Goal: Task Accomplishment & Management: Use online tool/utility

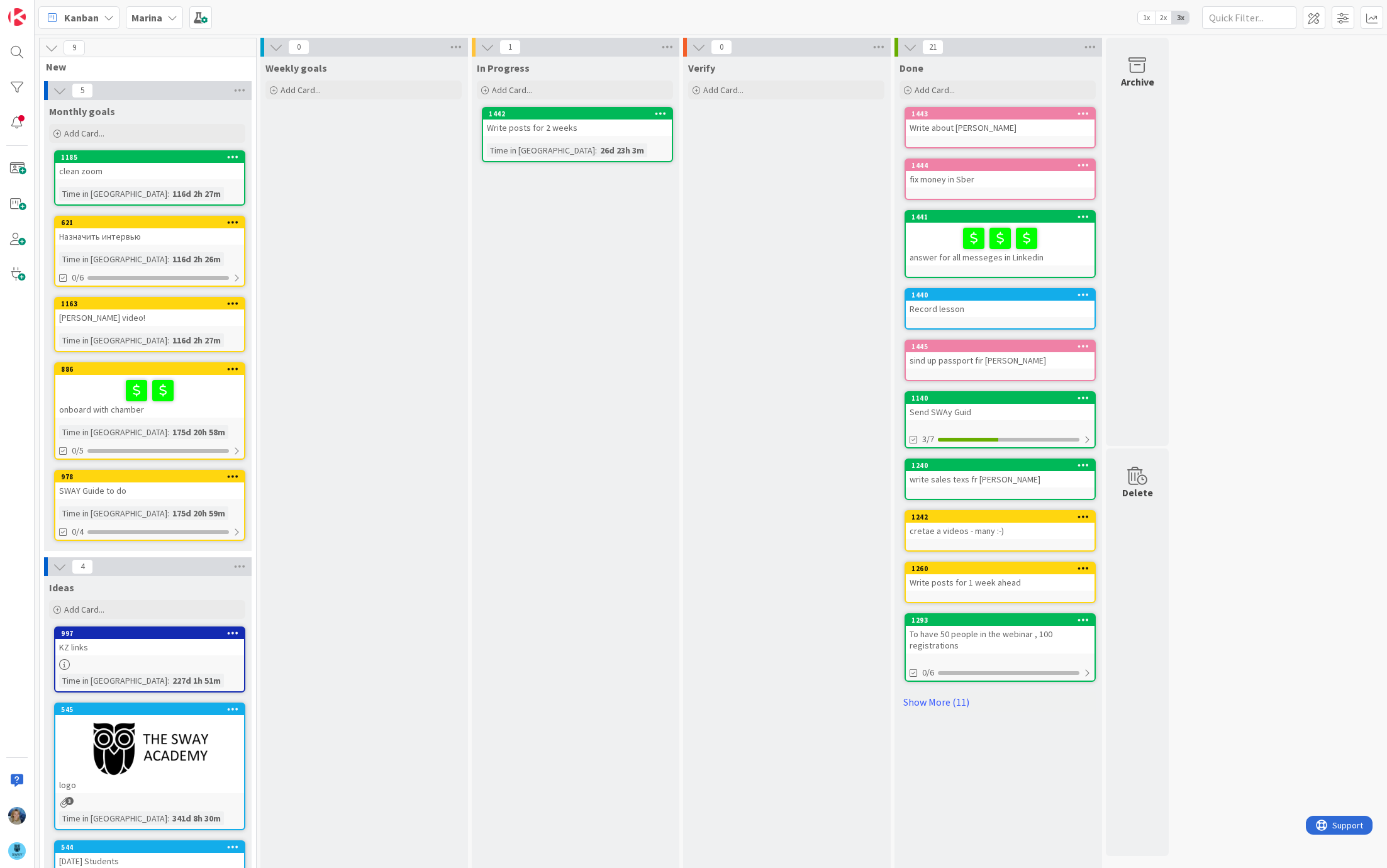
click at [168, 19] on icon at bounding box center [172, 17] width 10 height 10
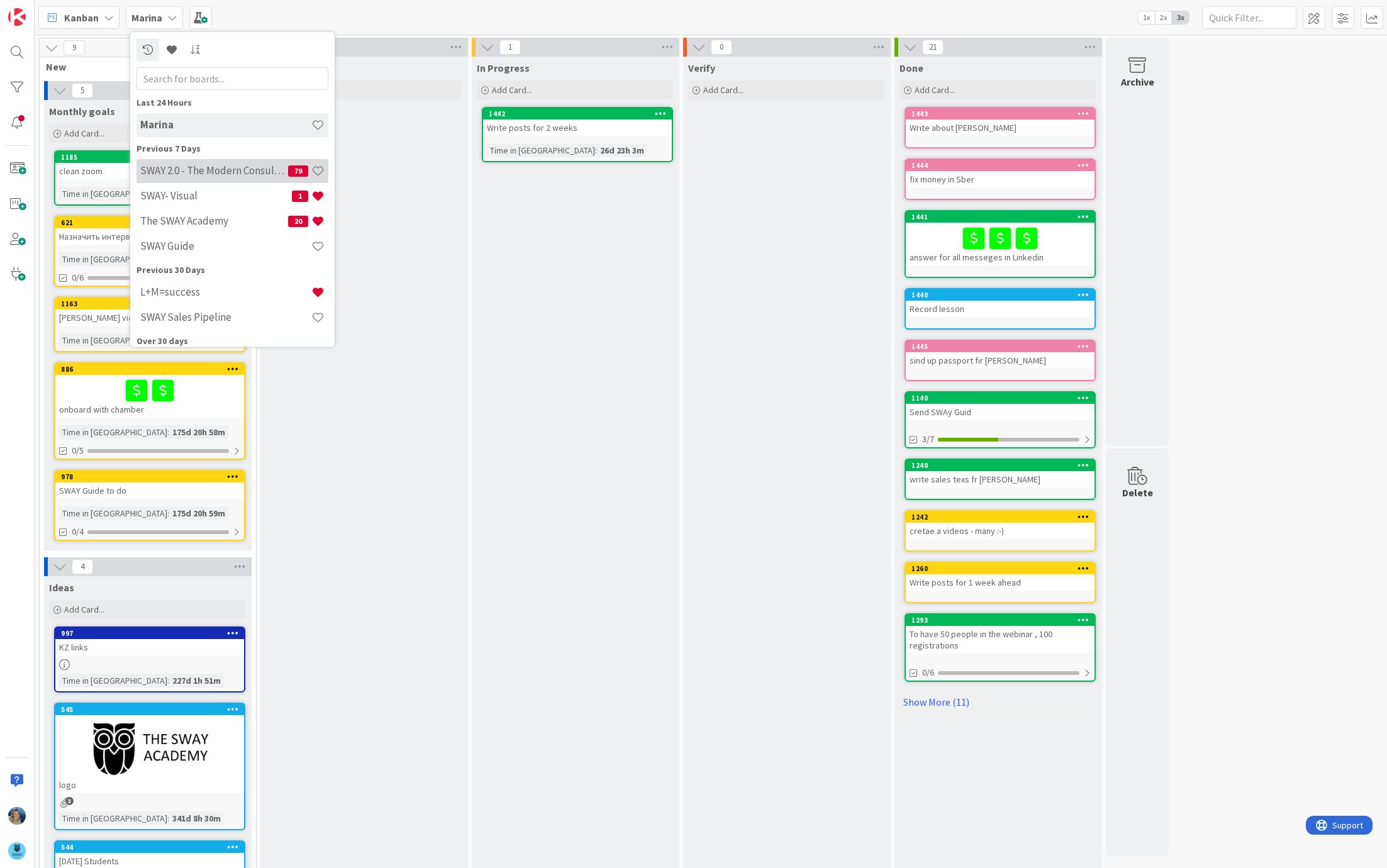
click at [159, 170] on h4 "SWAY 2.0 - The Modern Consulting Blueprint" at bounding box center [214, 171] width 148 height 13
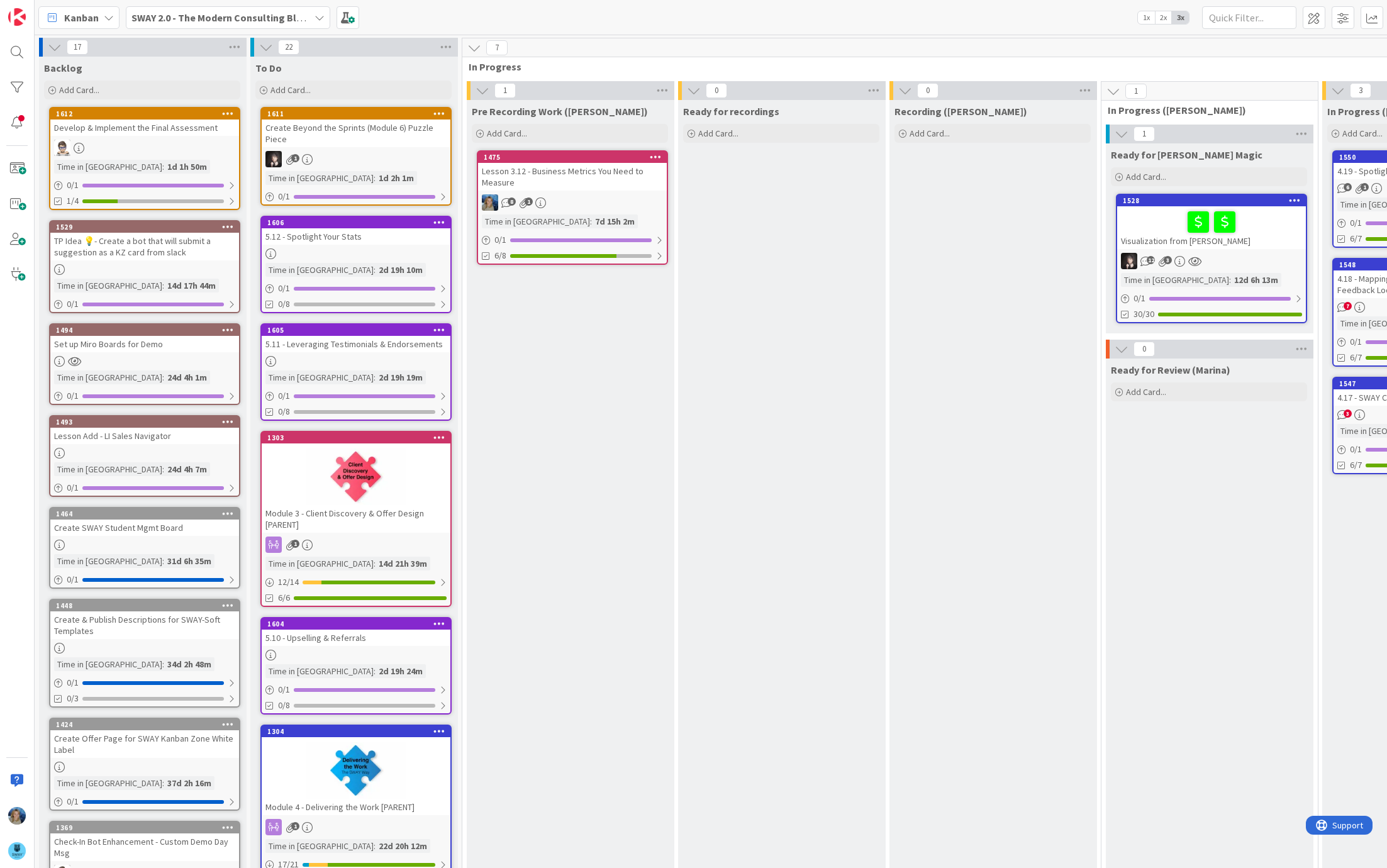
click at [222, 19] on b "SWAY 2.0 - The Modern Consulting Blueprint" at bounding box center [230, 17] width 198 height 13
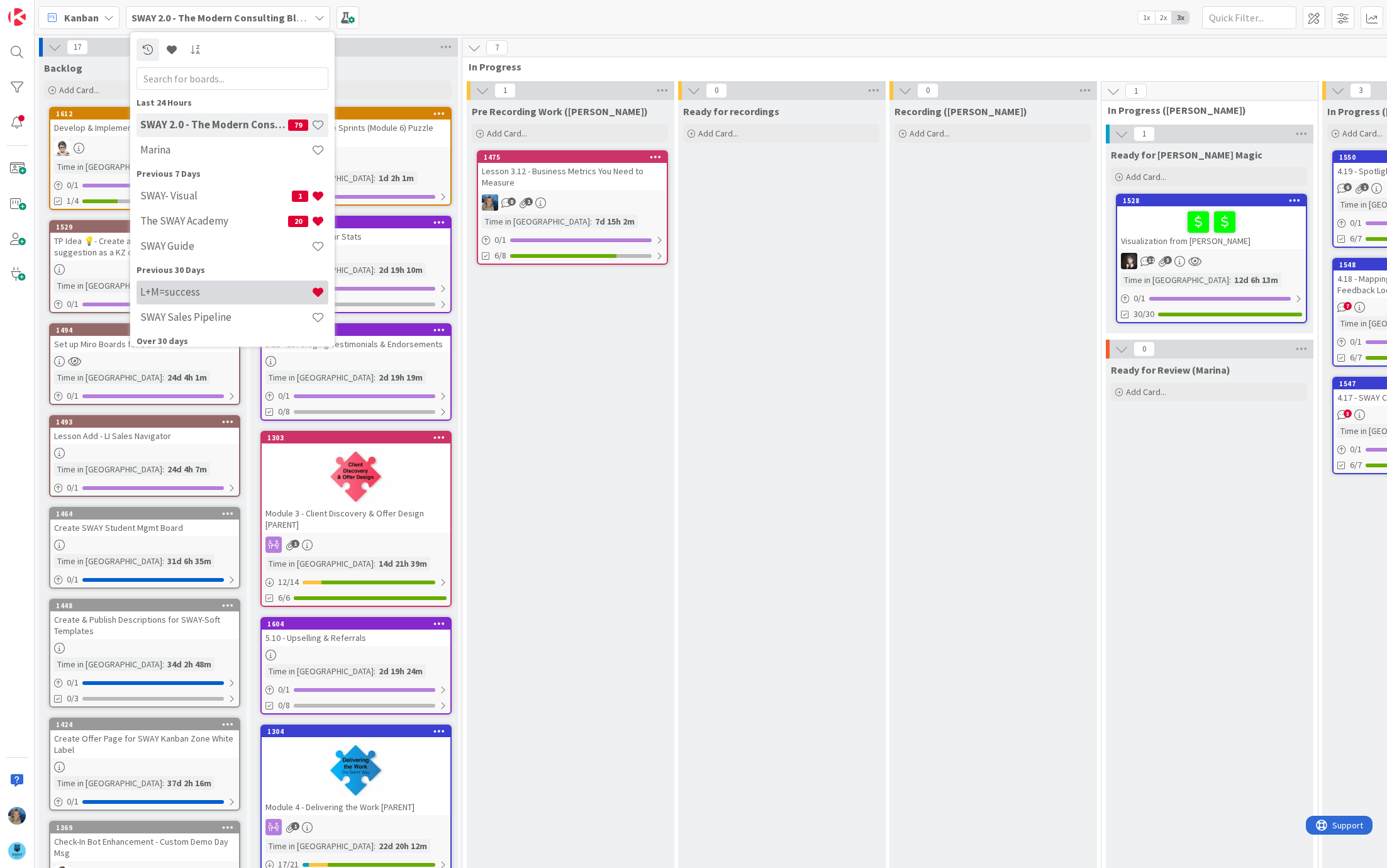
click at [183, 292] on h4 "L+M=success" at bounding box center [226, 292] width 171 height 13
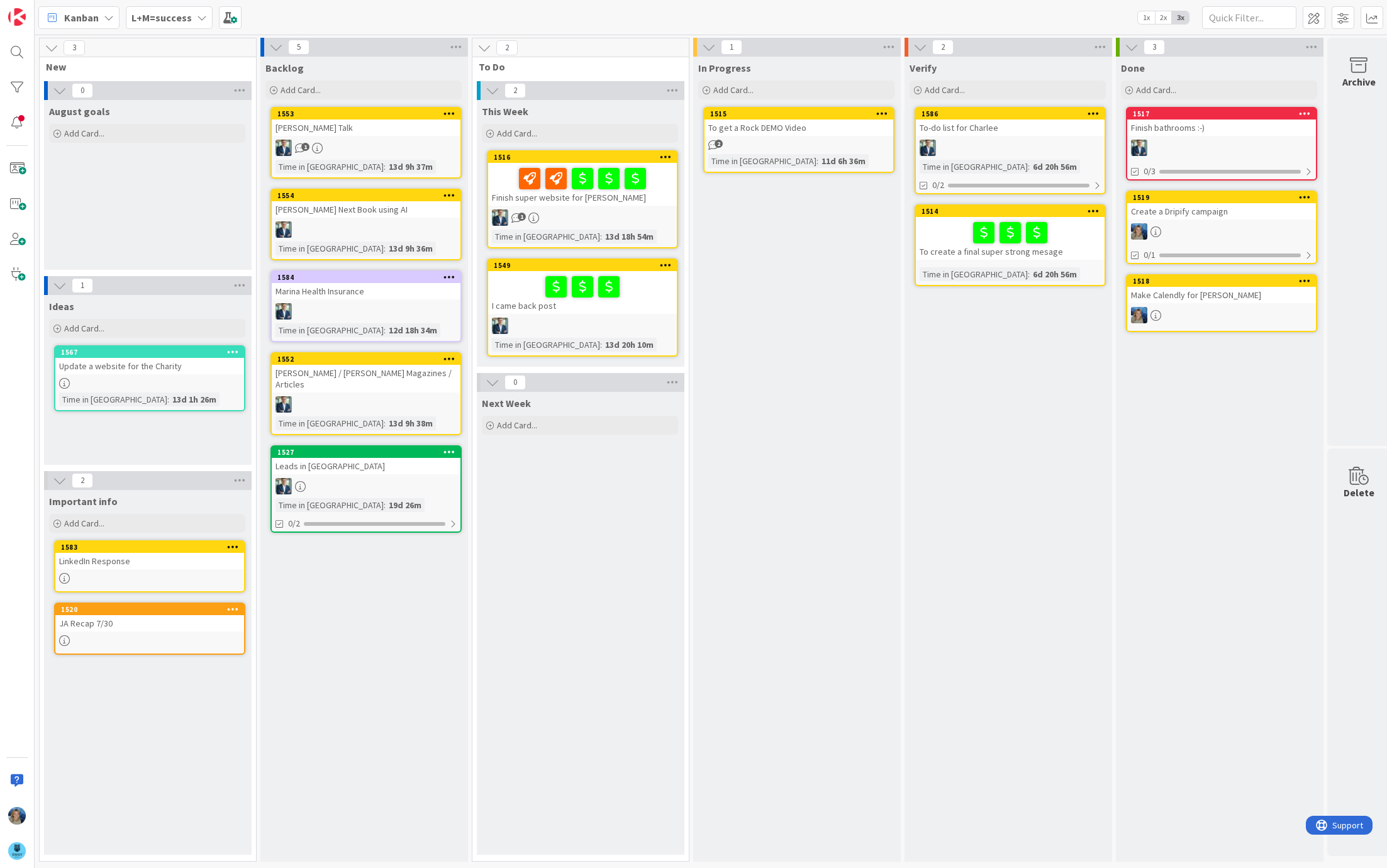
click at [941, 243] on div at bounding box center [1010, 232] width 181 height 26
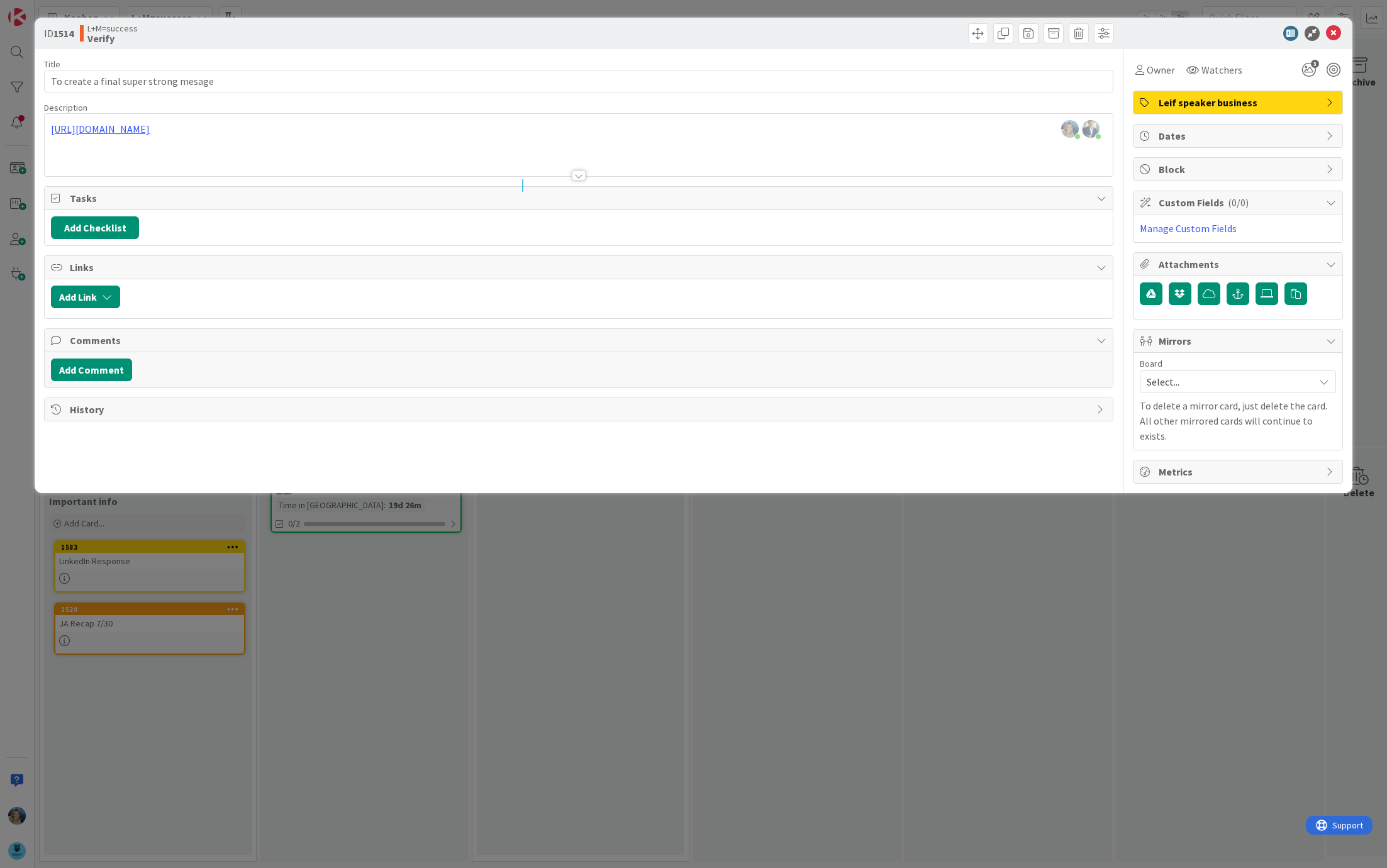
click at [521, 588] on div "ID 1514 L+M=success Verify Title 38 / 128 To create a final super strong mesage…" at bounding box center [694, 434] width 1387 height 868
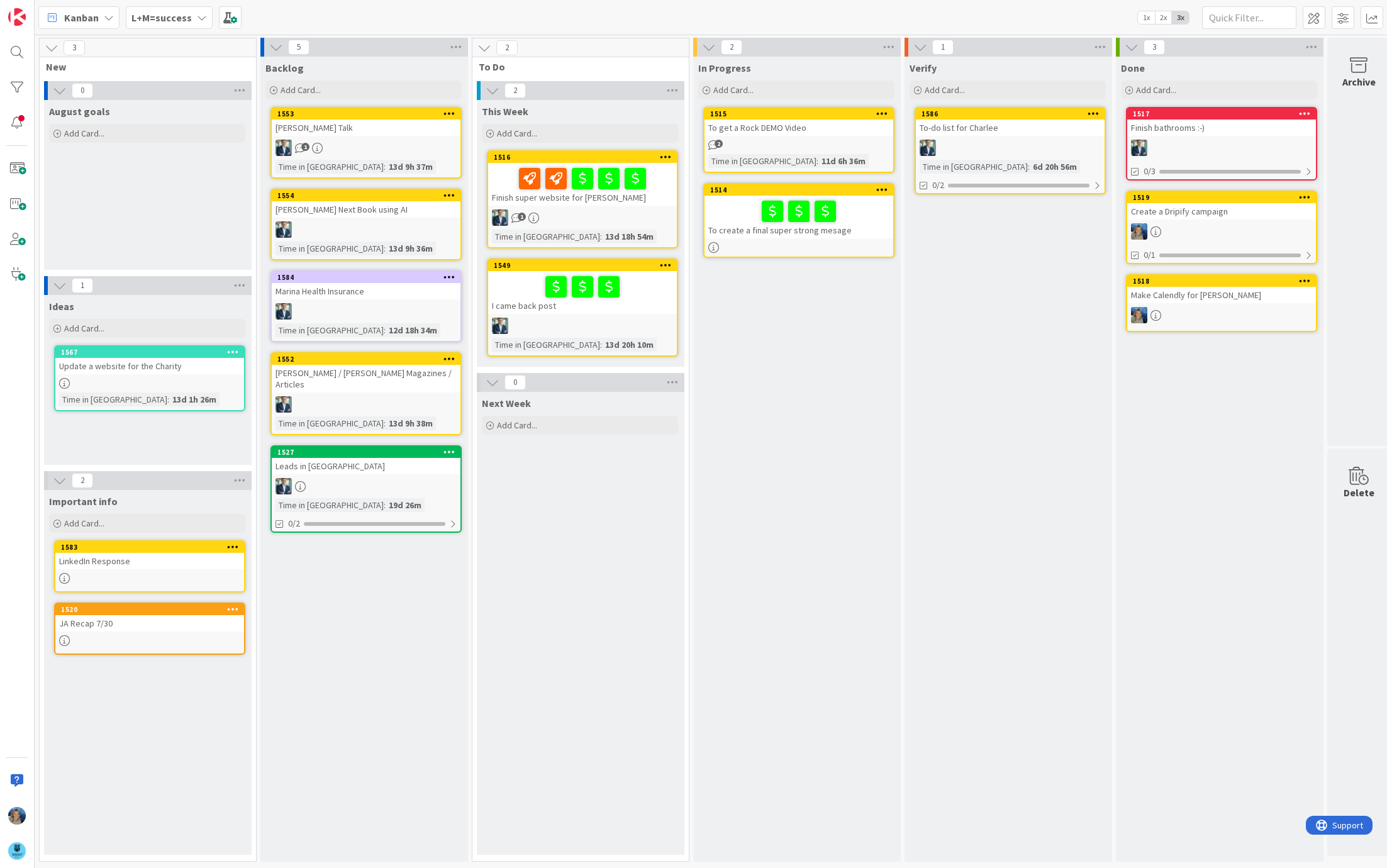
click at [851, 142] on div "2" at bounding box center [799, 145] width 189 height 11
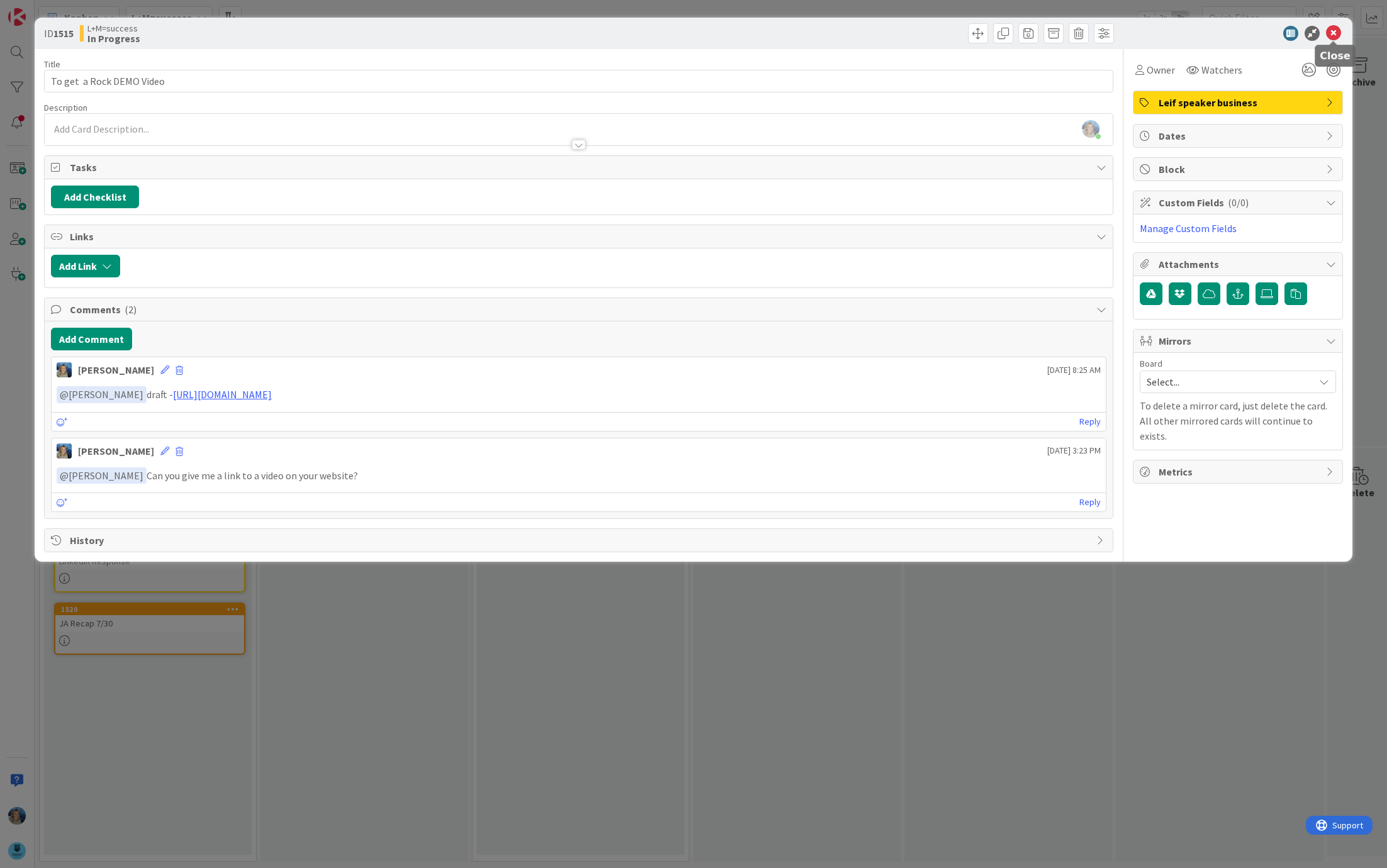
click at [1336, 34] on icon at bounding box center [1333, 33] width 15 height 15
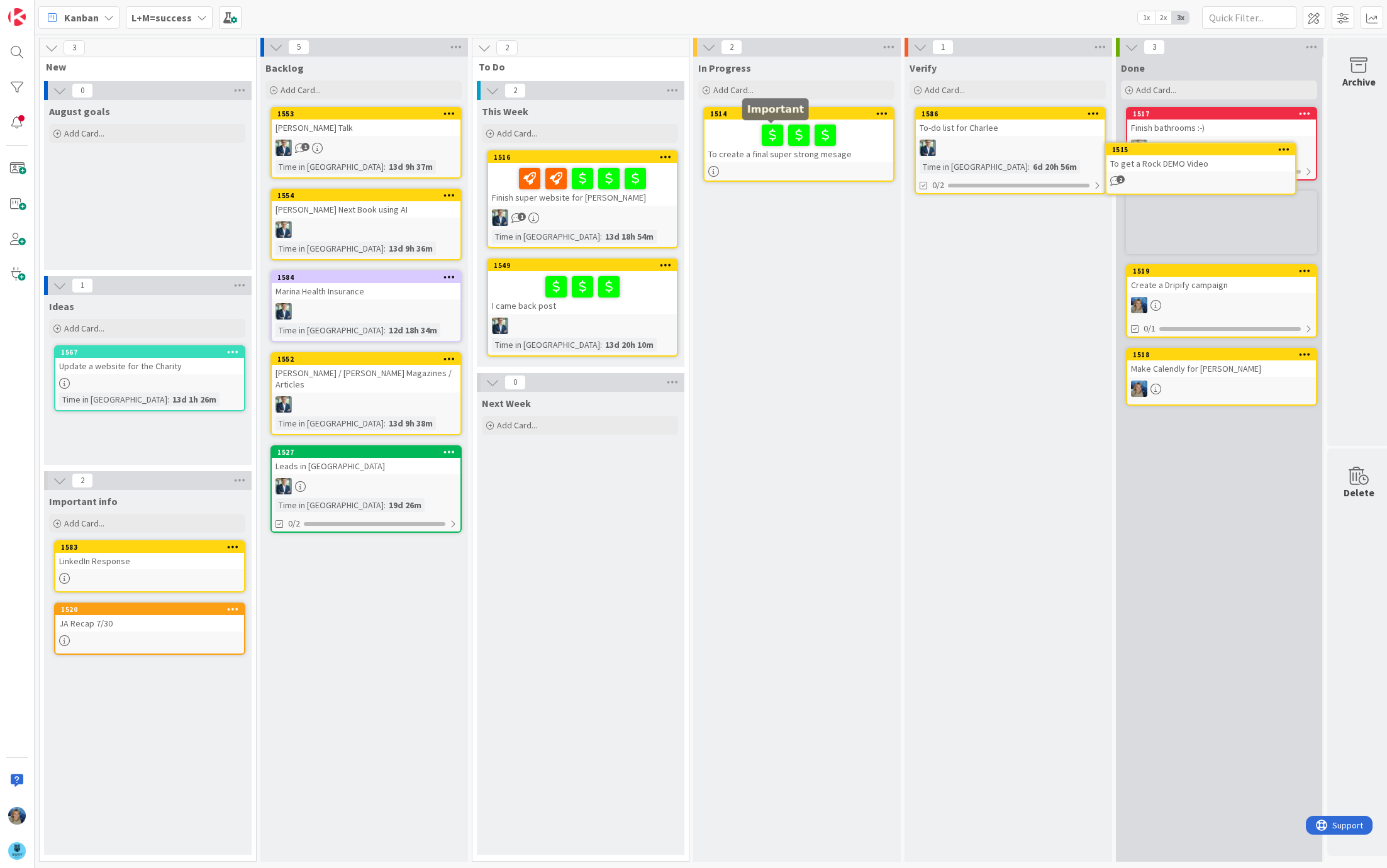
scroll to position [0, 2]
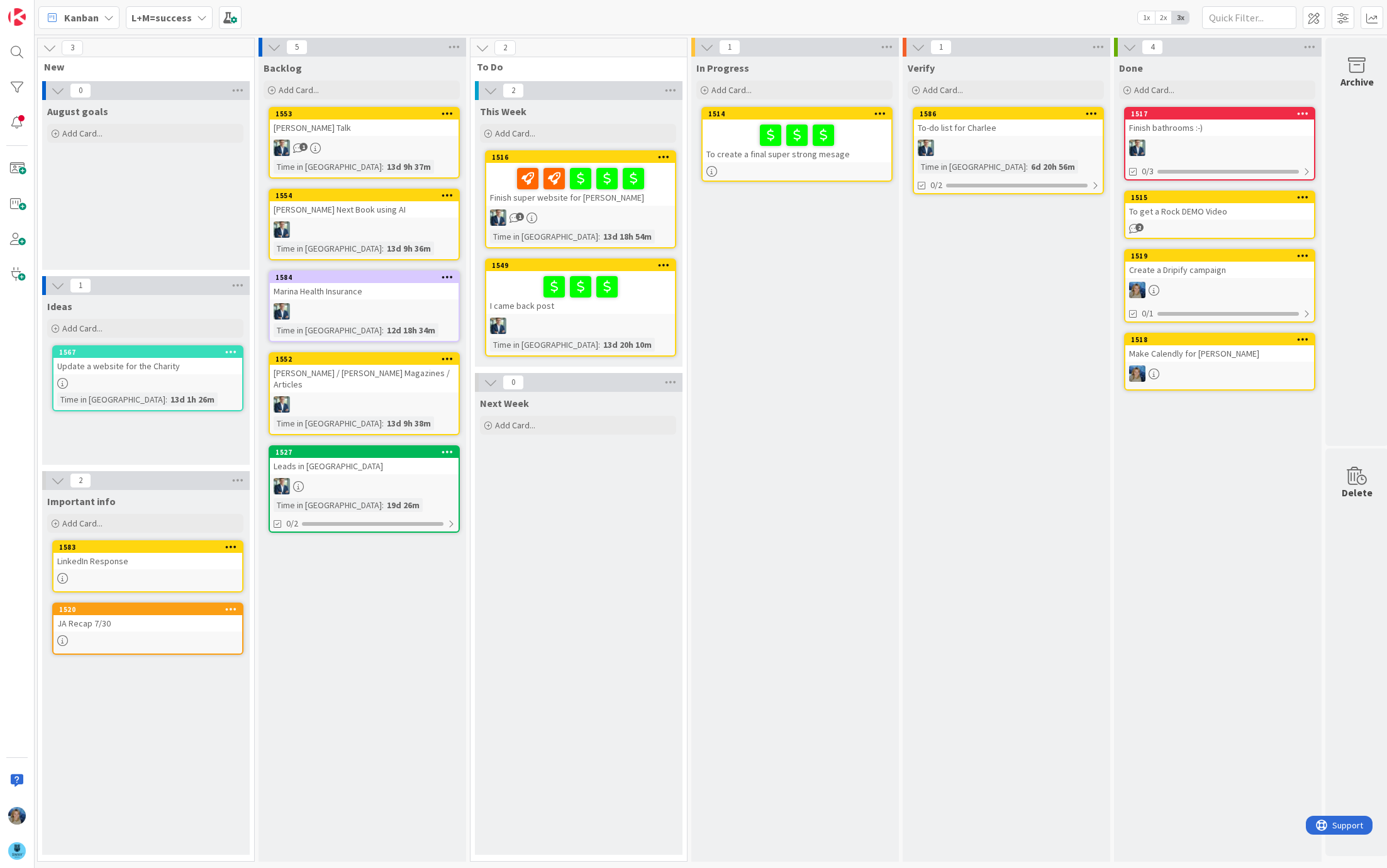
click at [589, 209] on div "1" at bounding box center [580, 217] width 189 height 17
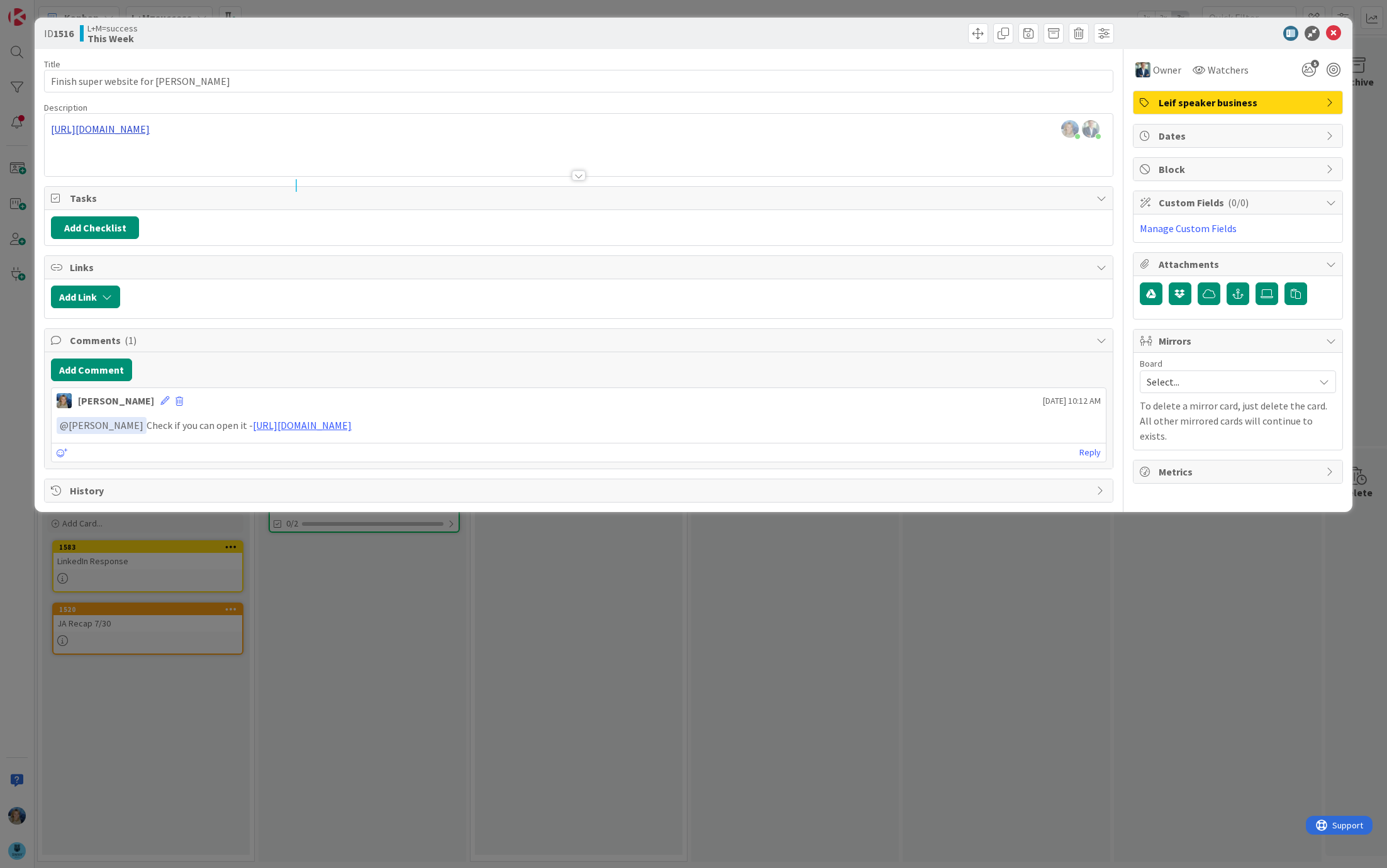
click at [244, 130] on div "Marina Alex joined 2 m ago Leif Becker joined 1 m ago https://v0.dev/chat/world…" at bounding box center [578, 145] width 1068 height 62
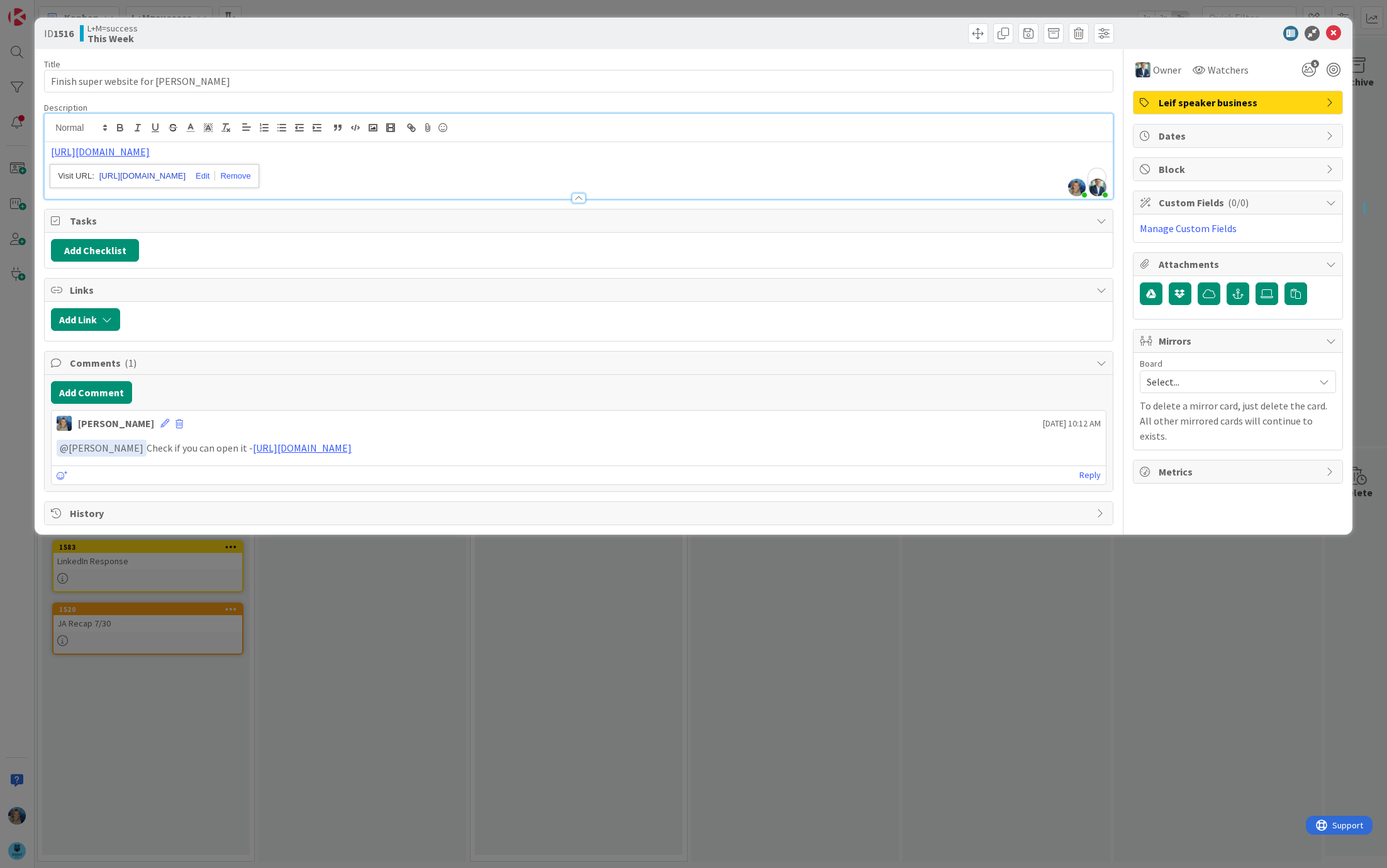
click at [185, 170] on link "https://v0.dev/chat/worldwide-speaker-page-lGTFrGd76cG" at bounding box center [142, 176] width 86 height 17
click at [1334, 32] on icon at bounding box center [1333, 33] width 15 height 15
click at [1335, 31] on icon at bounding box center [1333, 33] width 15 height 15
click at [1335, 32] on icon at bounding box center [1333, 33] width 15 height 15
click at [600, 620] on div "ID 1516 L+M=success This Week Title 29 / 128 Finish super website for Leif Desc…" at bounding box center [694, 434] width 1387 height 868
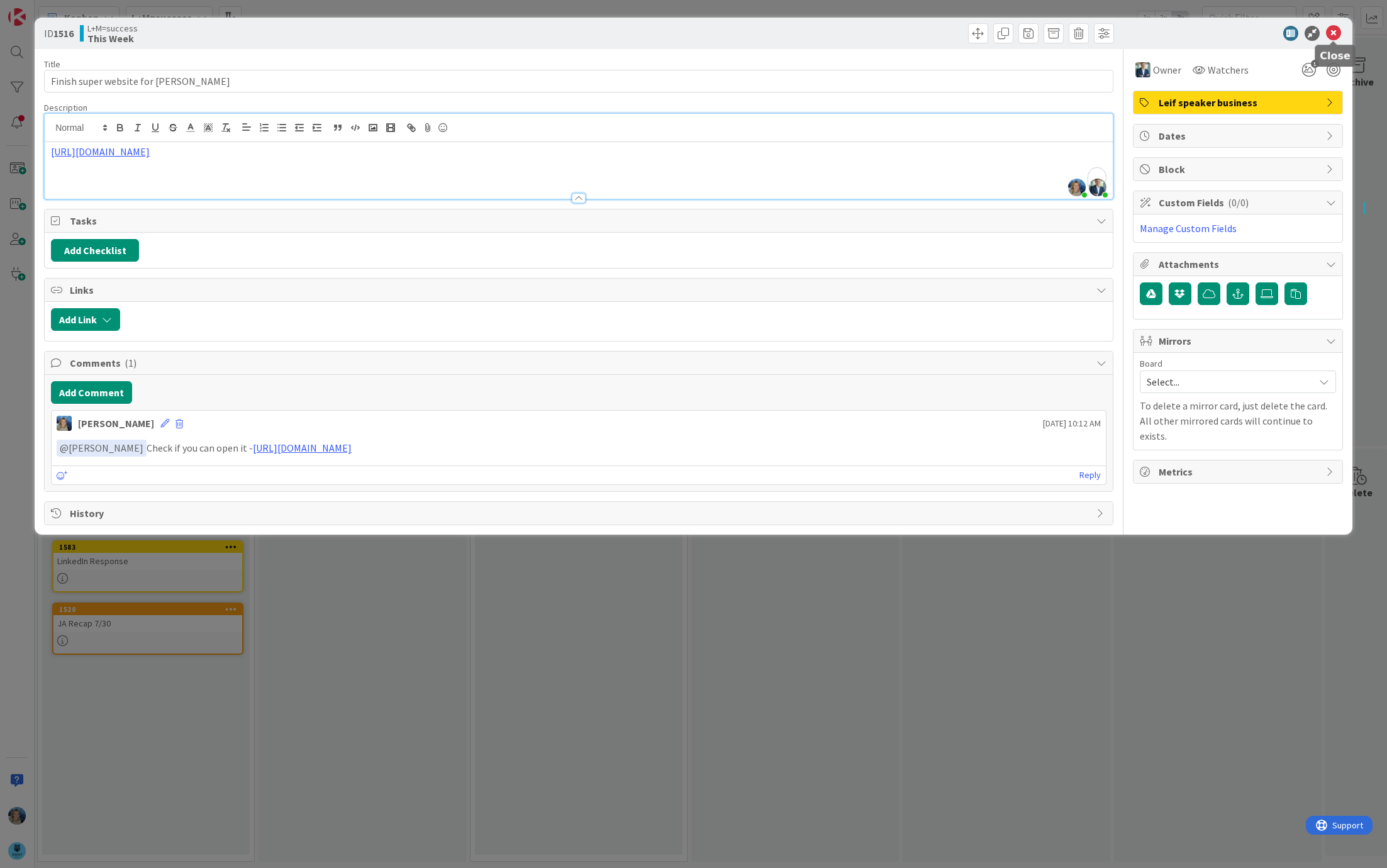
click at [1332, 34] on icon at bounding box center [1333, 33] width 15 height 15
click at [299, 617] on div "ID 1516 L+M=success This Week Title 29 / 128 Finish super website for Leif Desc…" at bounding box center [694, 434] width 1387 height 868
click at [1338, 33] on icon at bounding box center [1333, 33] width 15 height 15
click at [861, 715] on div "ID 1516 L+M=success This Week Title 29 / 128 Finish super website for Leif Desc…" at bounding box center [694, 434] width 1387 height 868
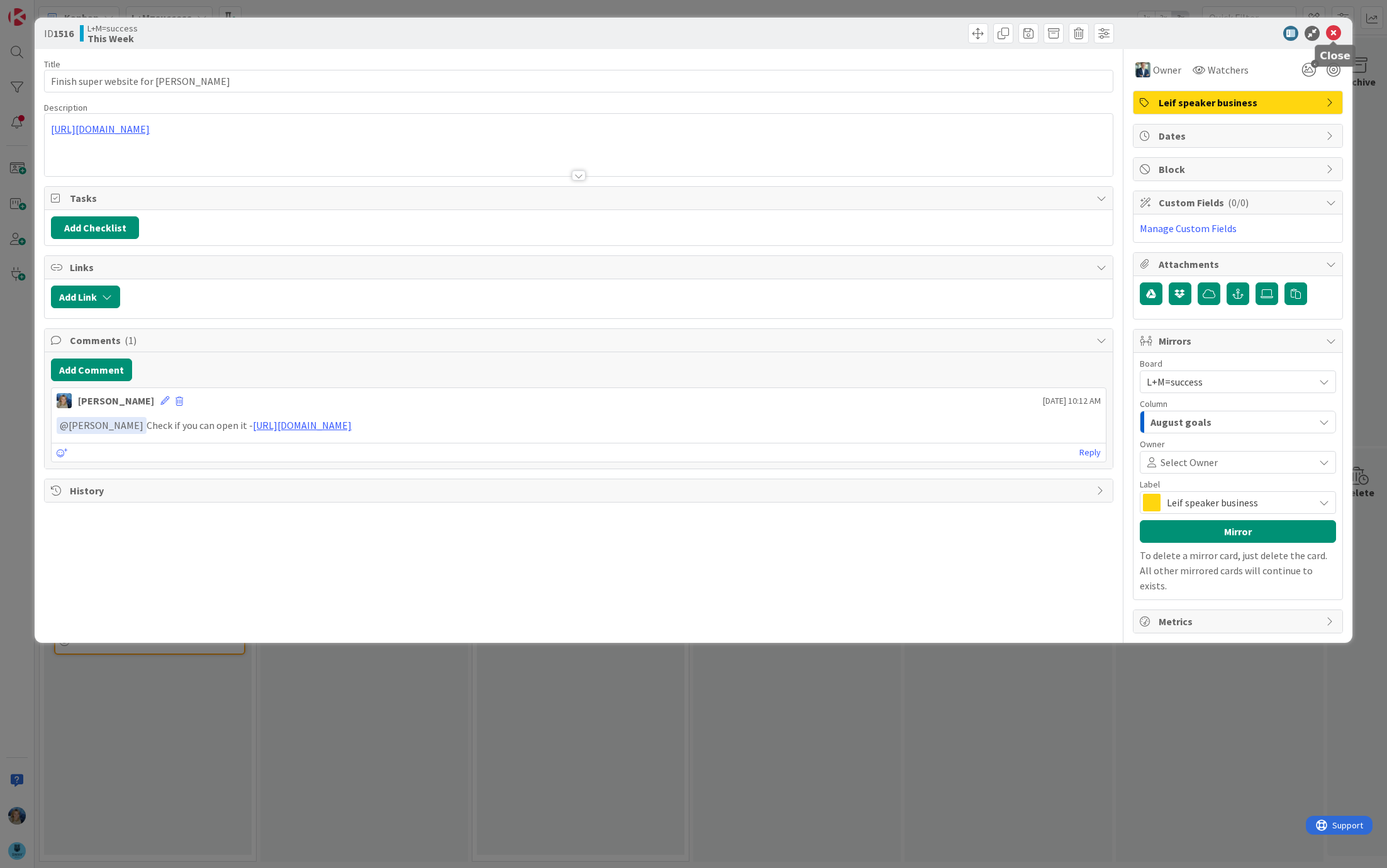
click at [1337, 32] on icon at bounding box center [1333, 33] width 15 height 15
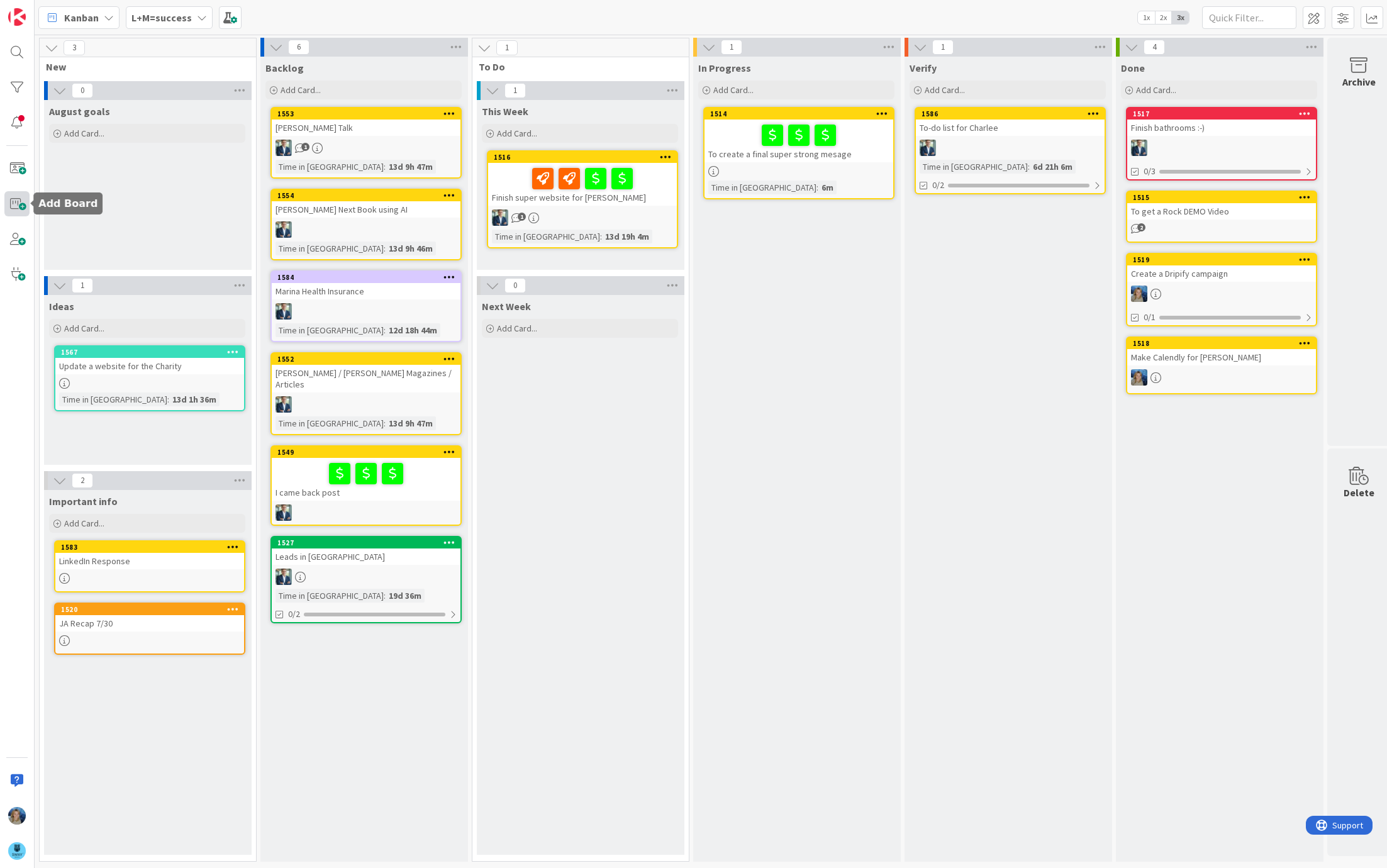
click at [15, 205] on span at bounding box center [17, 204] width 25 height 25
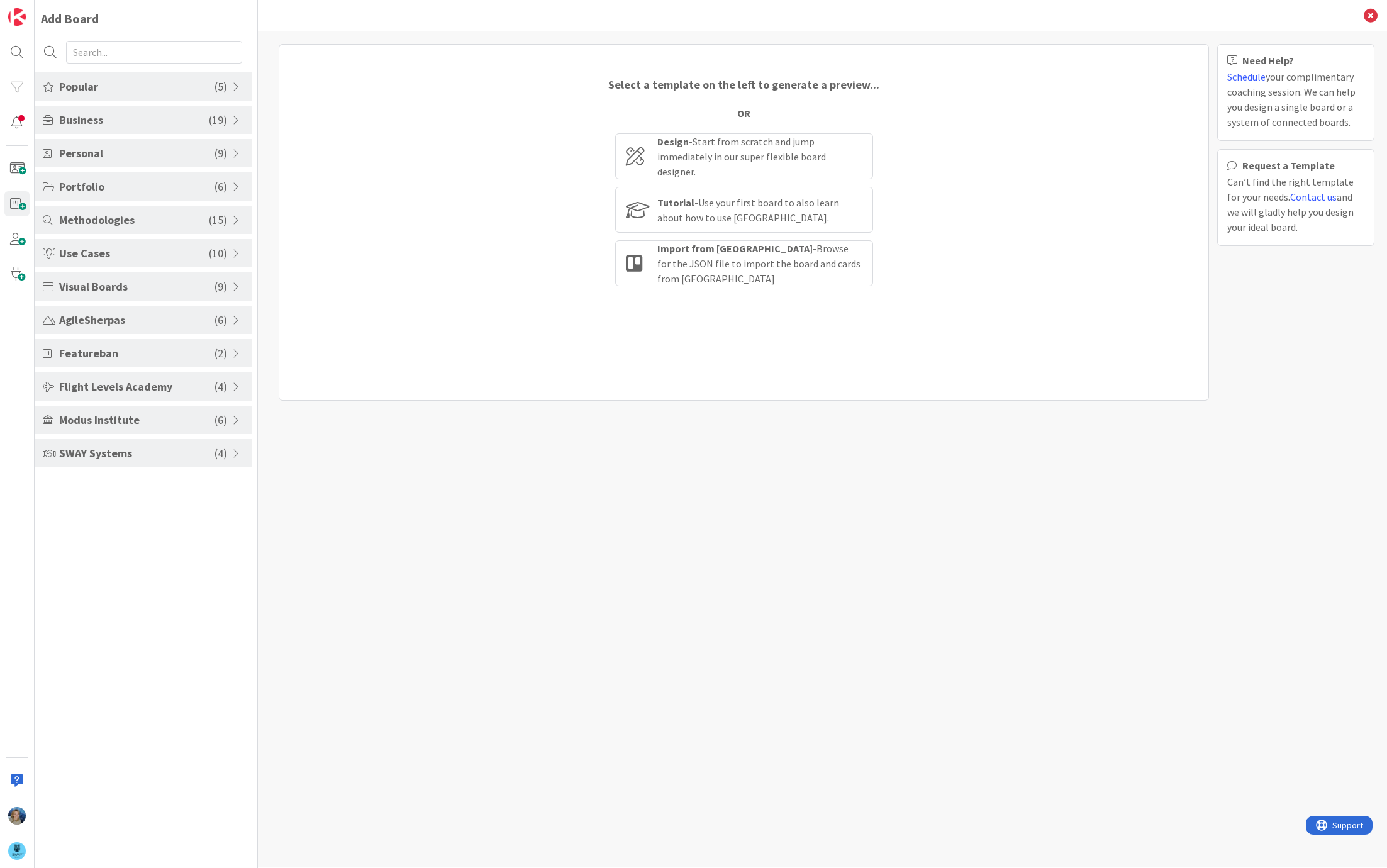
click at [168, 454] on span "SWAY Systems" at bounding box center [136, 453] width 156 height 17
click at [140, 544] on li "SWAY Sales Pipeline" at bounding box center [143, 546] width 217 height 21
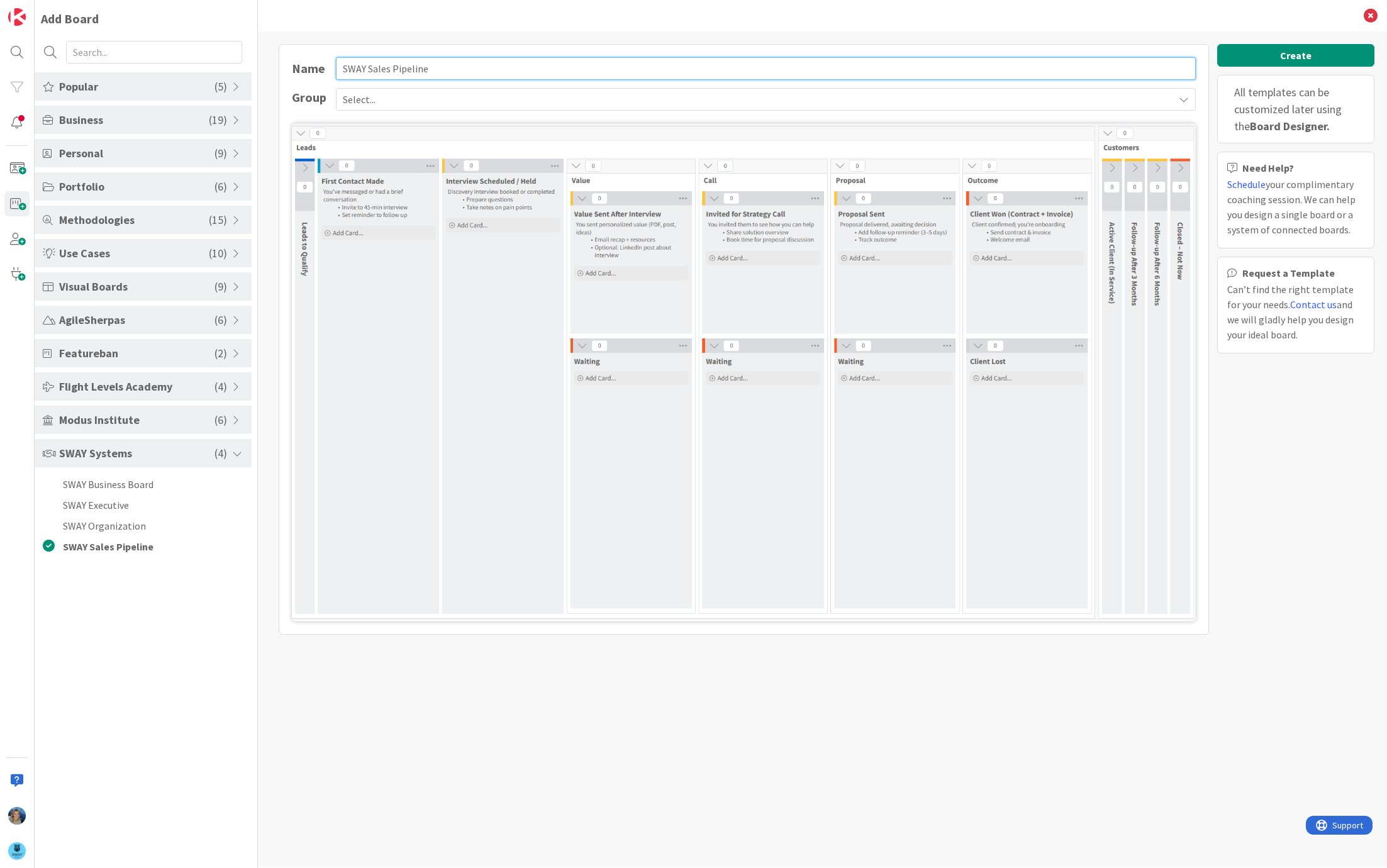
drag, startPoint x: 441, startPoint y: 66, endPoint x: 331, endPoint y: 70, distance: 110.1
click at [331, 70] on div "Name SWAY Sales Pipeline" at bounding box center [744, 68] width 904 height 23
type input "5"
click at [340, 65] on input "50 k talks in 2025" at bounding box center [766, 68] width 860 height 23
type input "$50 k talks in 2025"
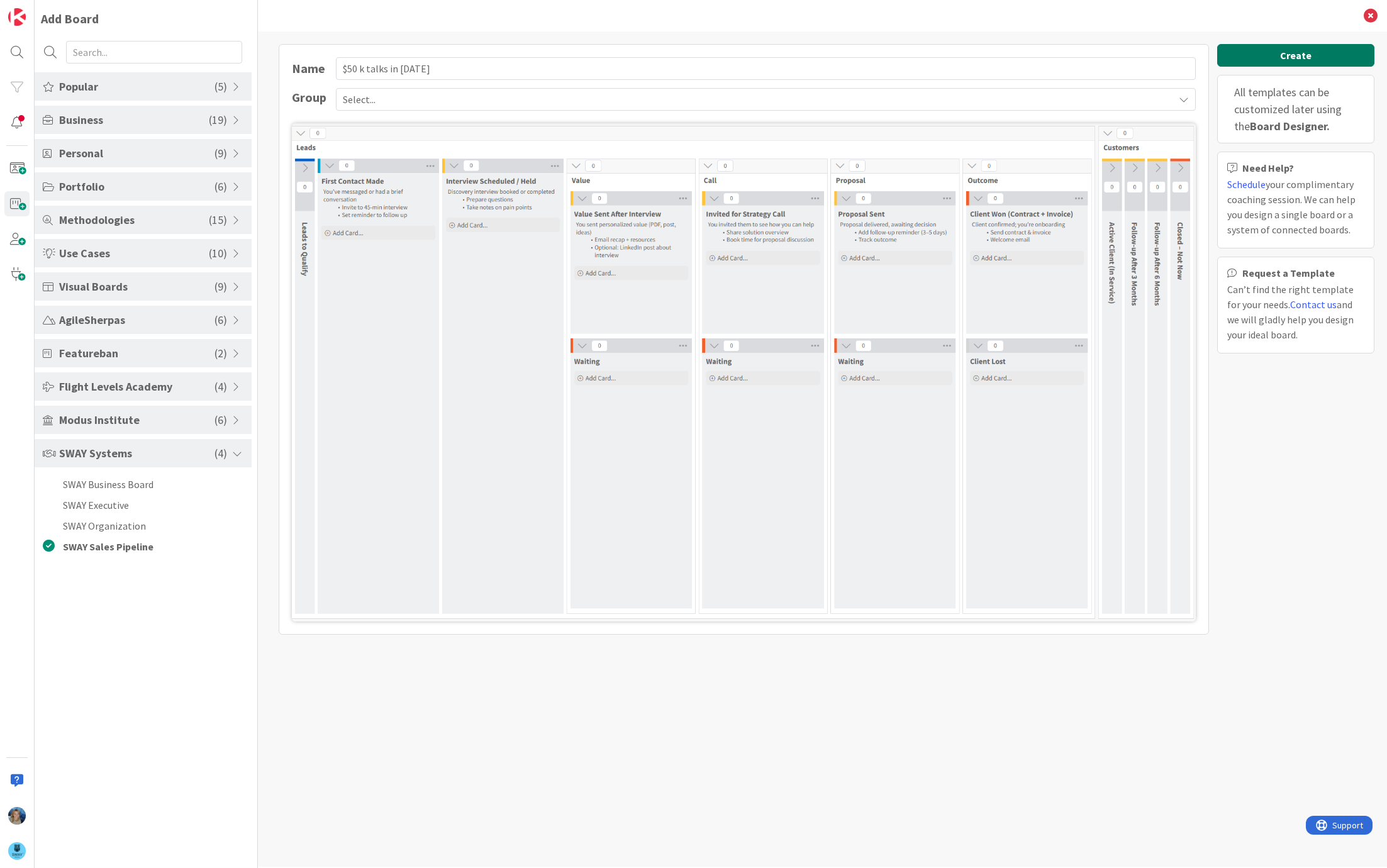
click at [1276, 50] on button "Create" at bounding box center [1296, 55] width 157 height 23
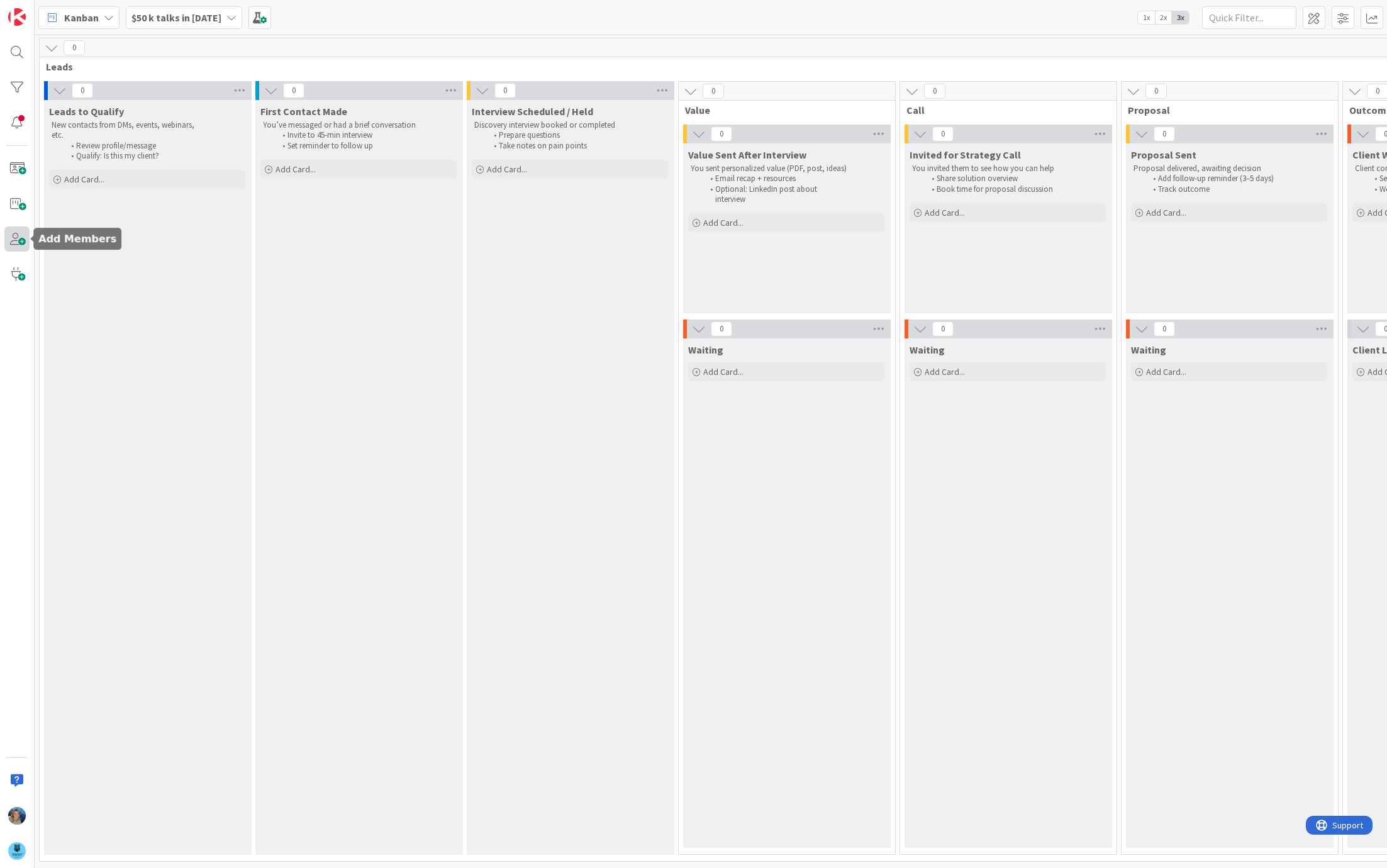
click at [22, 236] on span at bounding box center [17, 239] width 25 height 25
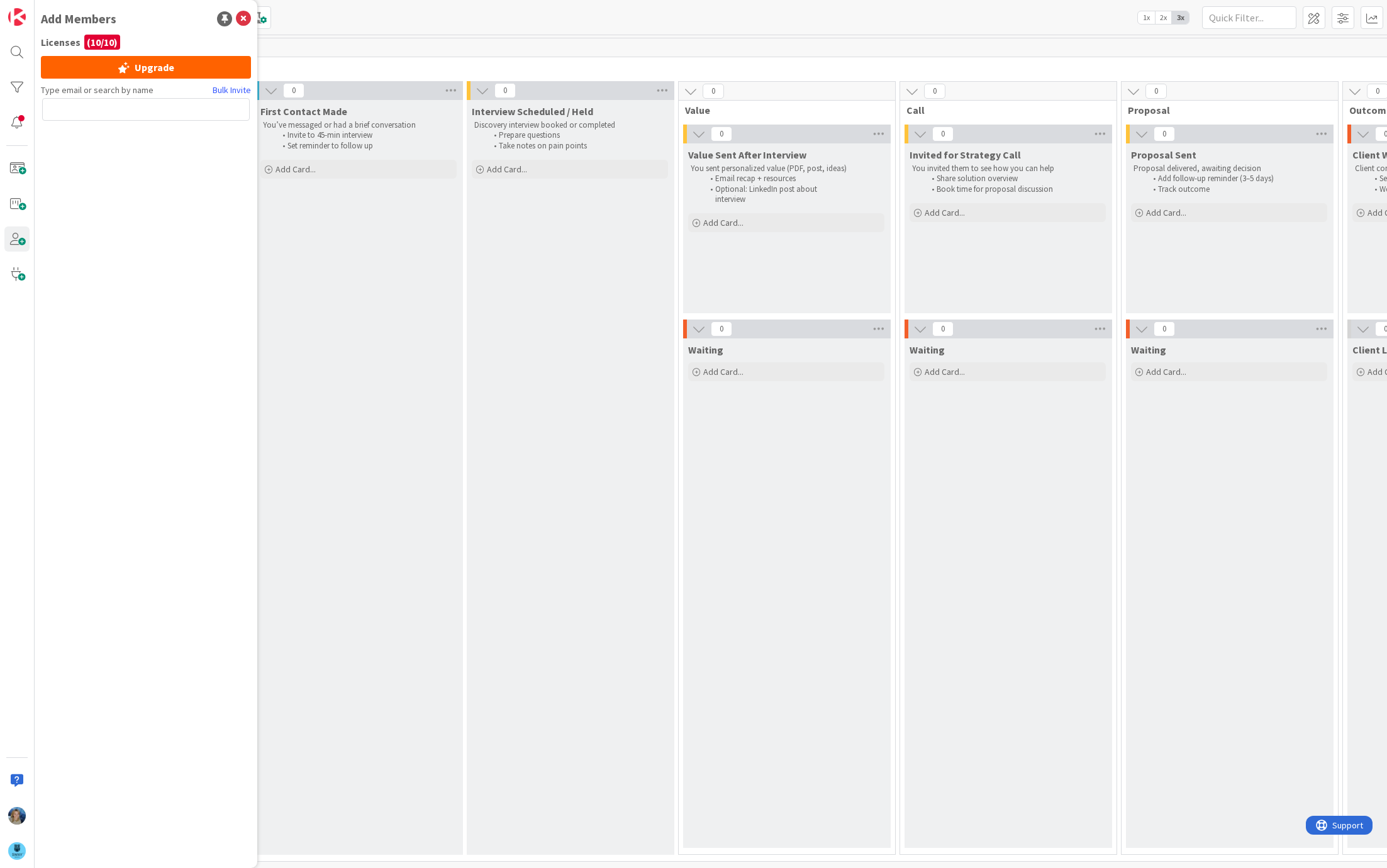
click at [94, 104] on input "text" at bounding box center [146, 109] width 207 height 23
type input "lei"
click at [88, 160] on span "Leif Becker" at bounding box center [108, 163] width 87 height 15
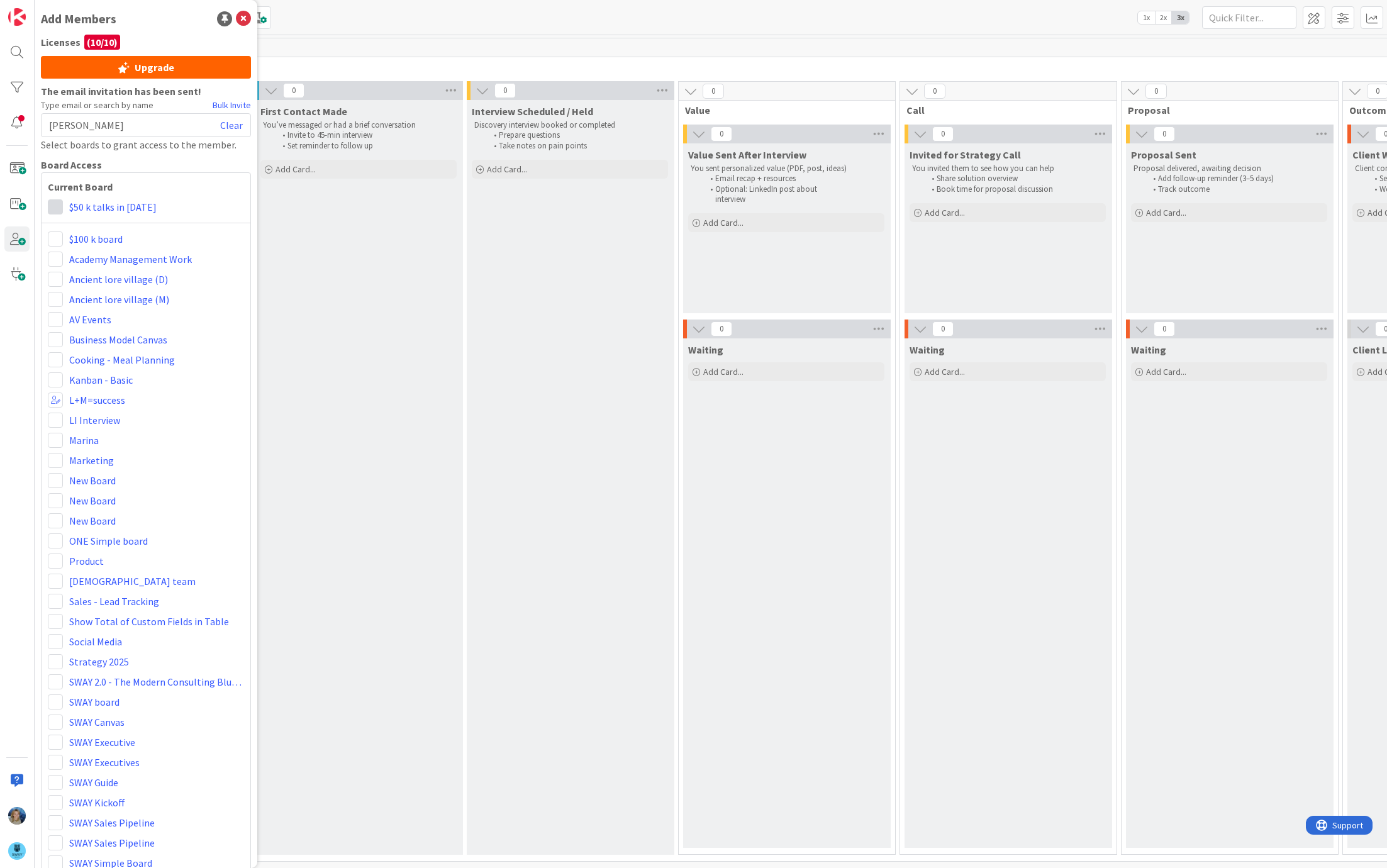
click at [60, 207] on span at bounding box center [55, 207] width 15 height 15
click at [143, 251] on span "Collaborator" at bounding box center [138, 255] width 95 height 19
click at [368, 214] on div "First Contact Made You’ve messaged or had a brief conversation Invite to 45-min…" at bounding box center [358, 477] width 206 height 755
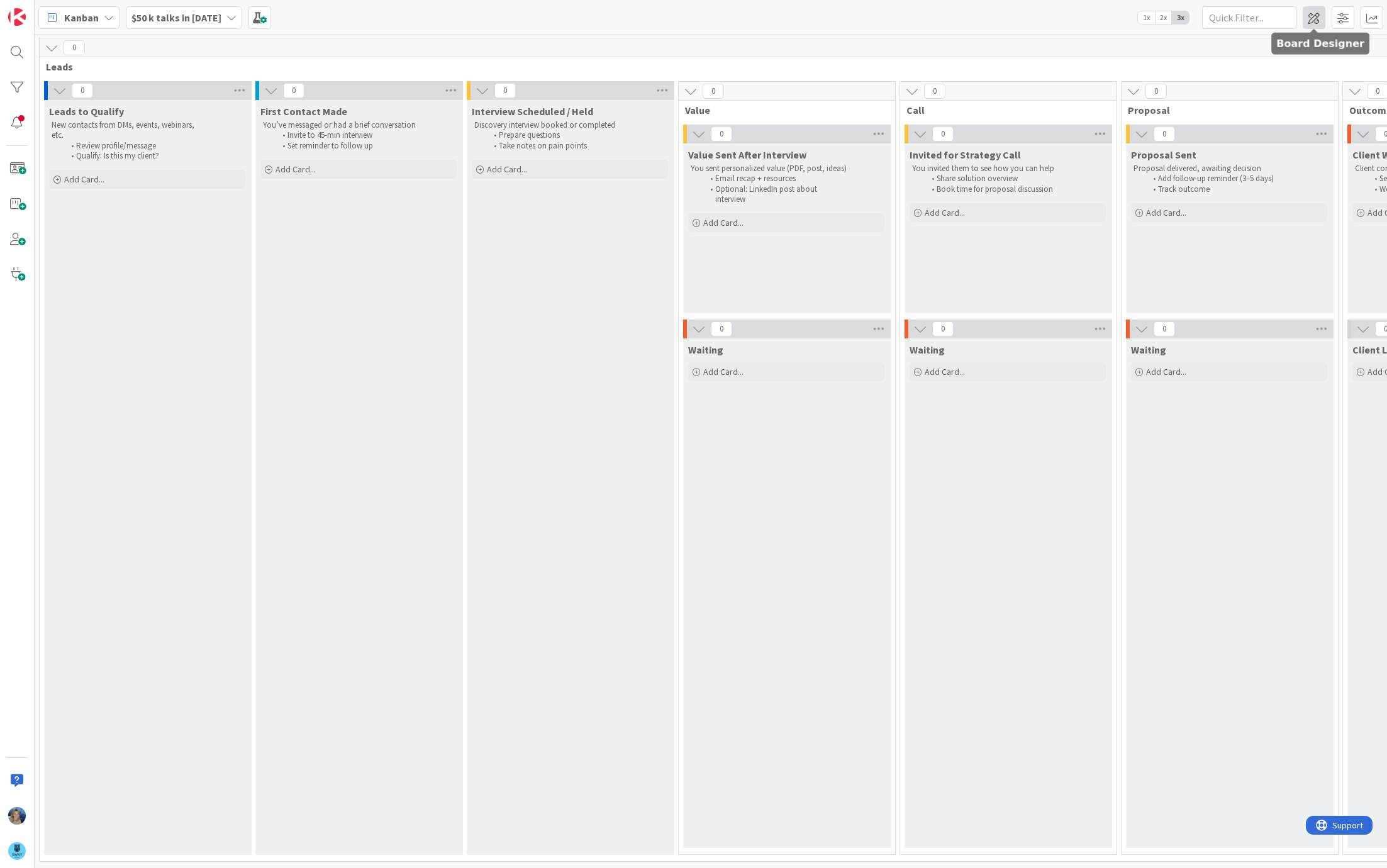
click at [1317, 19] on span at bounding box center [1314, 17] width 23 height 23
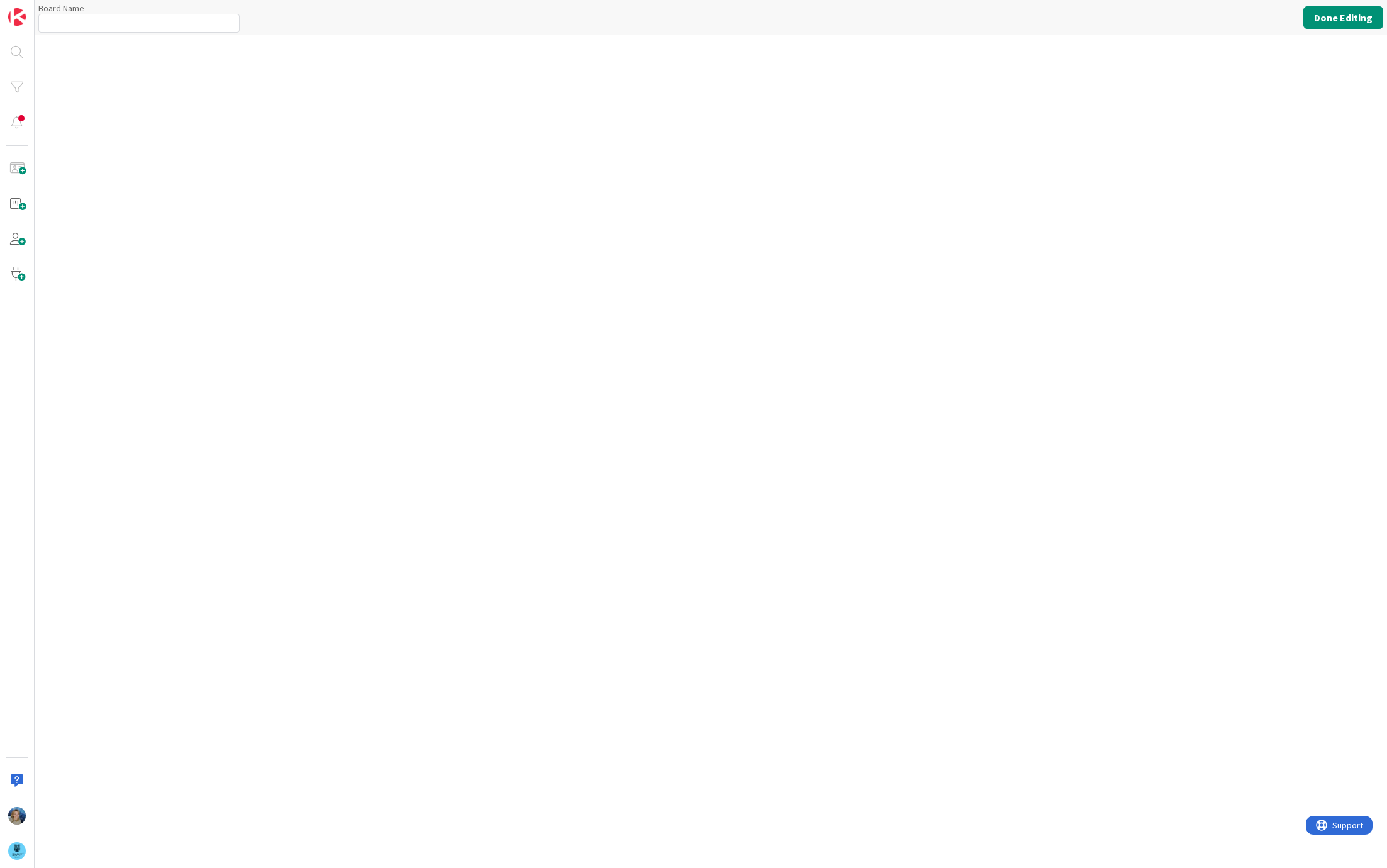
type input "$50 k talks in 2025"
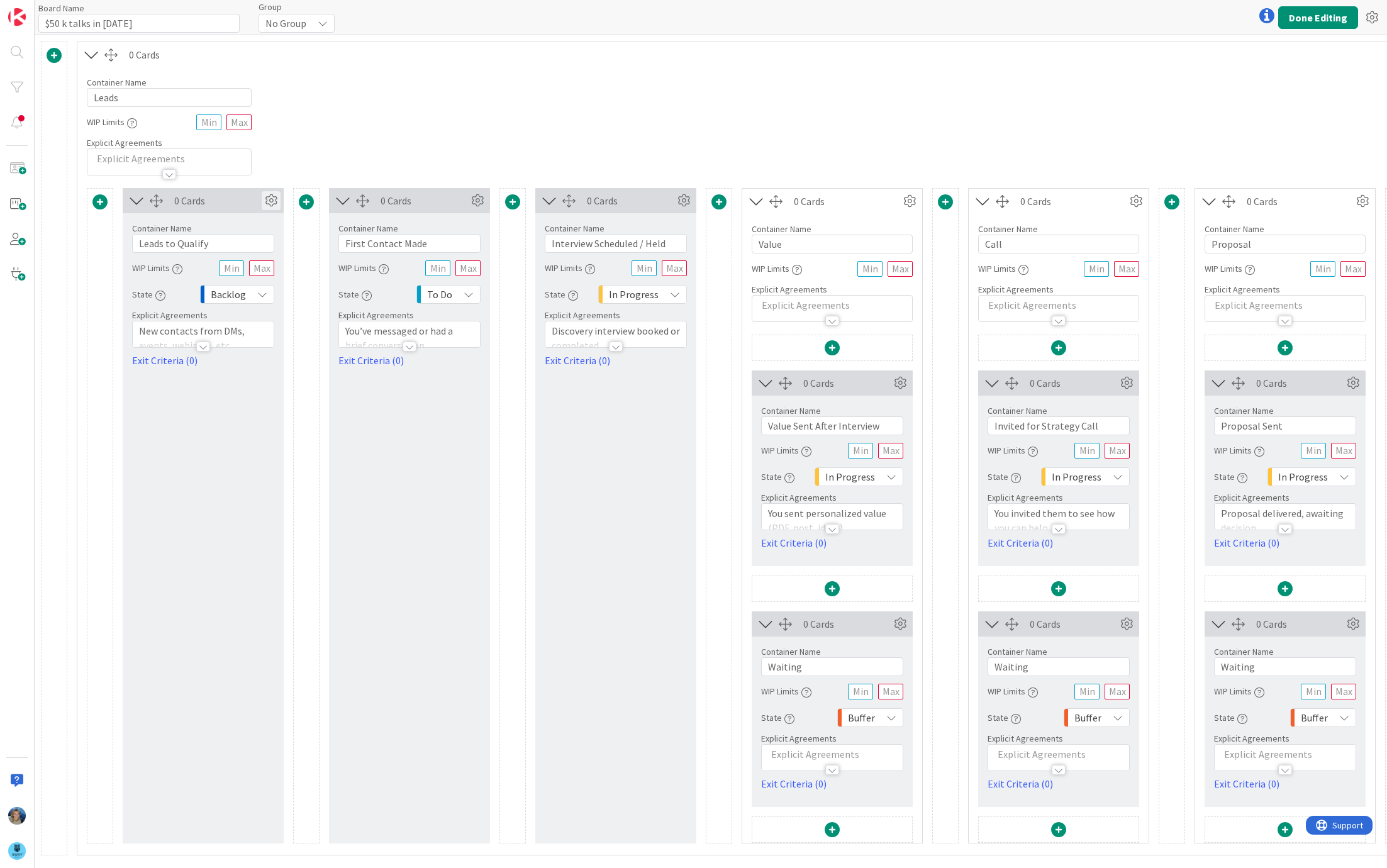
click at [268, 203] on icon at bounding box center [271, 201] width 19 height 19
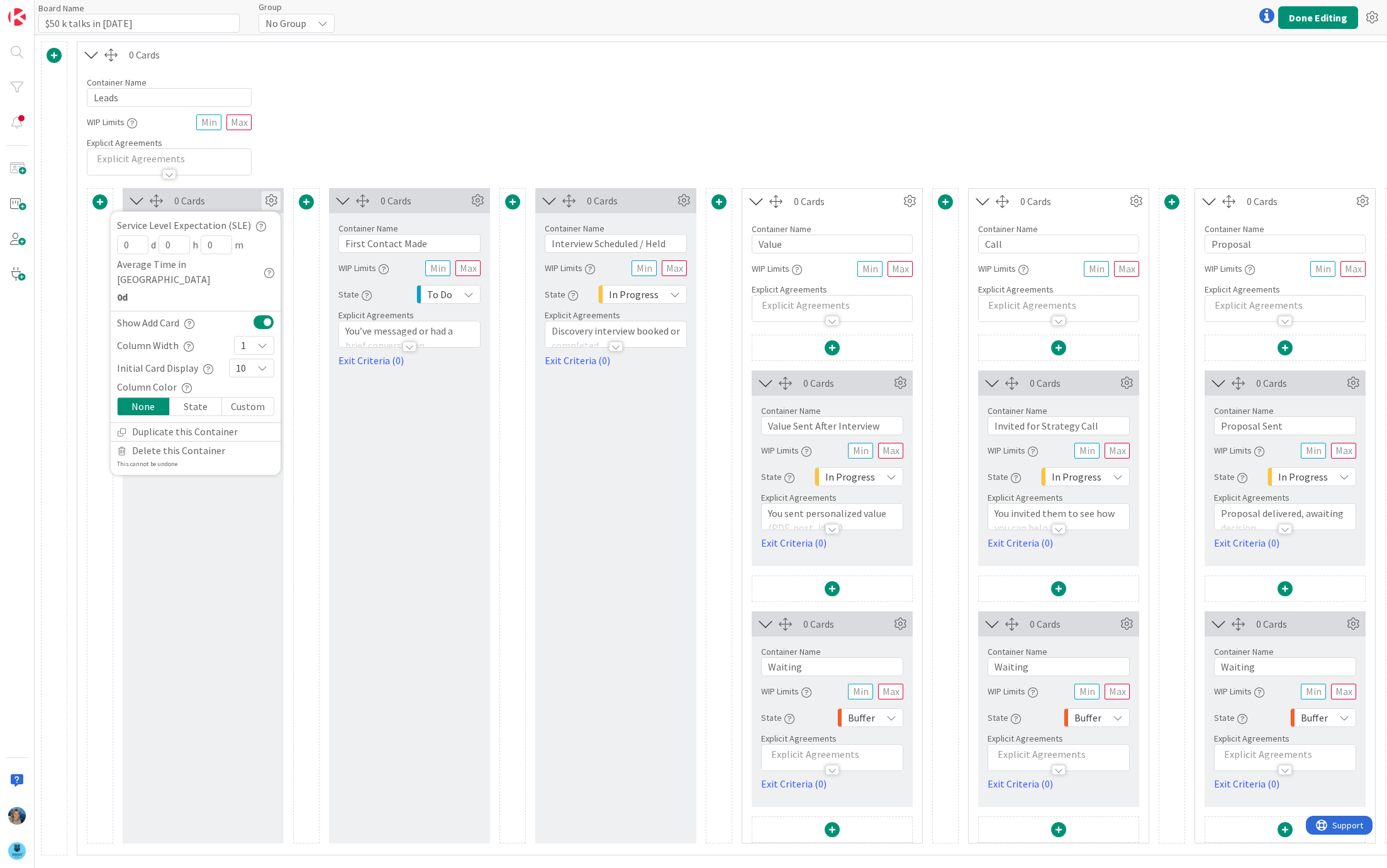
click at [280, 140] on div "Container Name 5 / 64 Leads WIP Limits Explicit Agreements" at bounding box center [862, 121] width 1570 height 108
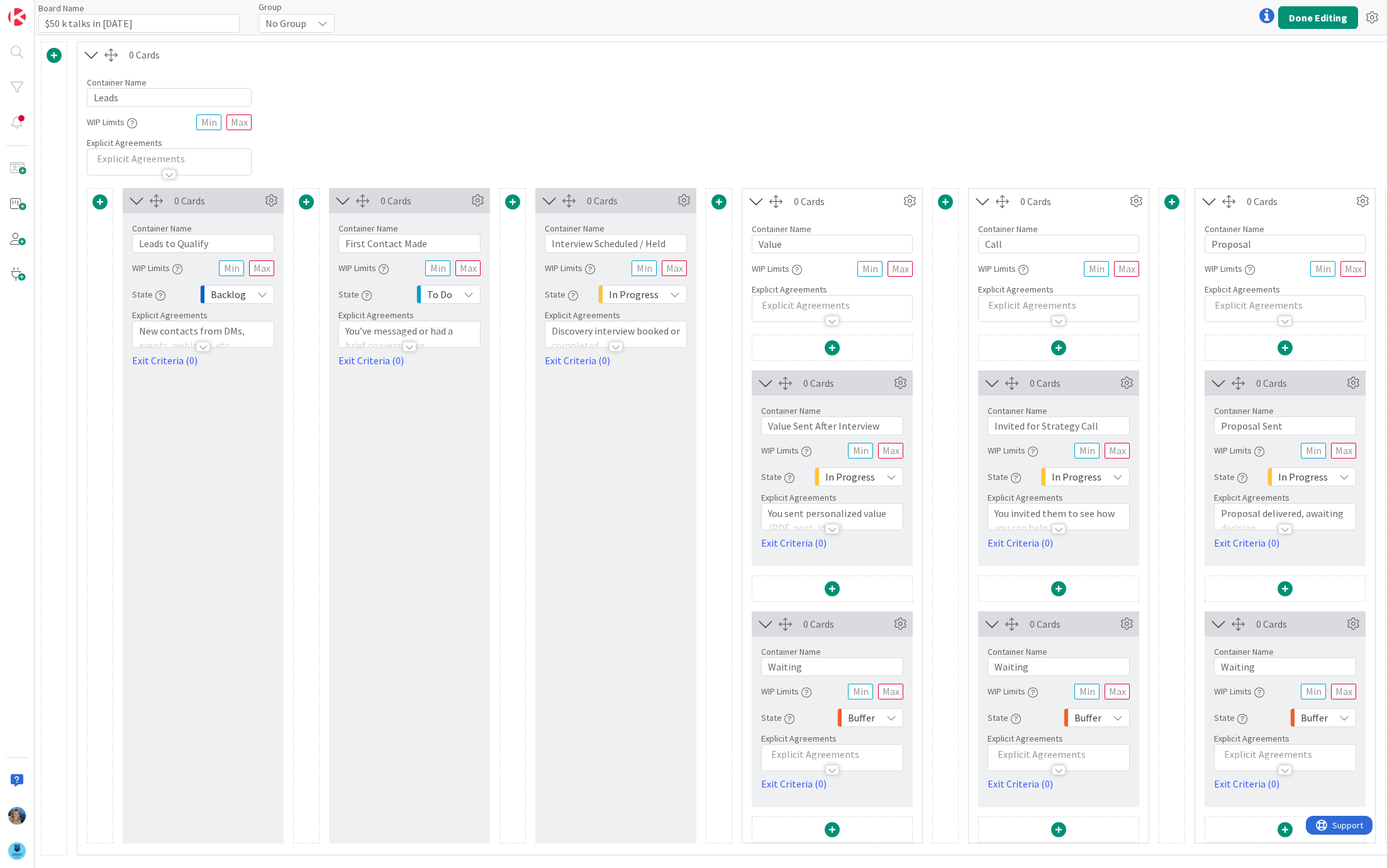
click at [136, 199] on icon at bounding box center [136, 201] width 21 height 17
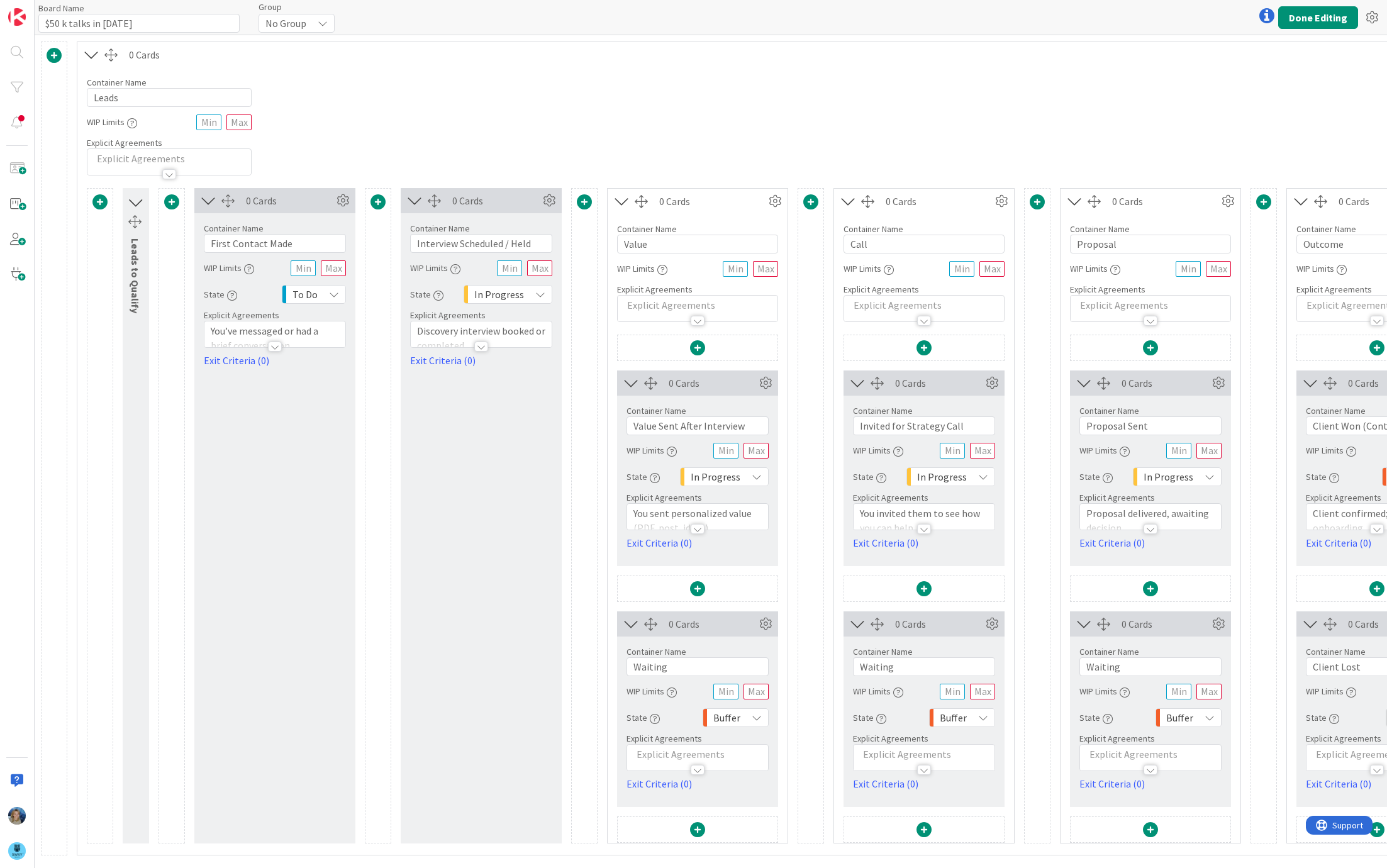
click at [138, 199] on icon at bounding box center [135, 202] width 17 height 21
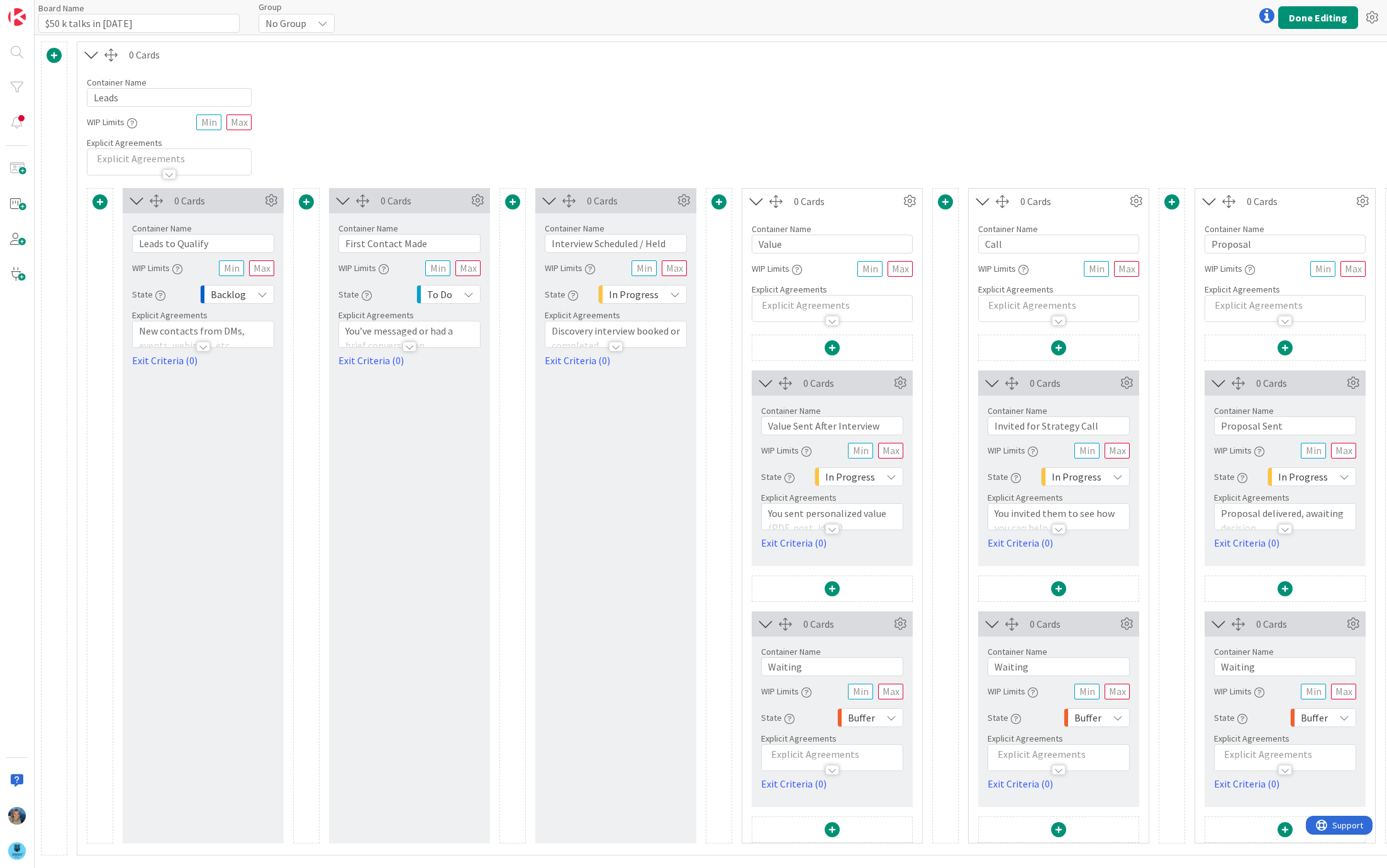
click at [191, 327] on p "New contacts from DMs, events, webinars, etc." at bounding box center [203, 338] width 128 height 28
click at [227, 238] on input "Leads to Qualify" at bounding box center [203, 243] width 142 height 19
click at [403, 107] on div "Container Name 5 / 64 Leads WIP Limits Explicit Agreements" at bounding box center [862, 121] width 1570 height 108
click at [452, 238] on input "First Contact Made" at bounding box center [409, 243] width 142 height 19
click at [615, 239] on input "Interview Scheduled / Held" at bounding box center [615, 243] width 142 height 19
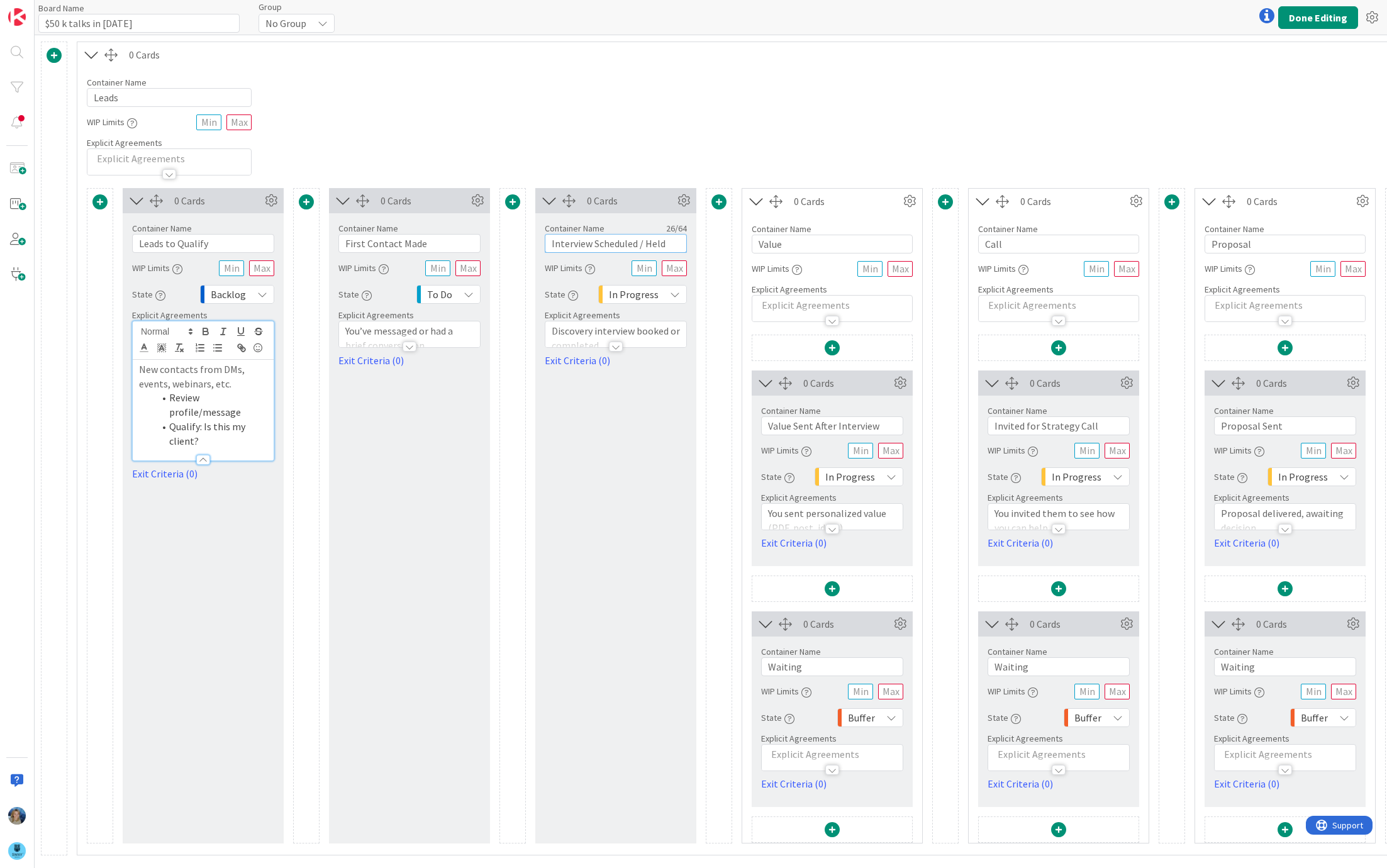
drag, startPoint x: 590, startPoint y: 240, endPoint x: 551, endPoint y: 239, distance: 39.0
click at [551, 239] on input "Interview Scheduled / Held" at bounding box center [615, 243] width 142 height 19
click at [671, 242] on input "Zoom Scheduled / Held" at bounding box center [615, 243] width 142 height 19
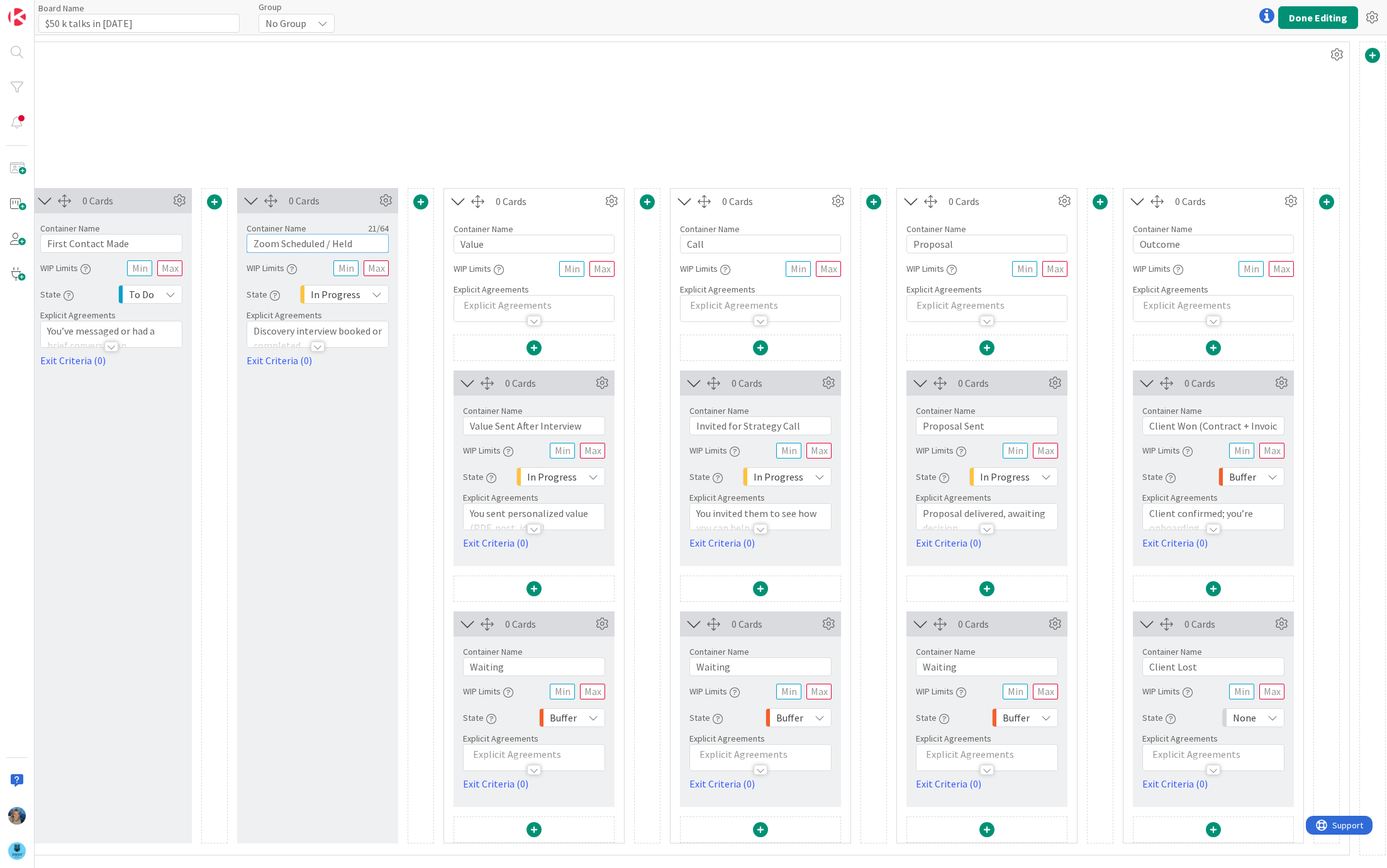
scroll to position [0, 299]
type input "Zoom Scheduled / Held"
drag, startPoint x: 494, startPoint y: 241, endPoint x: 456, endPoint y: 242, distance: 38.0
click at [456, 242] on input "Value" at bounding box center [533, 244] width 161 height 19
type input "Results"
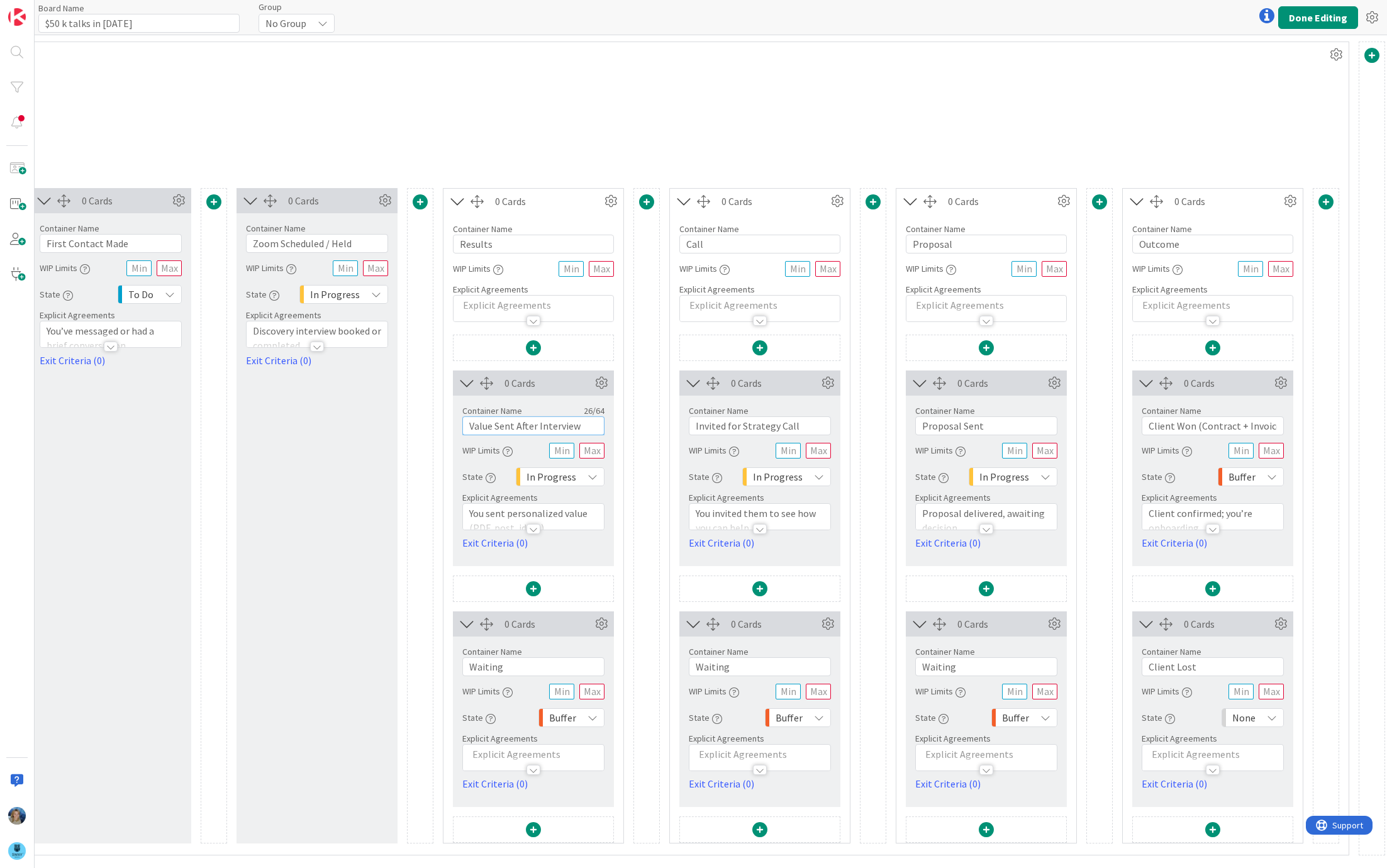
click at [527, 426] on input "Value Sent After Interview" at bounding box center [533, 426] width 142 height 19
drag, startPoint x: 590, startPoint y: 422, endPoint x: 446, endPoint y: 422, distance: 144.0
click at [446, 422] on div "0 Cards Container Name 26 / 64 Value Sent After Interview WIP Limits State In P…" at bounding box center [534, 588] width 180 height 508
click at [491, 426] on input "Intresed/Need more info from me" at bounding box center [533, 426] width 142 height 19
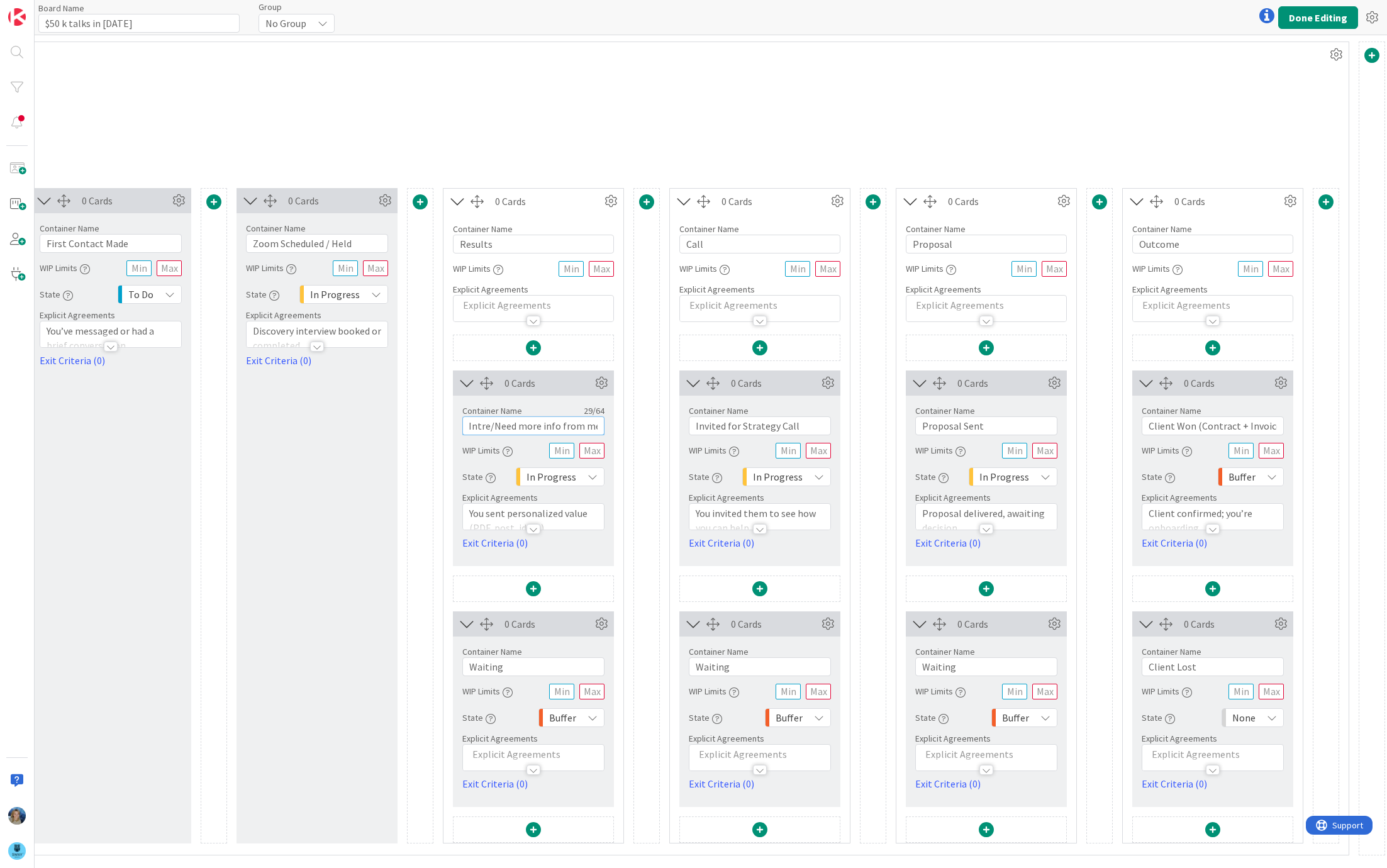
scroll to position [0, 0]
click at [532, 432] on input "Interested/Need more info from me" at bounding box center [533, 426] width 142 height 19
type input "Interested/Need more info from me"
drag, startPoint x: 506, startPoint y: 667, endPoint x: 460, endPoint y: 661, distance: 46.4
click at [460, 661] on div "Container Name 8 / 64 Waiting WIP Limits State Buffer Explicit Agreements Exit …" at bounding box center [533, 714] width 161 height 155
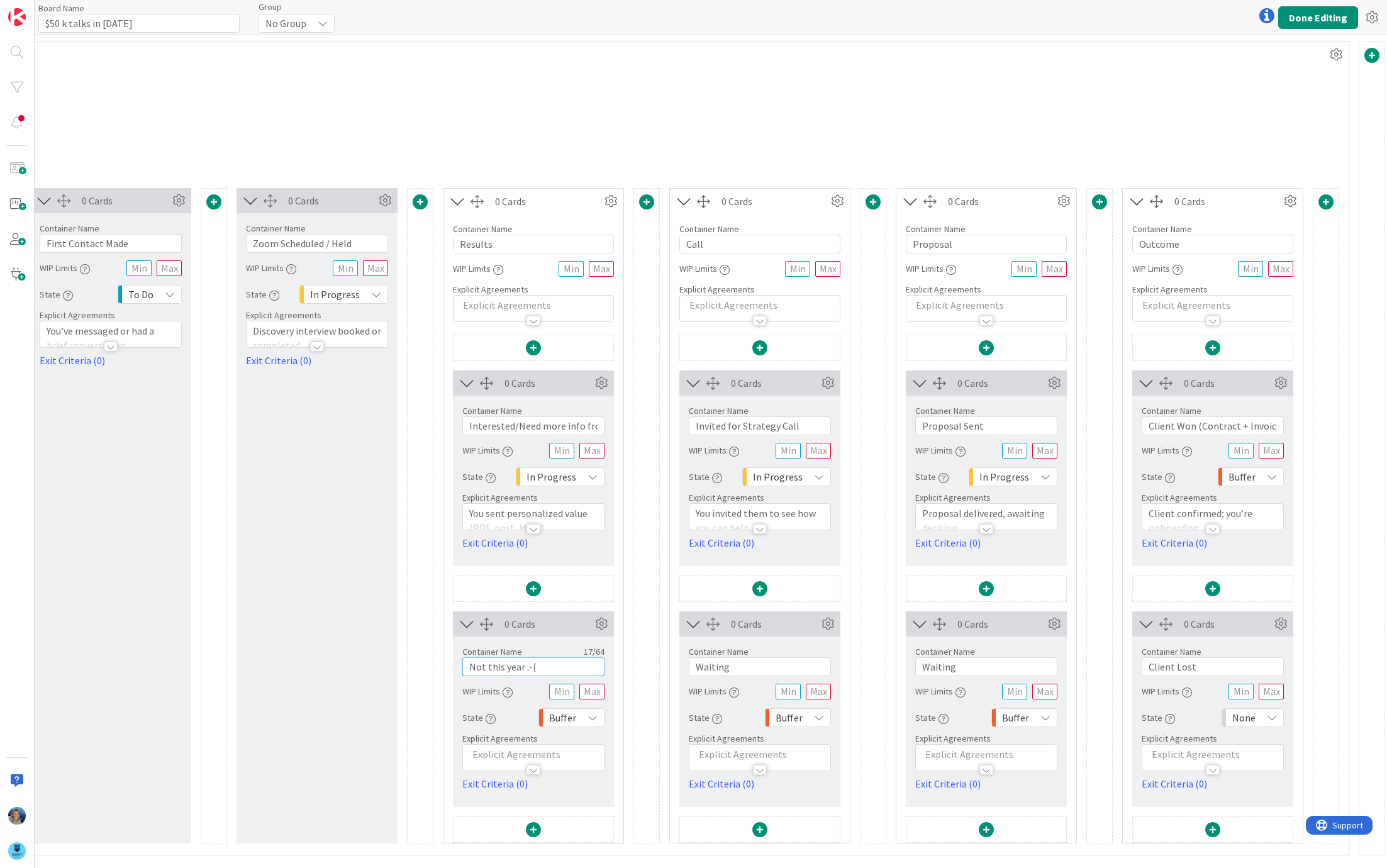
type input "Not this year :-("
drag, startPoint x: 709, startPoint y: 244, endPoint x: 686, endPoint y: 244, distance: 23.0
click at [686, 244] on input "Call" at bounding box center [760, 244] width 161 height 19
type input "Send more info"
click at [824, 376] on icon at bounding box center [828, 383] width 19 height 19
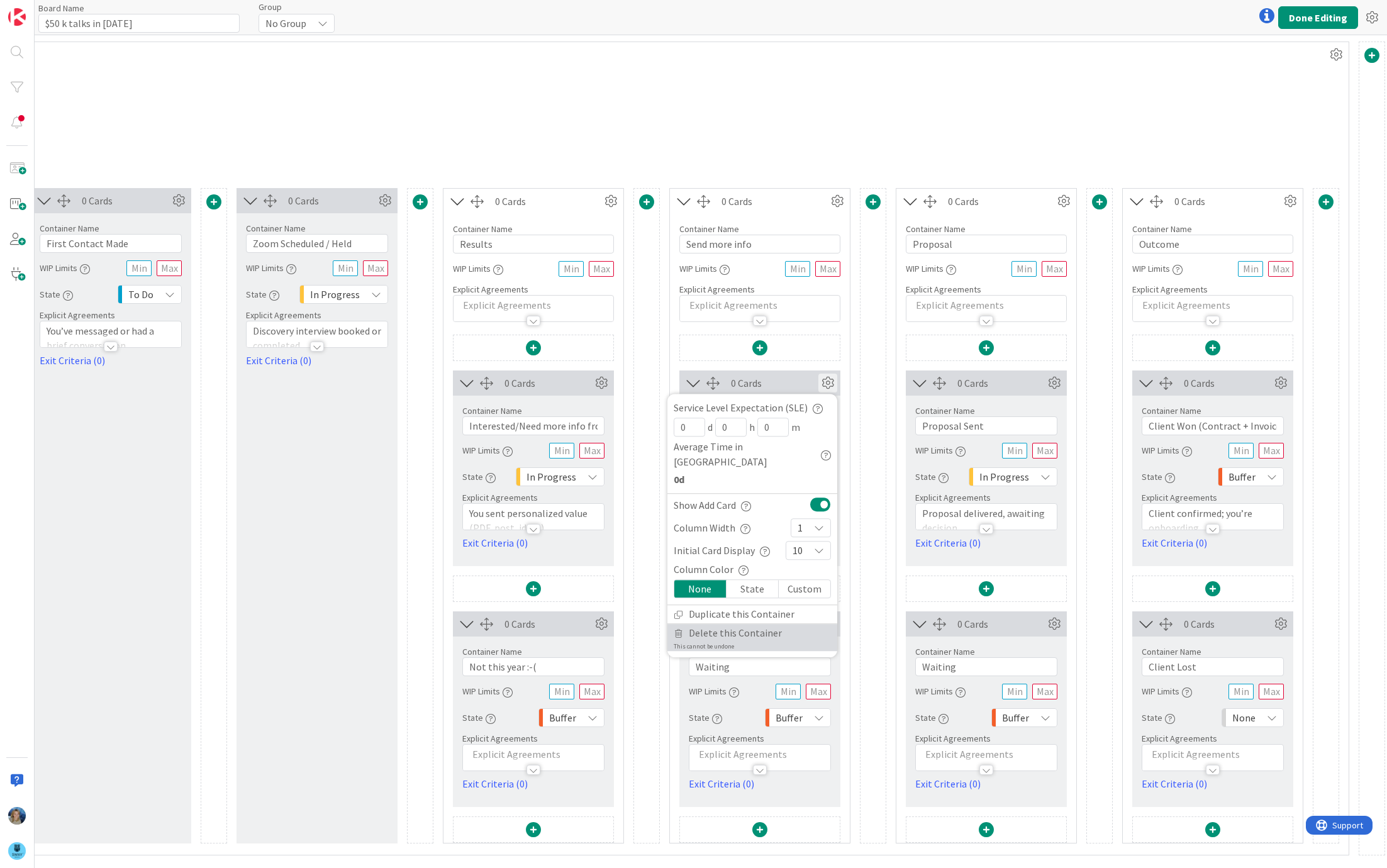
click at [753, 624] on span "Delete this Container" at bounding box center [735, 633] width 93 height 19
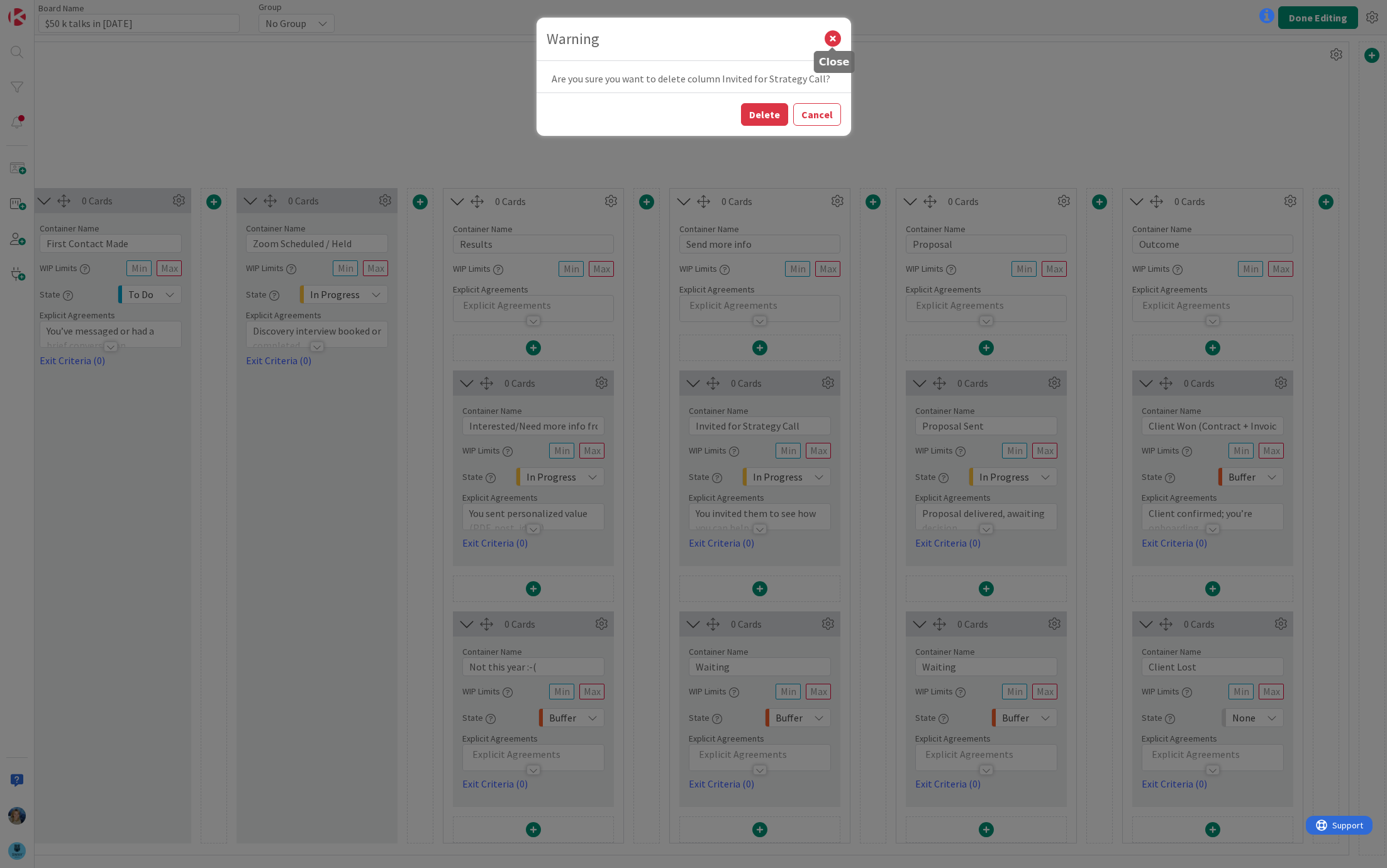
click at [831, 42] on icon at bounding box center [833, 39] width 17 height 17
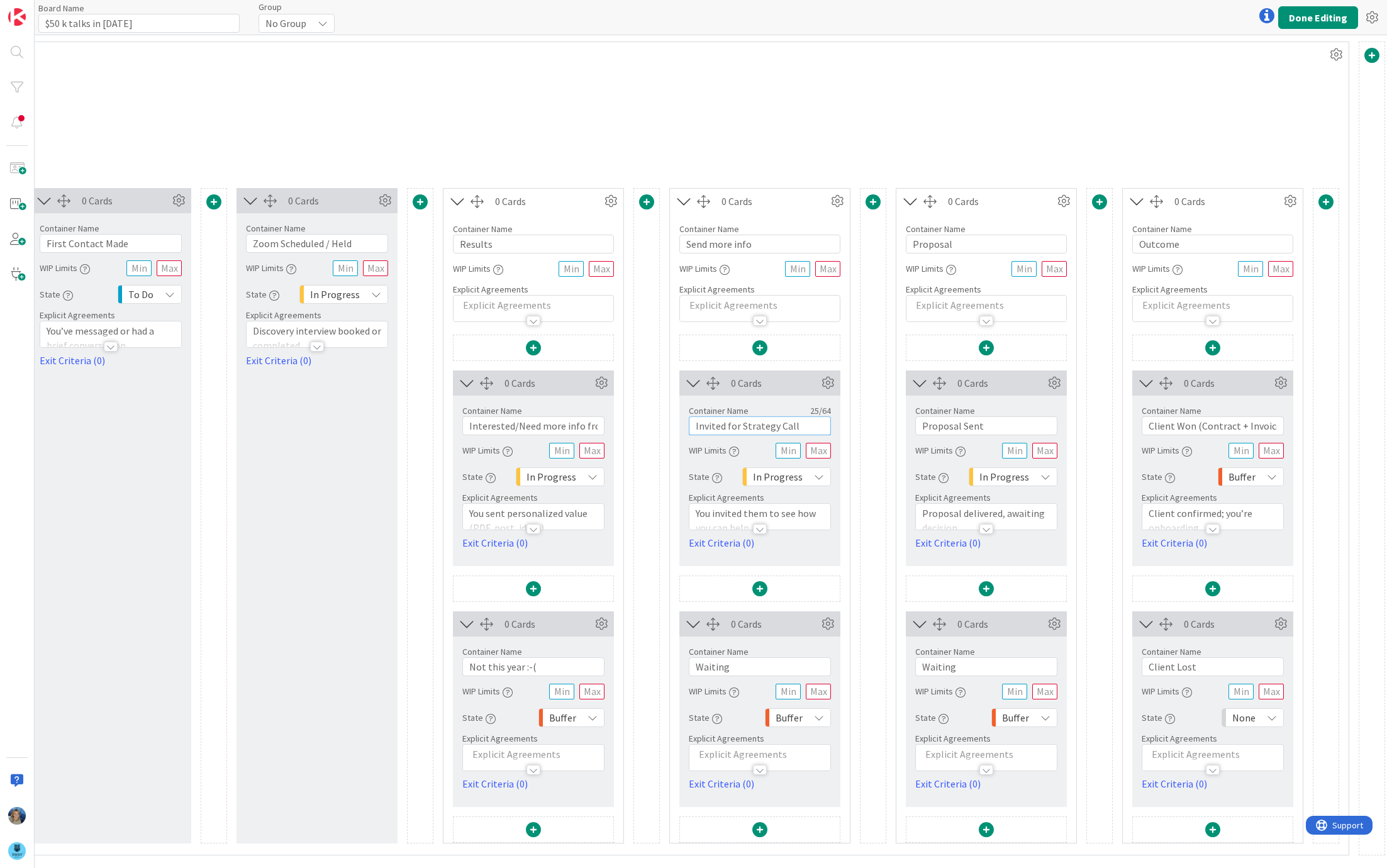
drag, startPoint x: 801, startPoint y: 421, endPoint x: 686, endPoint y: 424, distance: 115.0
click at [686, 424] on div "Container Name 25 / 64 Invited for Strategy Call WIP Limits State In Progress E…" at bounding box center [760, 473] width 161 height 155
type input "W"
drag, startPoint x: 774, startPoint y: 240, endPoint x: 676, endPoint y: 242, distance: 98.0
click at [676, 242] on div "Container Name 14 / 64 Send more info WIP Limits Explicit Agreements" at bounding box center [760, 267] width 180 height 108
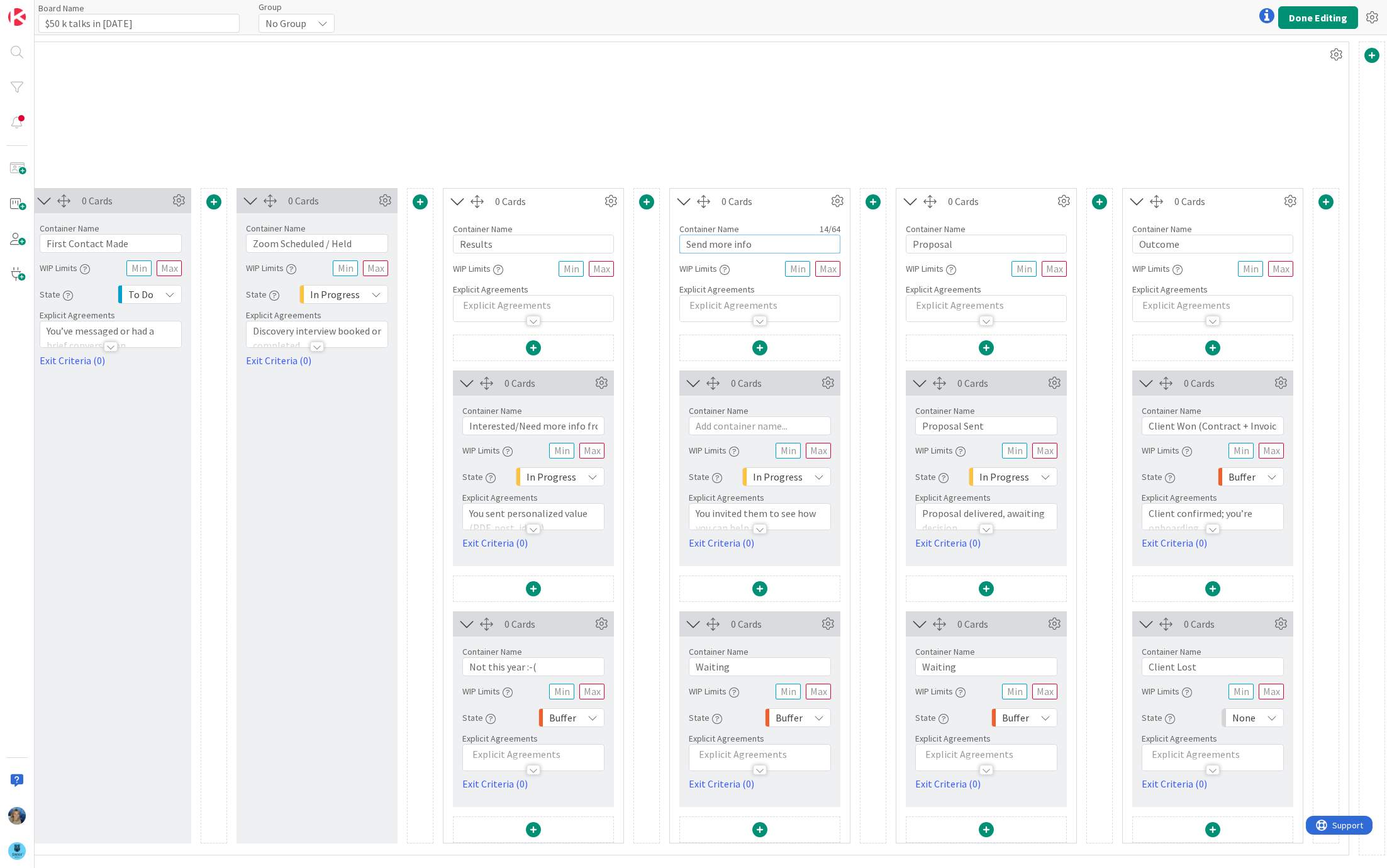
click at [769, 234] on input "Send more info" at bounding box center [760, 244] width 161 height 19
drag, startPoint x: 764, startPoint y: 240, endPoint x: 684, endPoint y: 239, distance: 80.0
click at [684, 239] on input "Send more info" at bounding box center [760, 244] width 161 height 19
type input "Next step"
click at [737, 420] on input "text" at bounding box center [760, 426] width 142 height 19
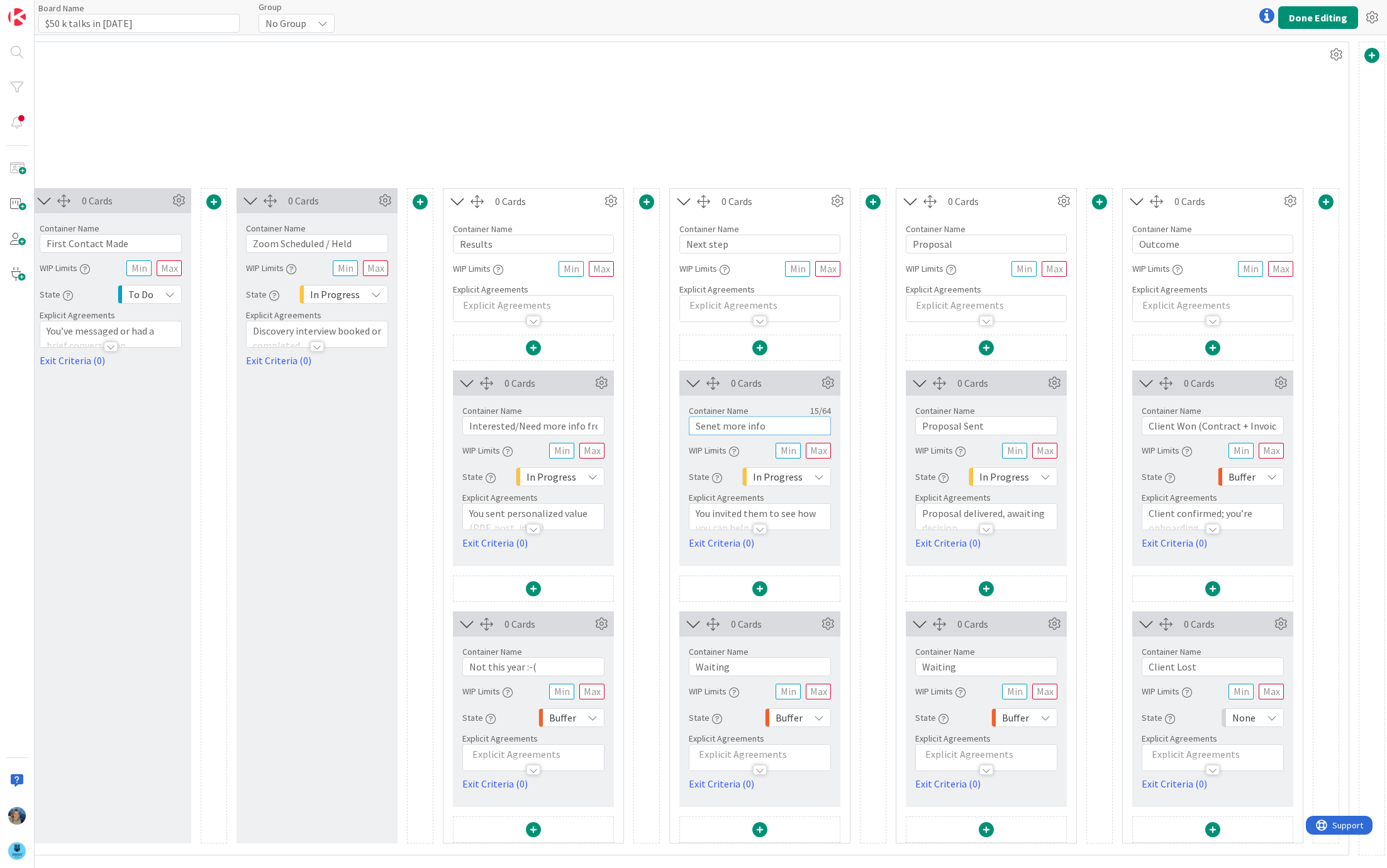
click at [717, 425] on input "Senet more info" at bounding box center [760, 426] width 142 height 19
type input "Sent more info"
click at [734, 661] on input "Waiting" at bounding box center [760, 666] width 142 height 19
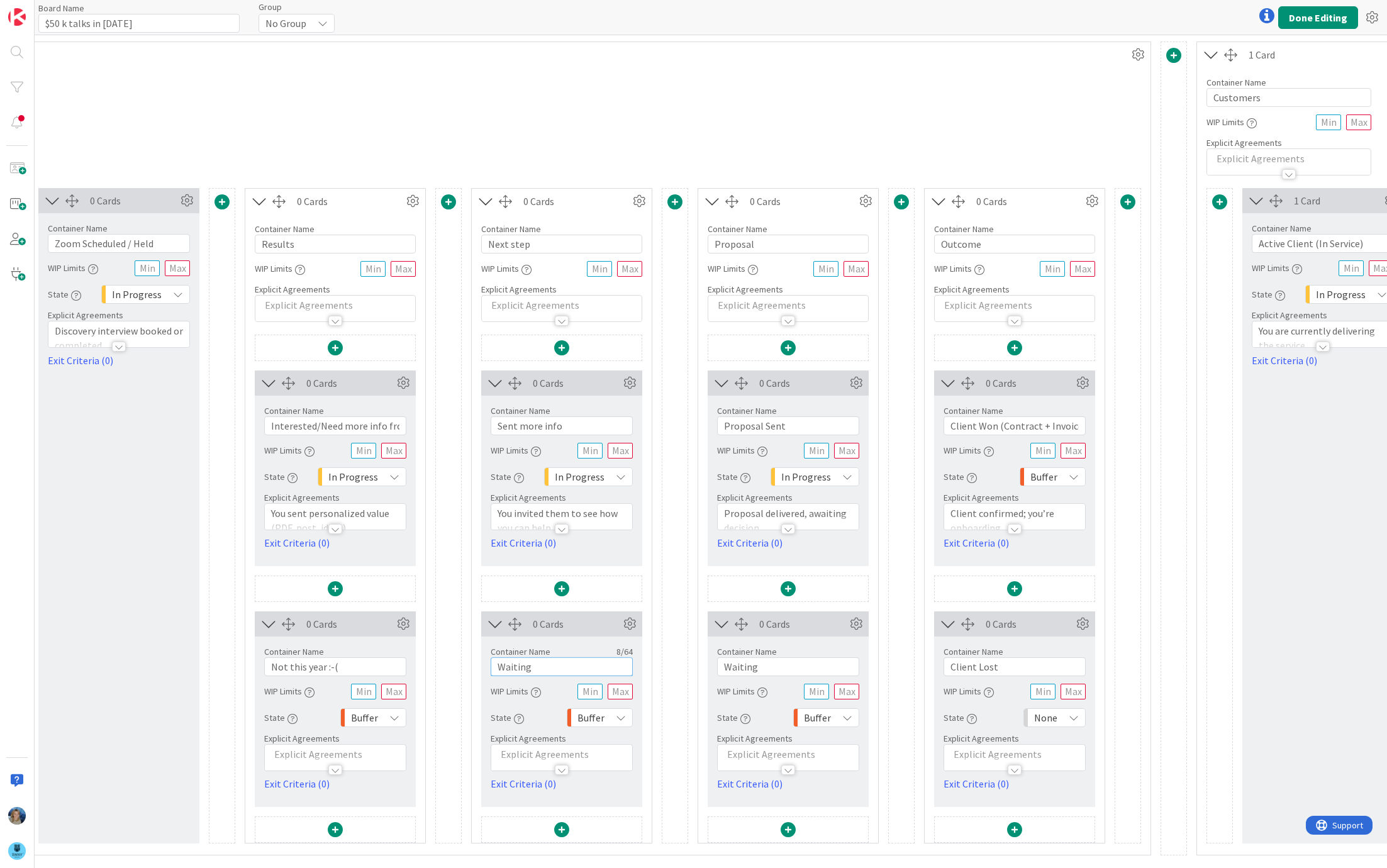
scroll to position [0, 544]
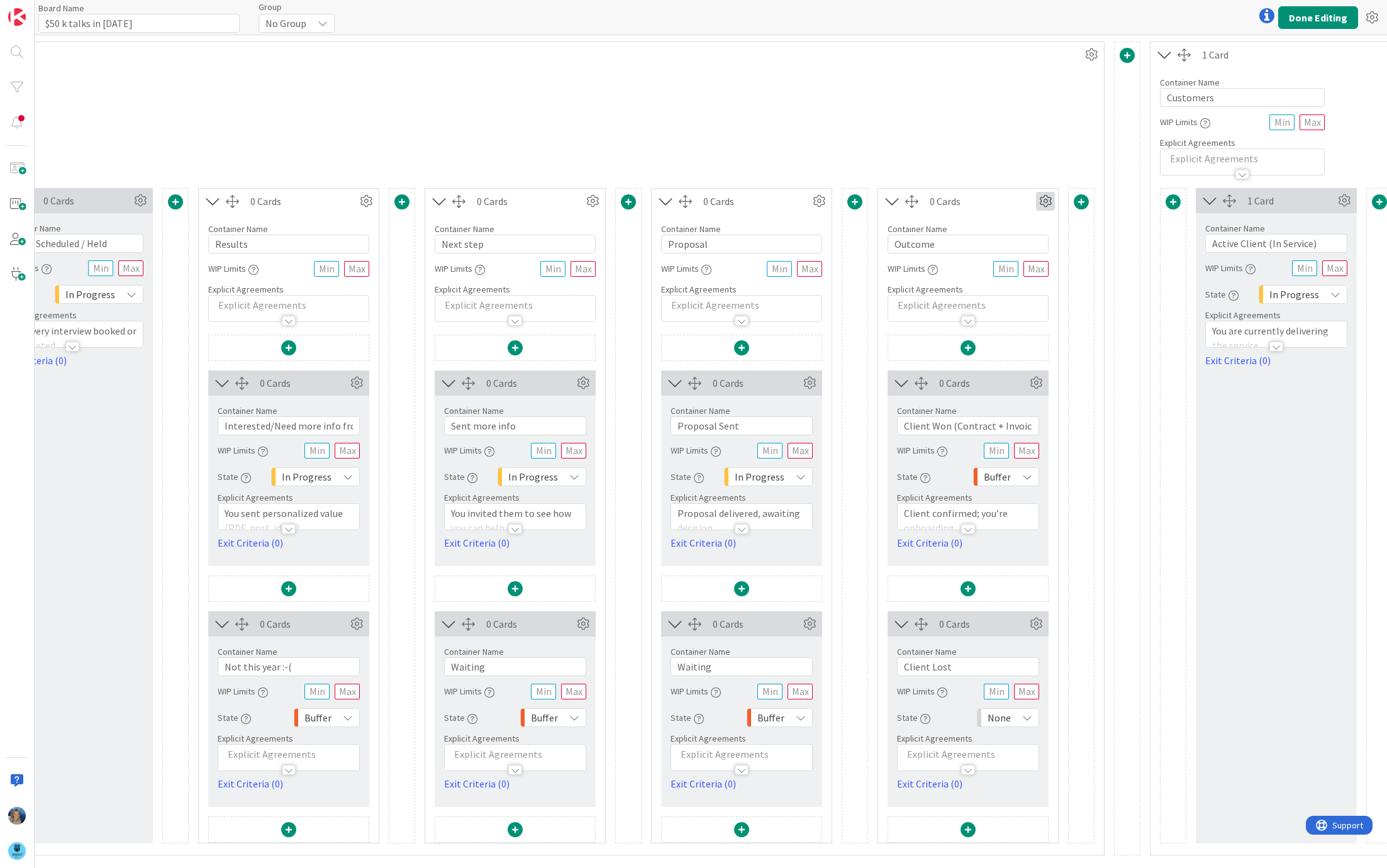
click at [1047, 198] on icon at bounding box center [1045, 201] width 19 height 19
click at [985, 307] on span "Delete this Container" at bounding box center [952, 309] width 93 height 19
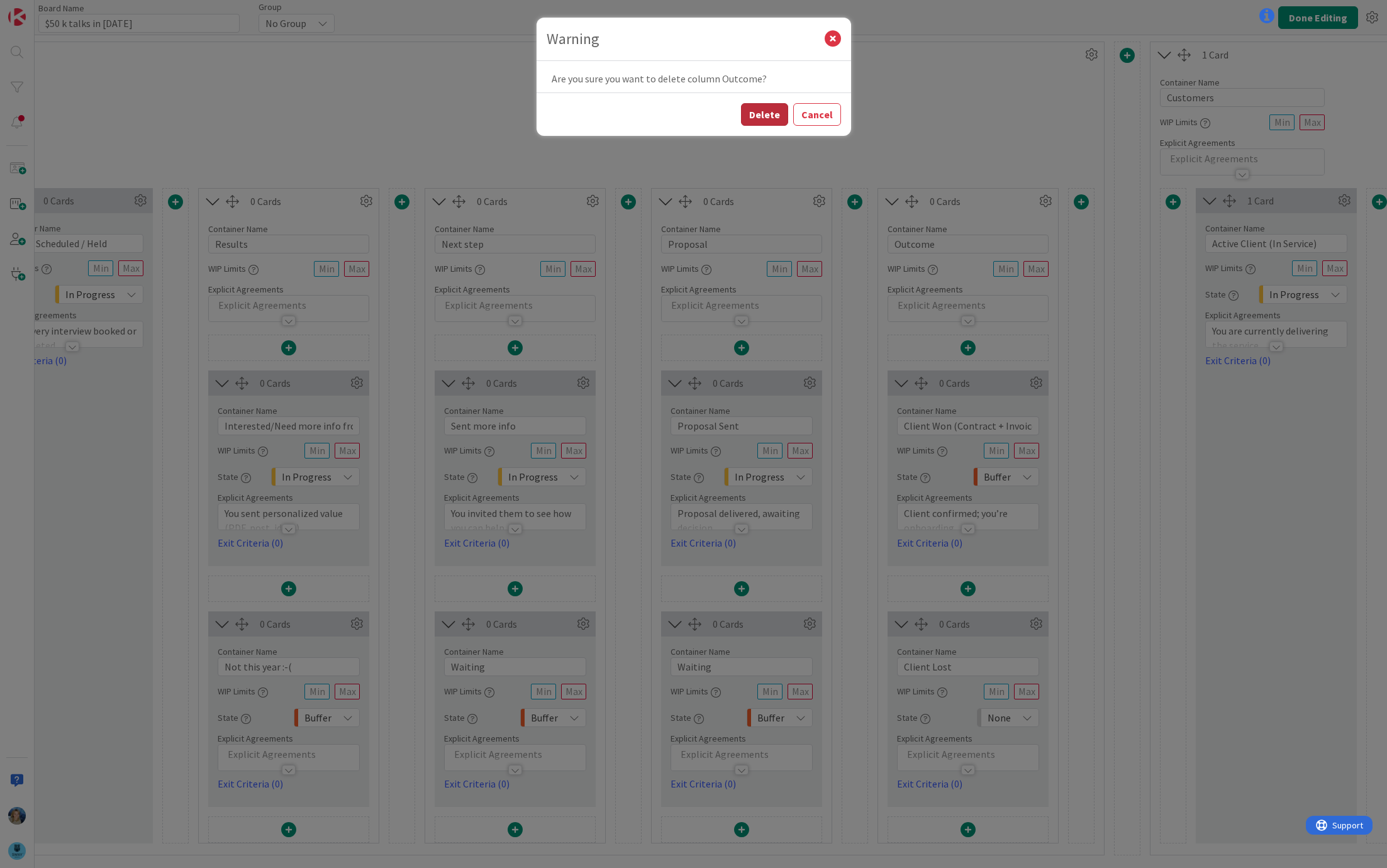
click at [752, 109] on button "Delete" at bounding box center [764, 115] width 47 height 23
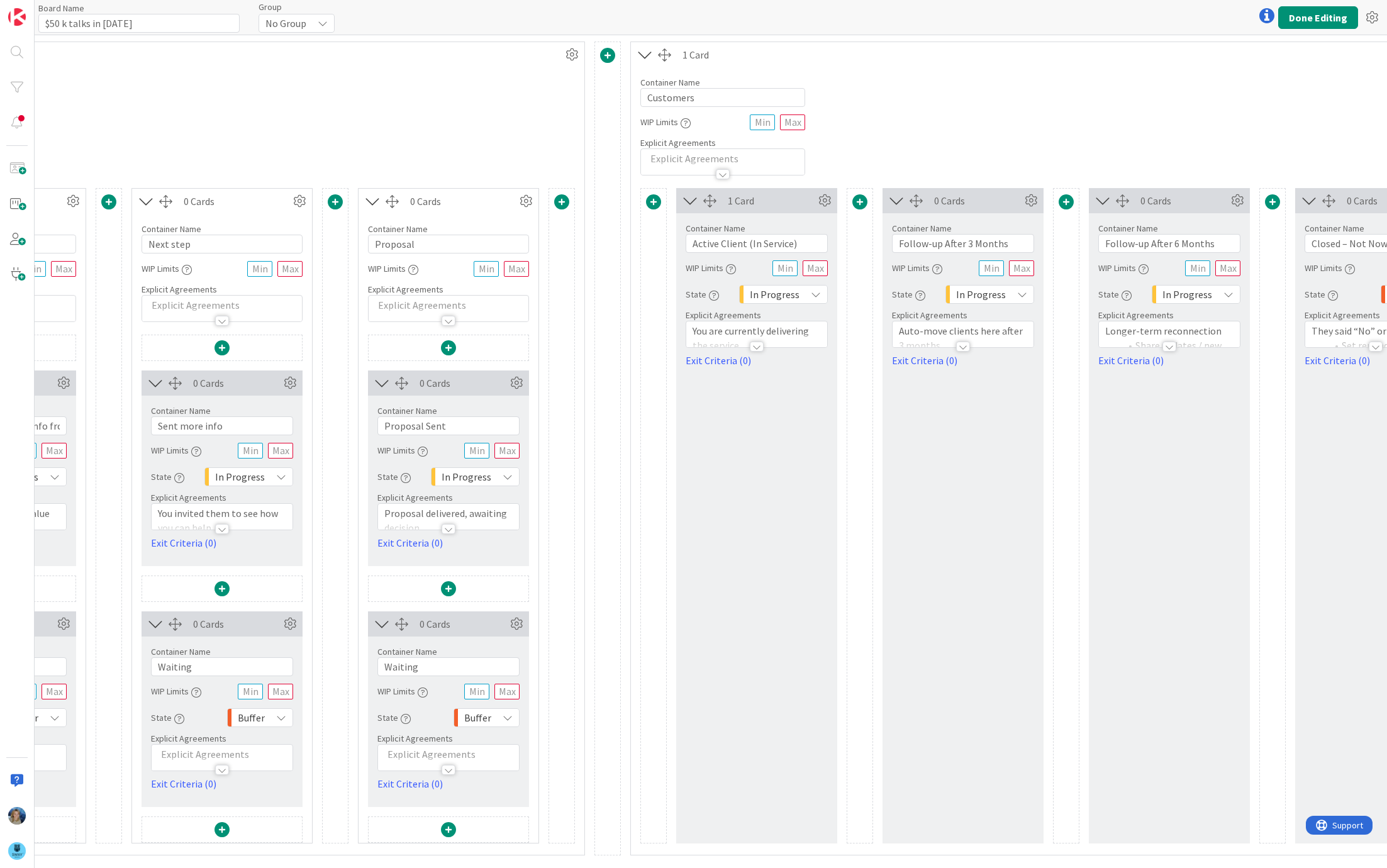
scroll to position [0, 856]
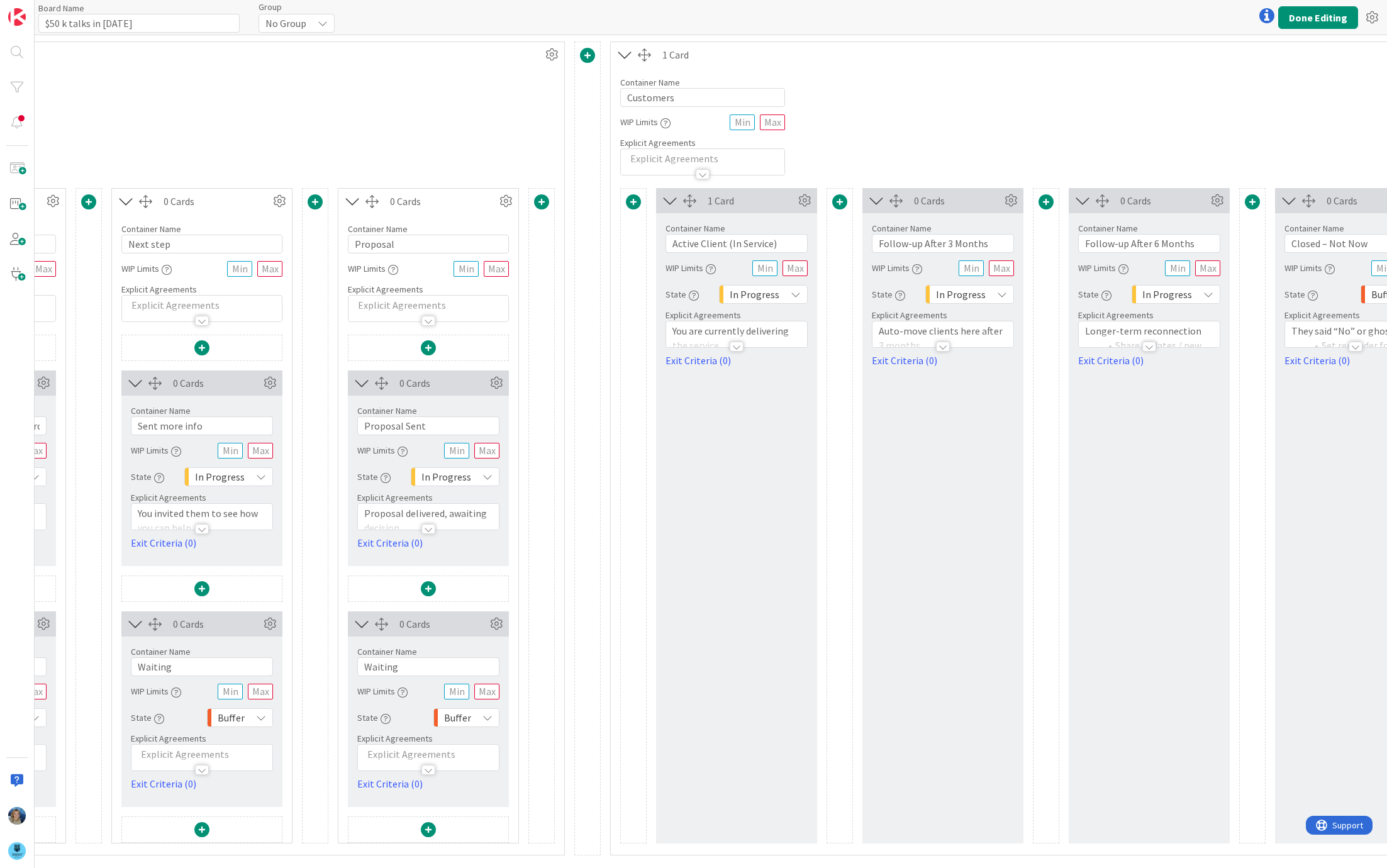
click at [625, 53] on icon at bounding box center [625, 54] width 21 height 17
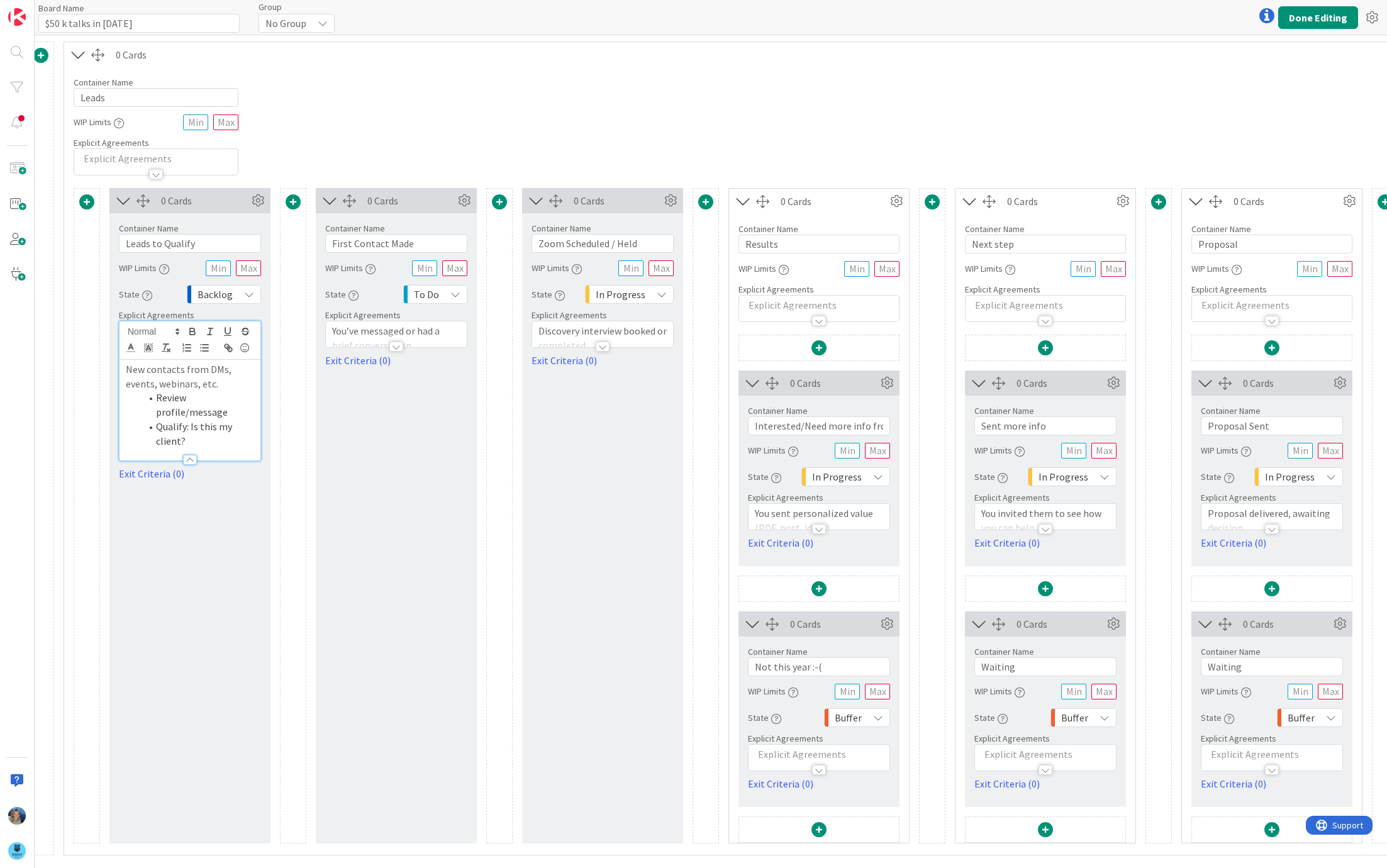
scroll to position [0, 0]
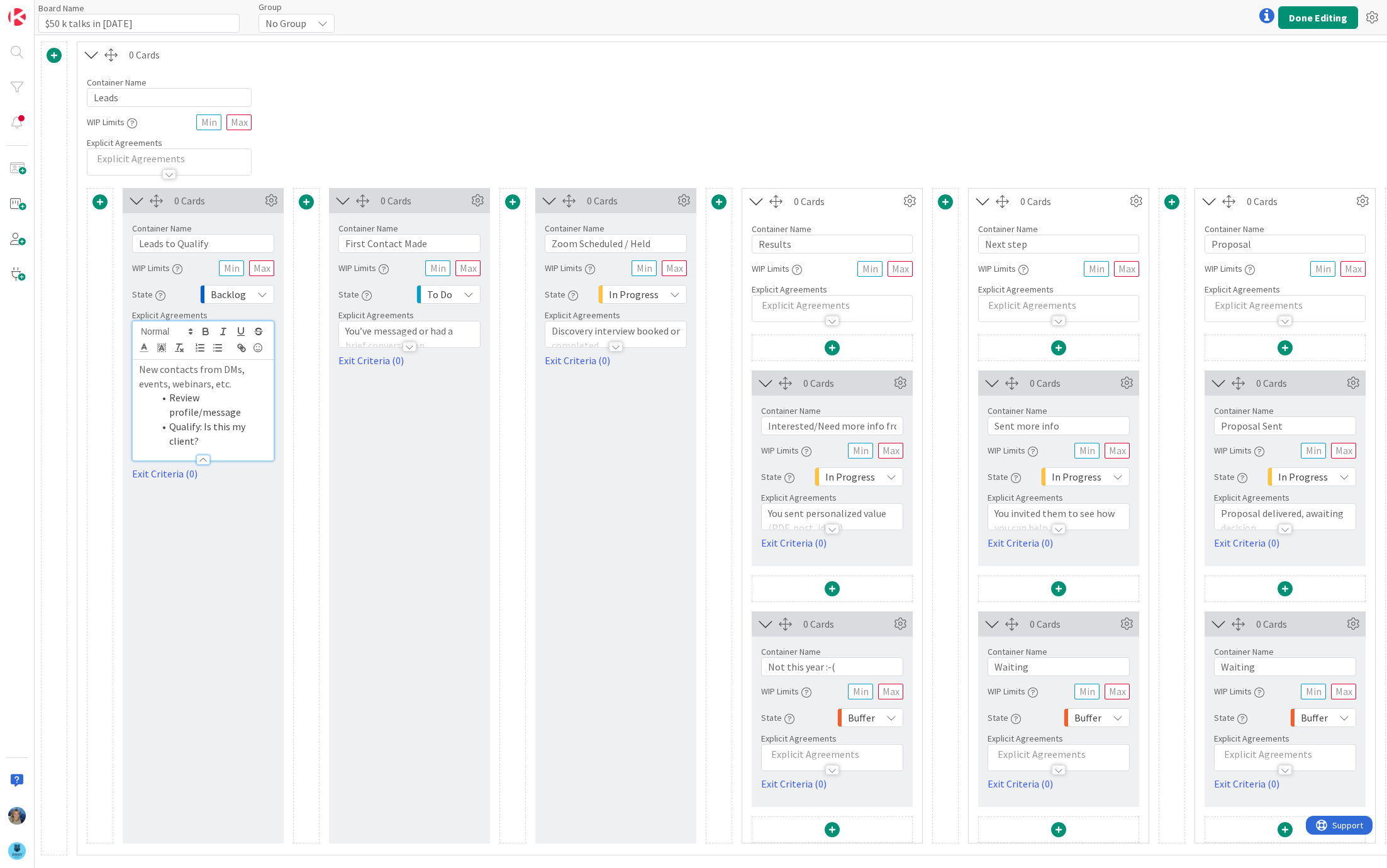
click at [368, 435] on div "0 Cards Container Name 18 / 64 First Contact Made WIP Limits State To Do Explic…" at bounding box center [409, 516] width 161 height 655
click at [453, 97] on div "Container Name 5 / 64 Leads WIP Limits Explicit Agreements" at bounding box center [749, 121] width 1344 height 108
click at [208, 458] on div at bounding box center [203, 459] width 14 height 10
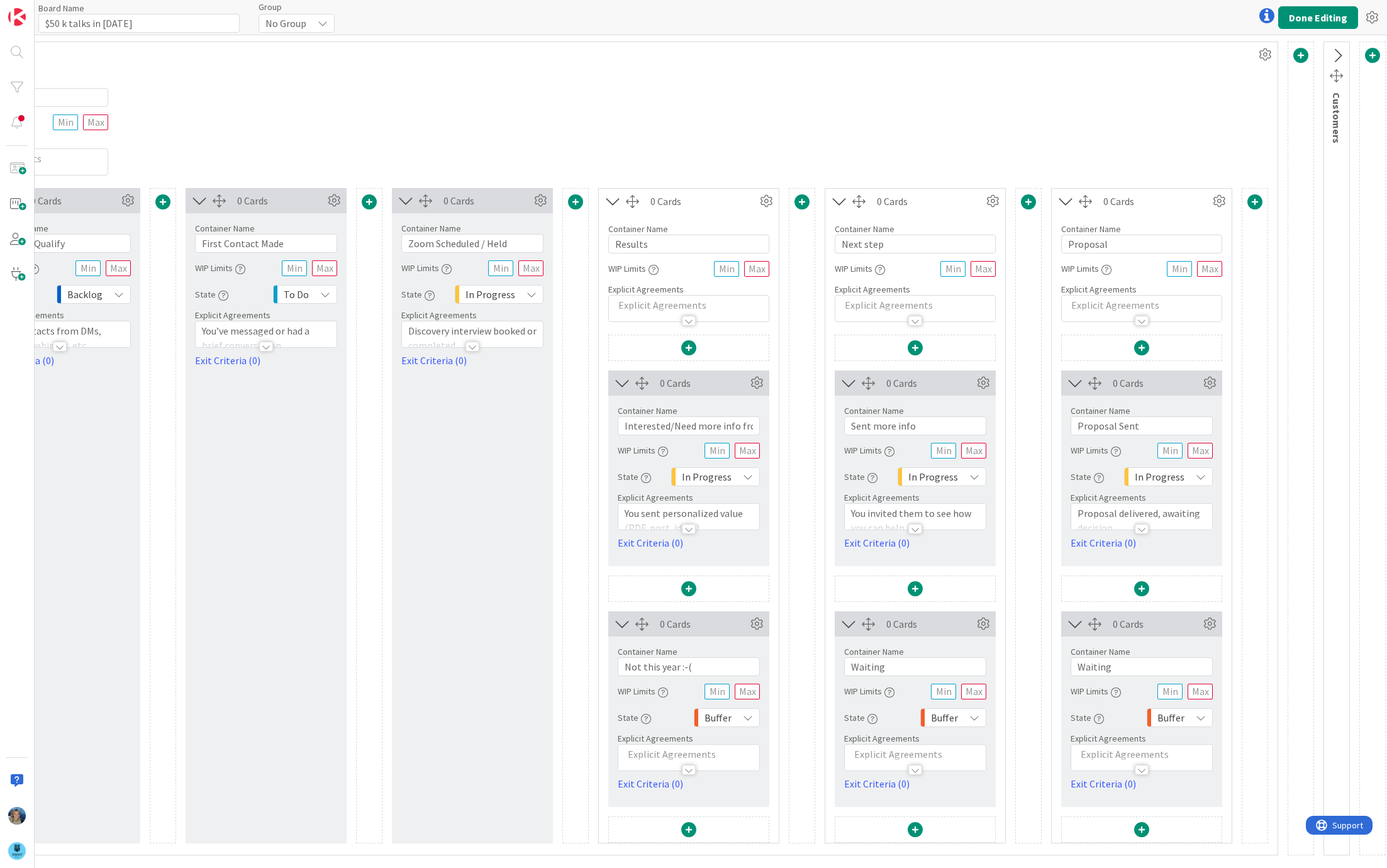
scroll to position [0, 147]
click at [876, 242] on input "Next step" at bounding box center [911, 244] width 161 height 19
type input "Next steps"
drag, startPoint x: 881, startPoint y: 665, endPoint x: 841, endPoint y: 662, distance: 40.1
click at [842, 663] on input "Waiting" at bounding box center [911, 666] width 142 height 19
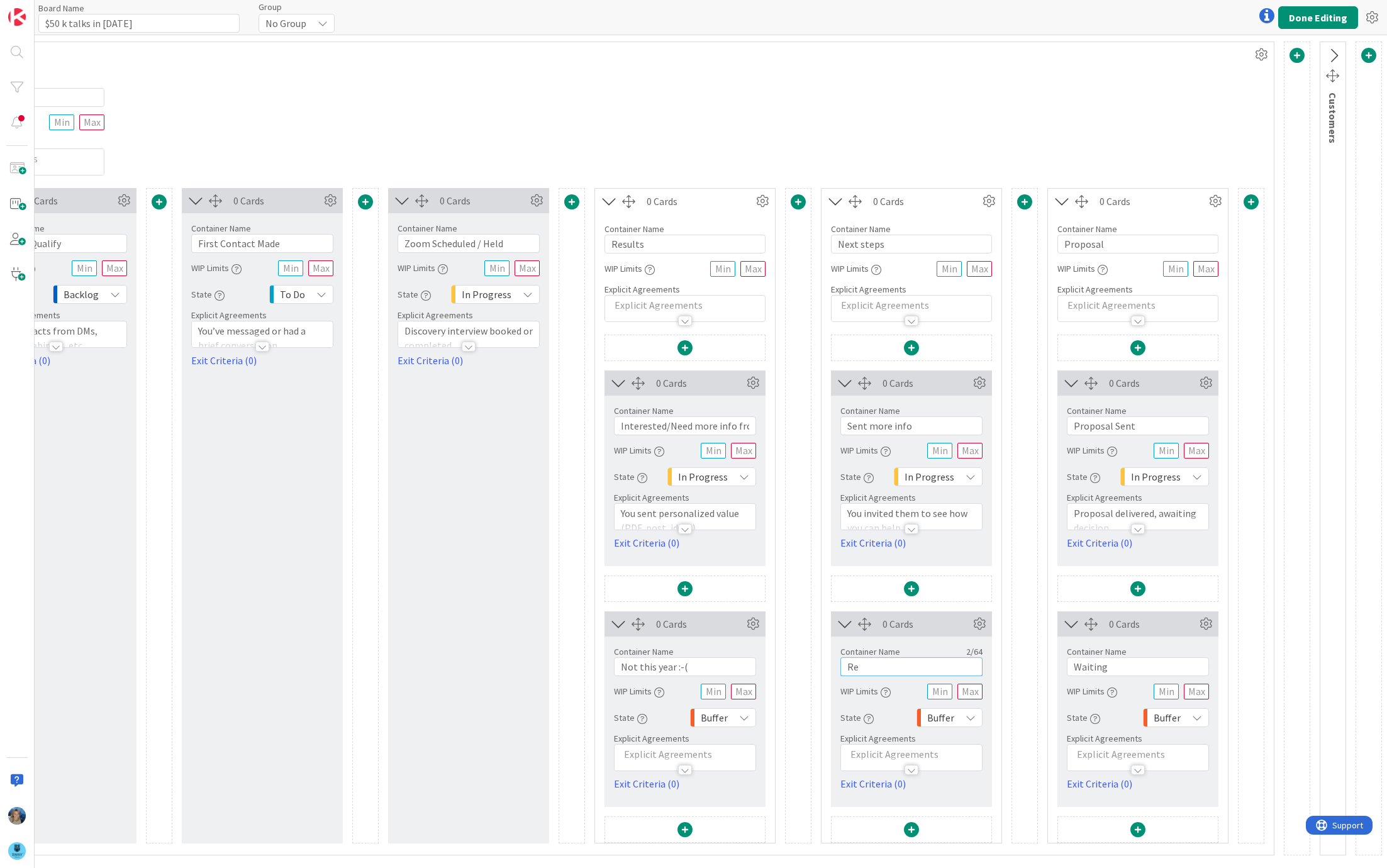
type input "R"
click at [962, 664] on input "They answered" at bounding box center [911, 666] width 142 height 19
type input "They answered"
click at [1331, 53] on icon at bounding box center [1333, 56] width 21 height 17
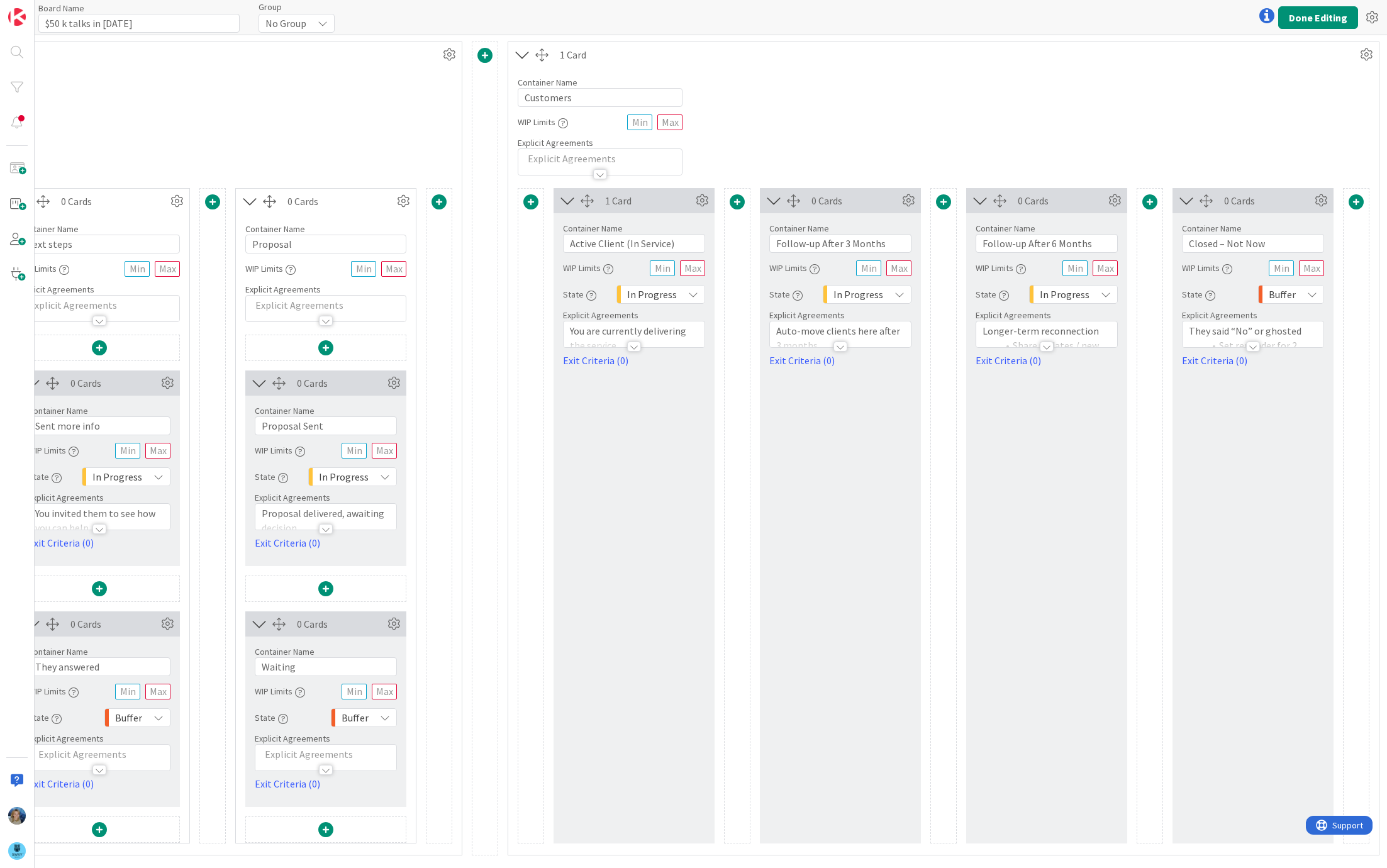
scroll to position [0, 992]
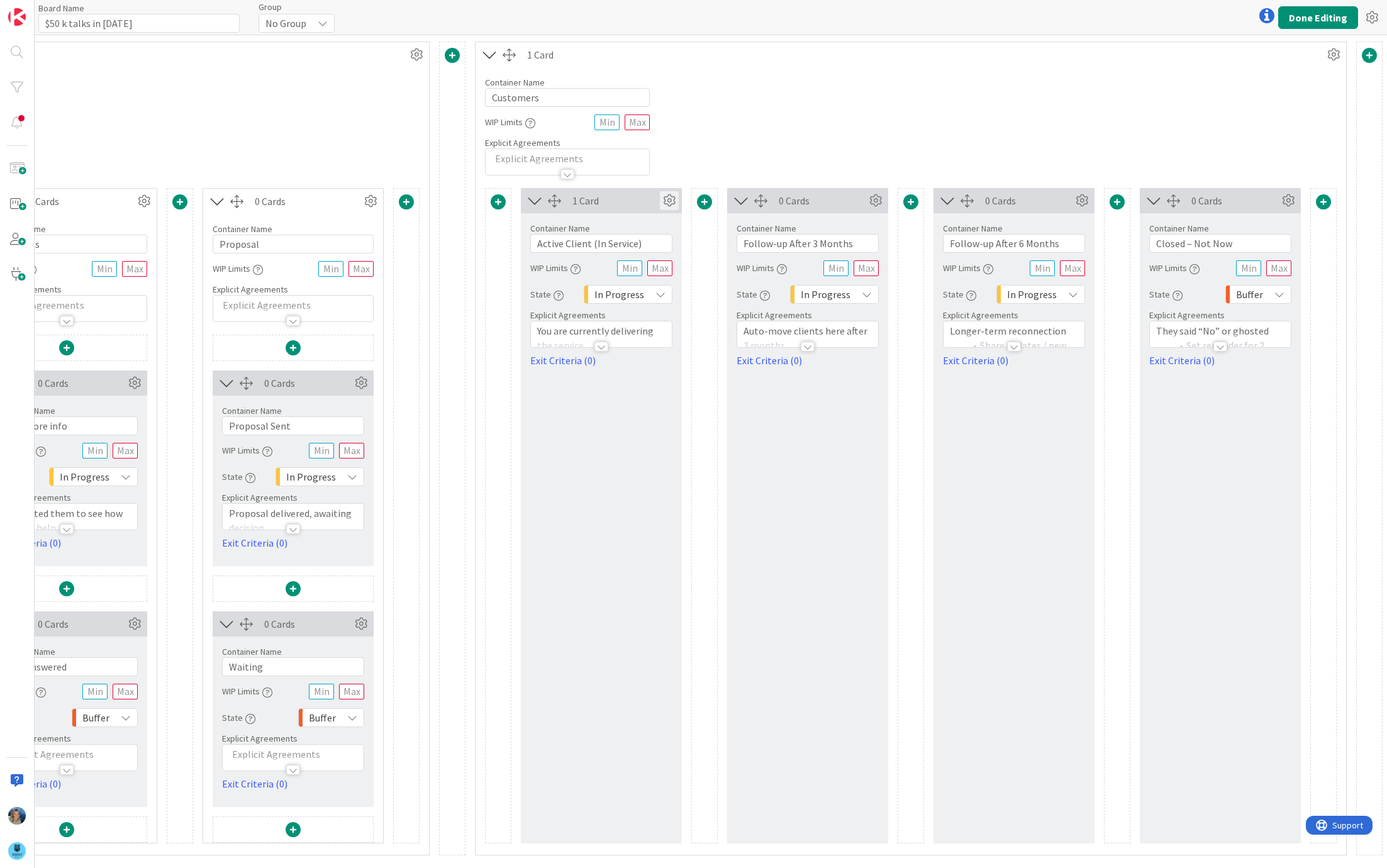
click at [664, 199] on icon at bounding box center [669, 201] width 19 height 19
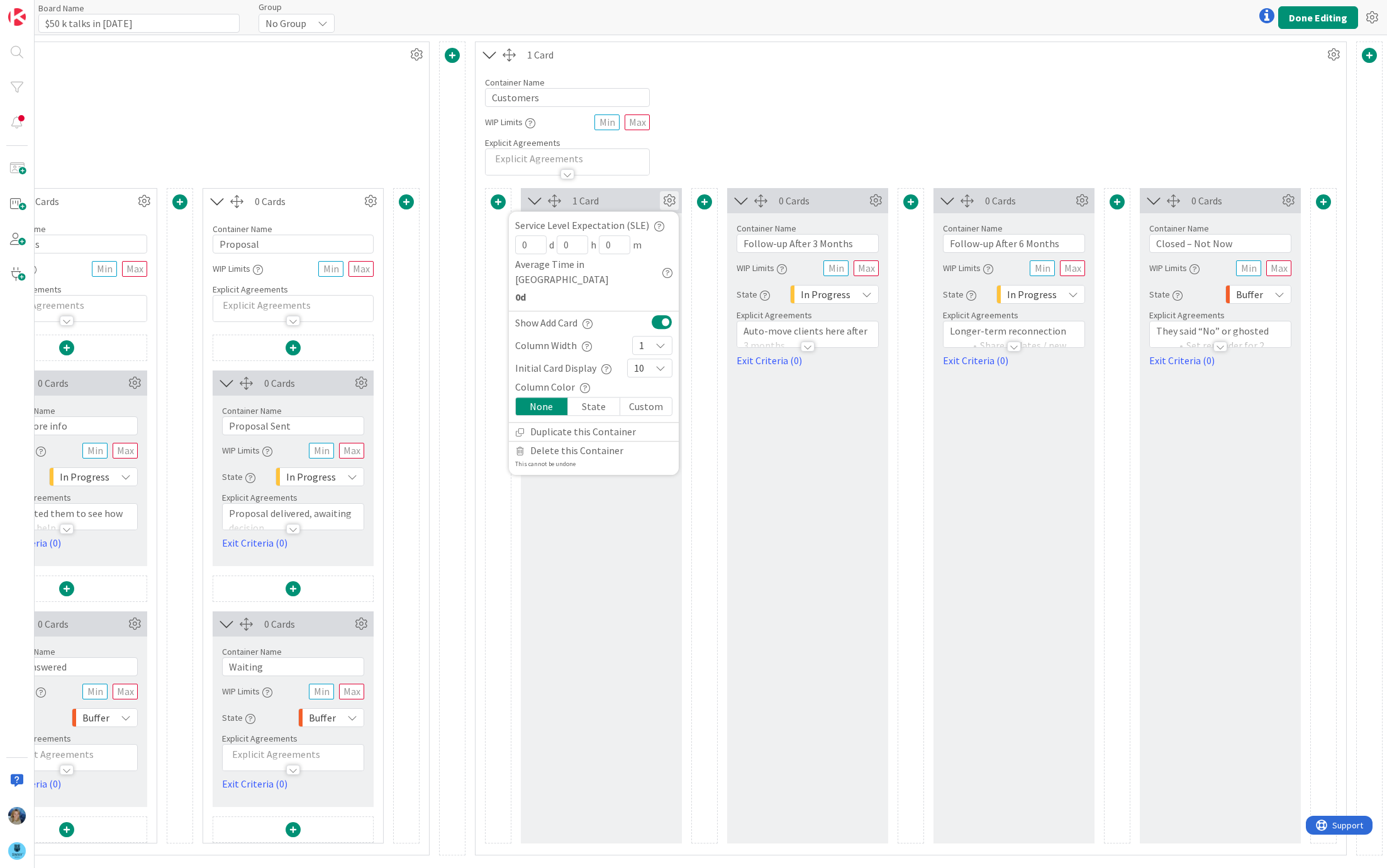
click at [666, 199] on icon at bounding box center [669, 201] width 19 height 19
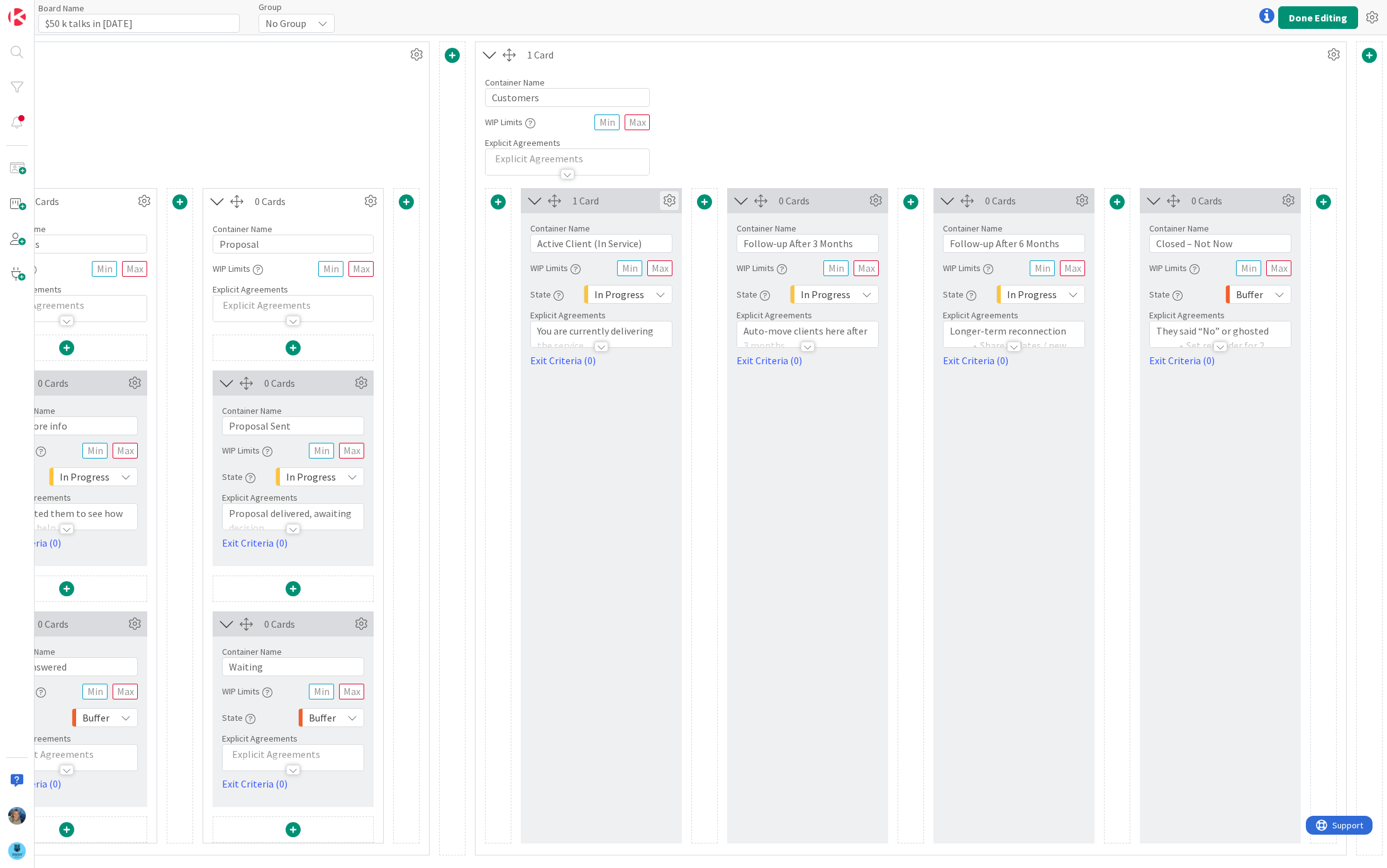
click at [666, 208] on icon at bounding box center [669, 201] width 19 height 19
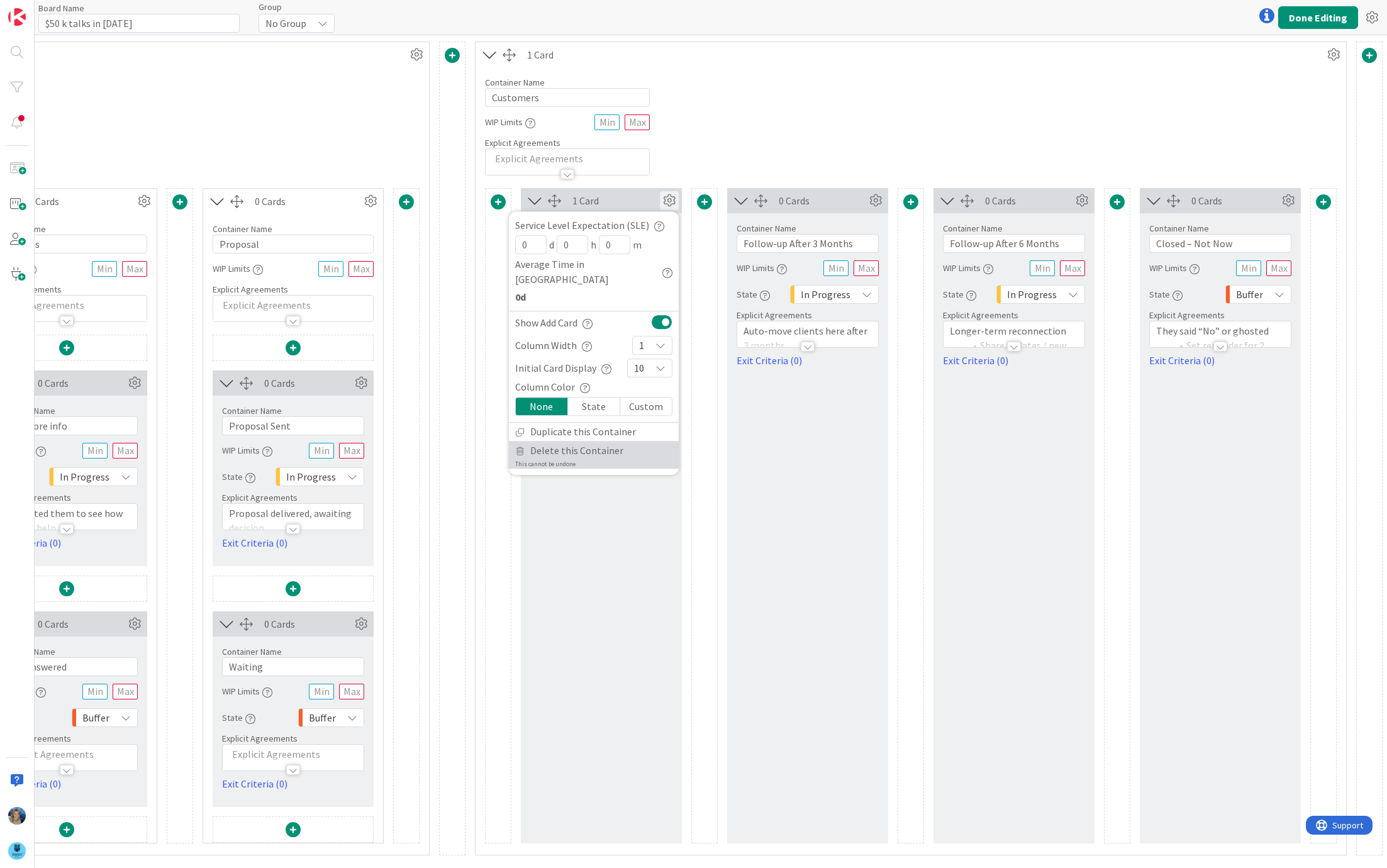
click at [600, 442] on span "Delete this Container" at bounding box center [577, 451] width 93 height 19
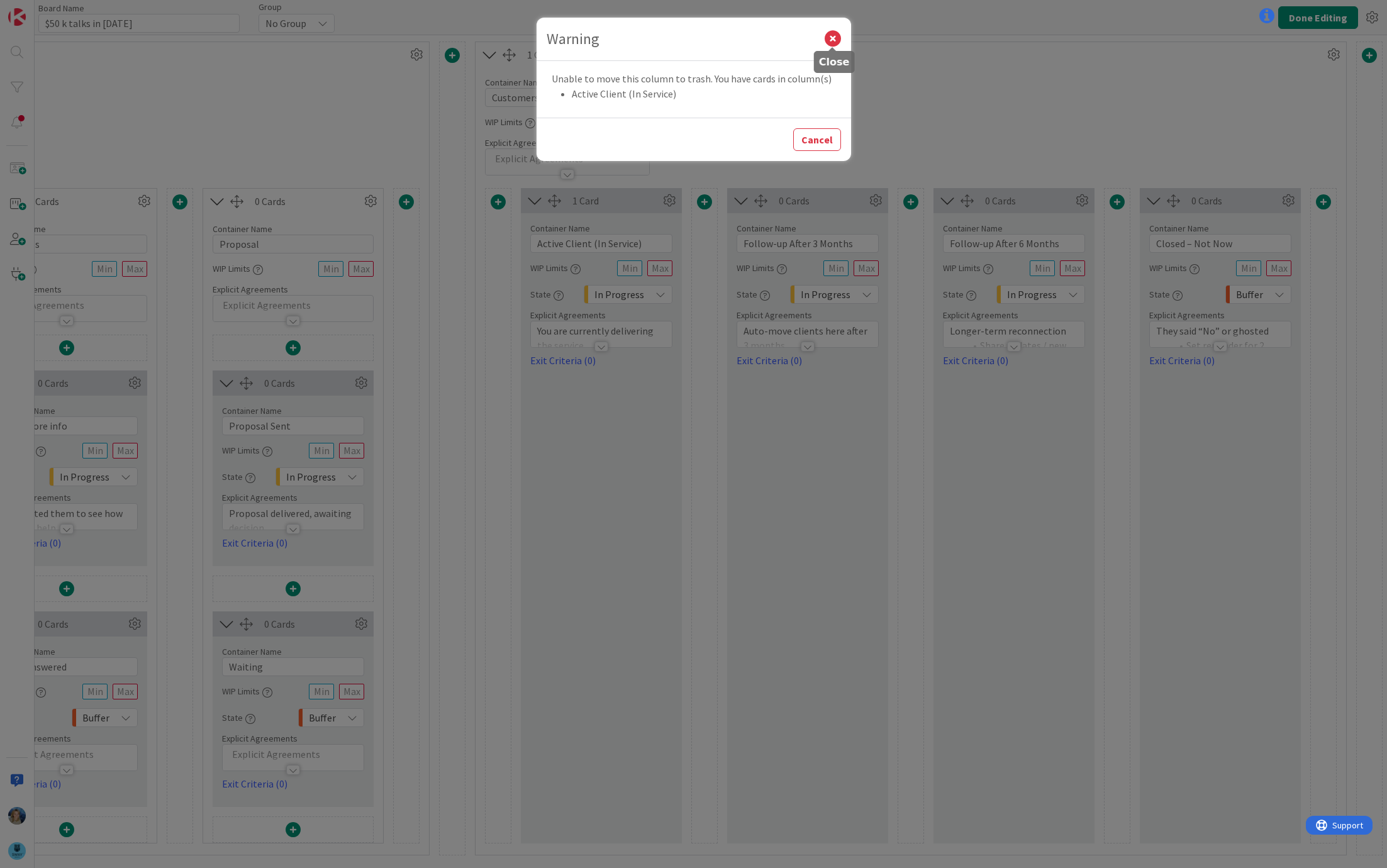
click at [827, 42] on icon at bounding box center [833, 39] width 17 height 17
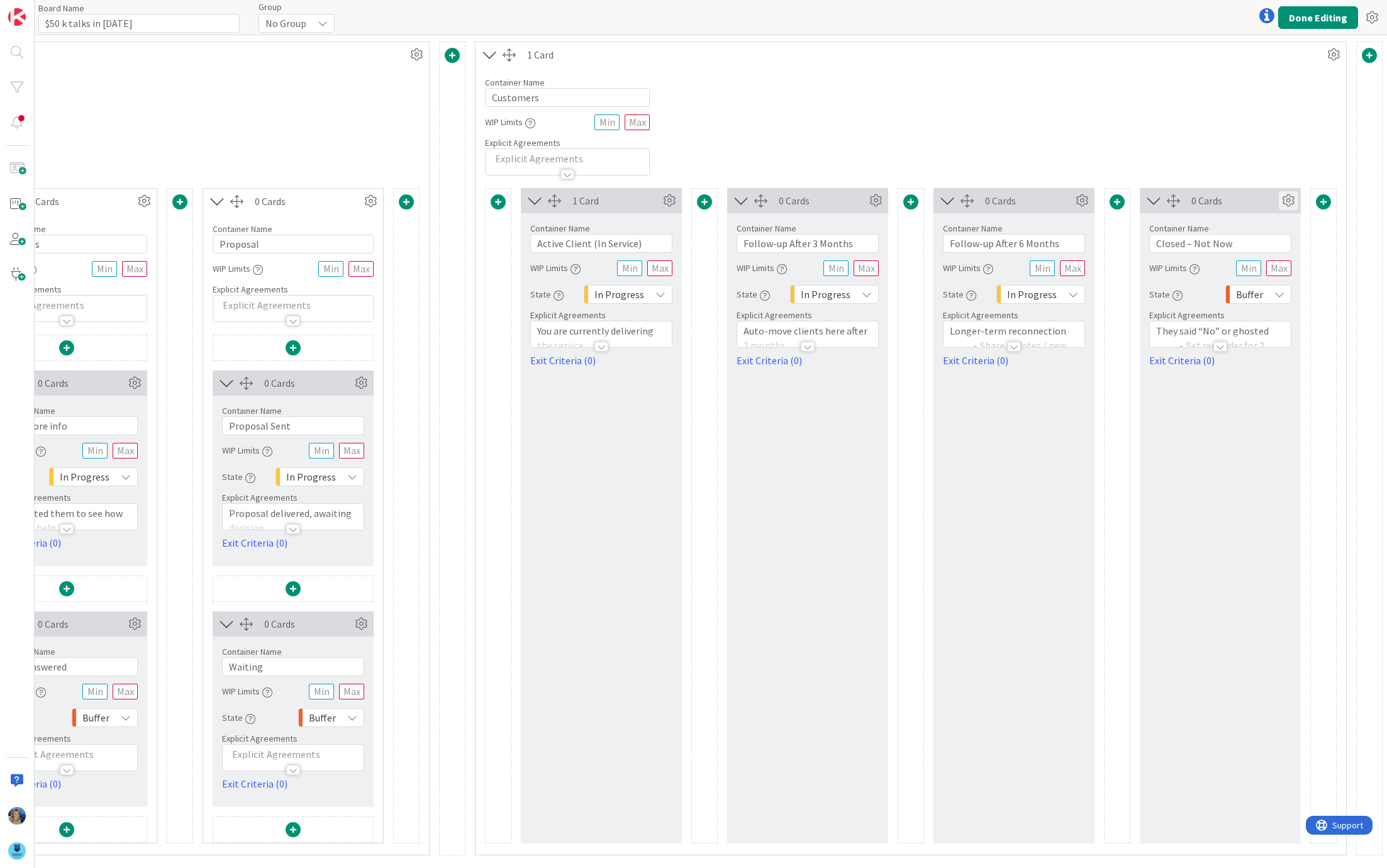
click at [1285, 197] on icon at bounding box center [1288, 201] width 19 height 19
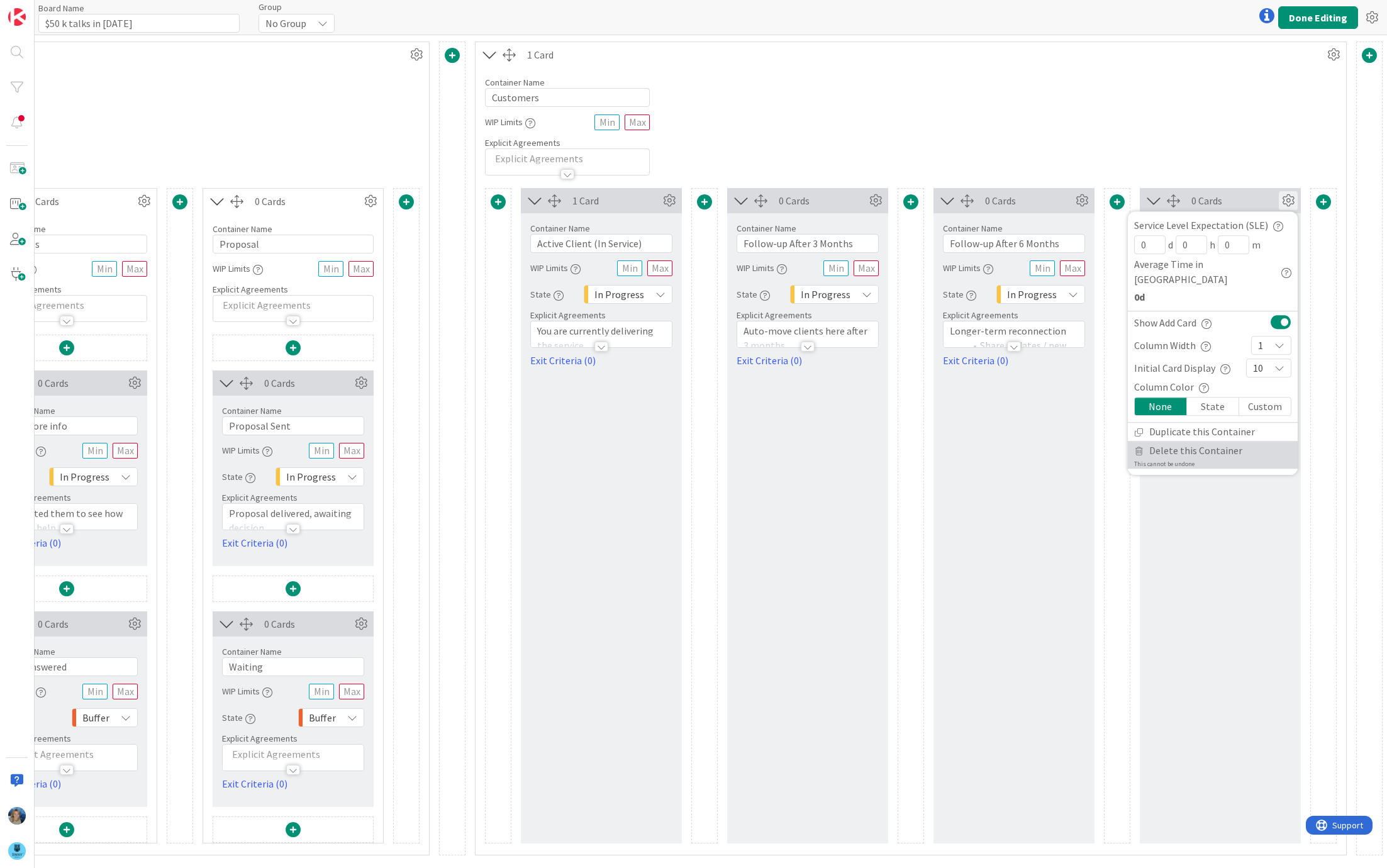
click at [1193, 442] on span "Delete this Container" at bounding box center [1196, 451] width 93 height 19
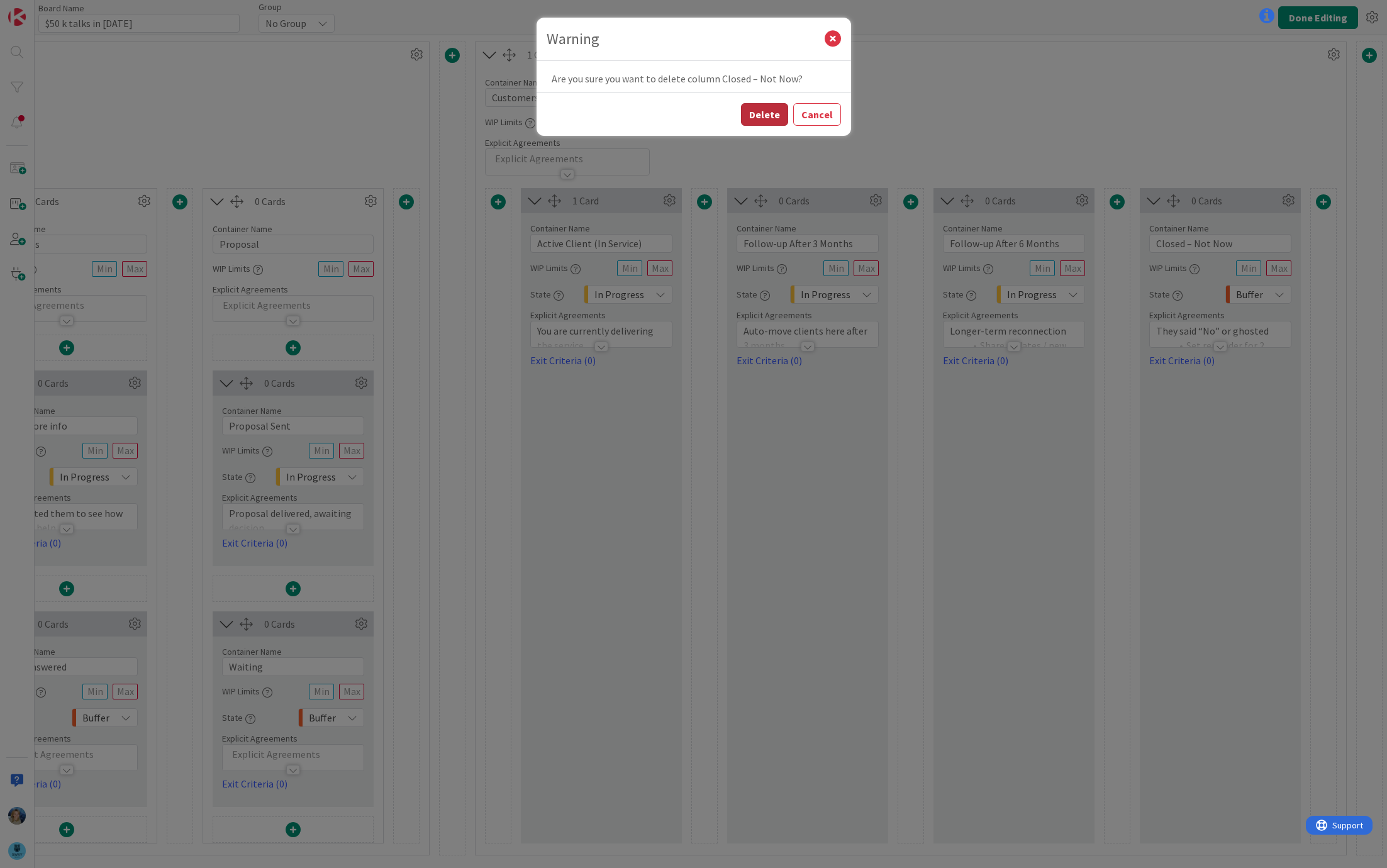
click at [774, 112] on button "Delete" at bounding box center [764, 115] width 47 height 23
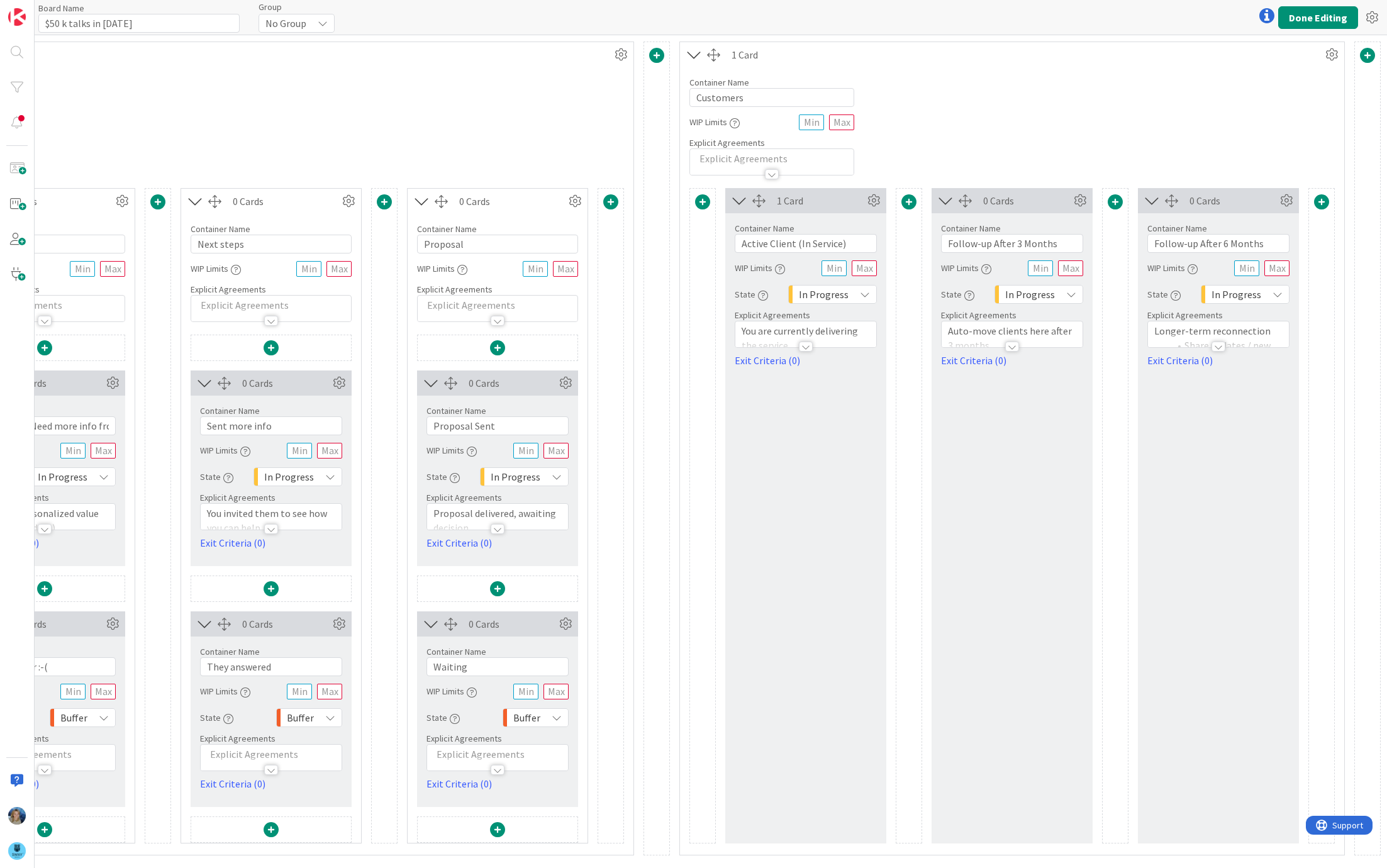
scroll to position [0, 786]
click at [1290, 197] on icon at bounding box center [1288, 201] width 19 height 19
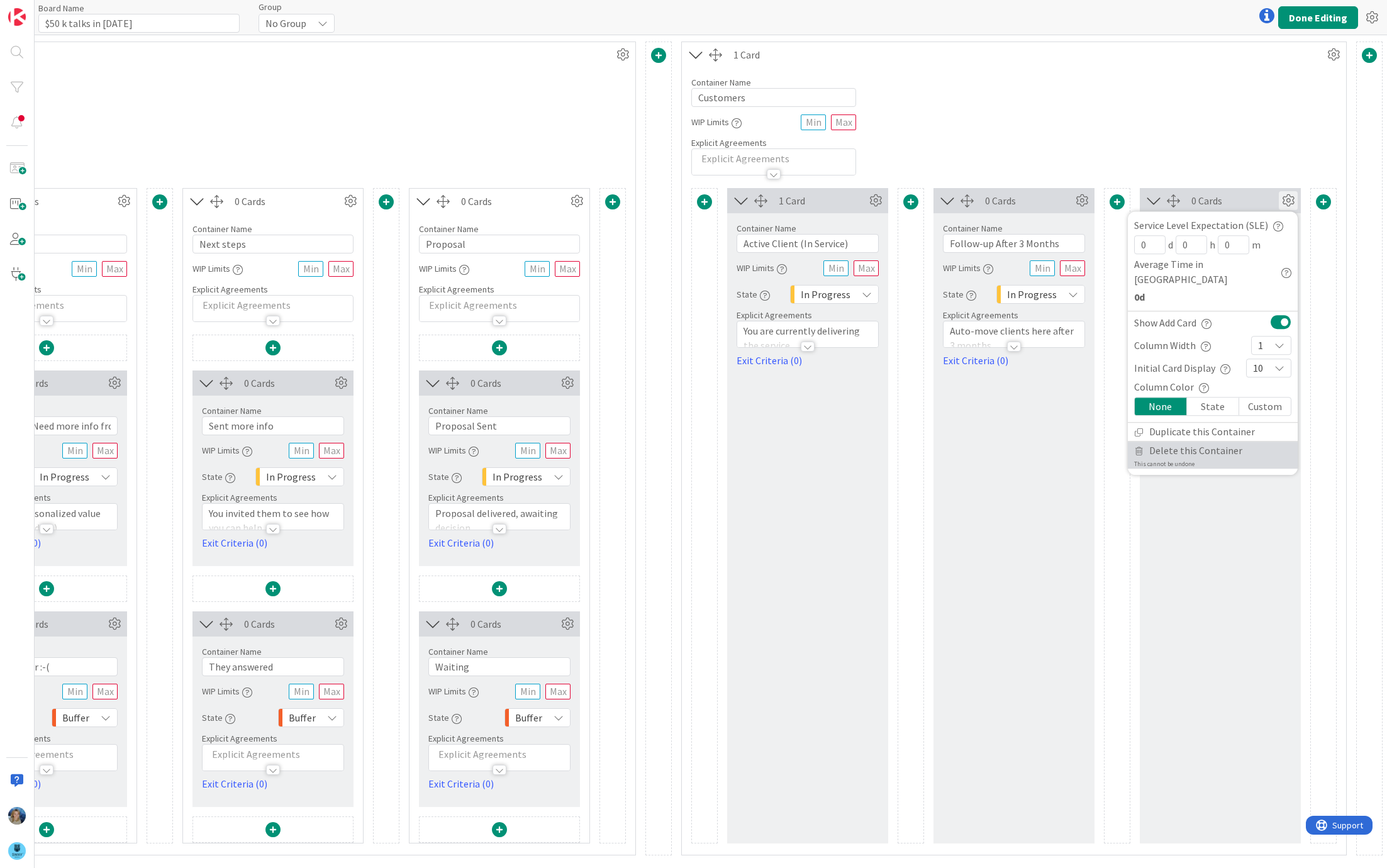
click at [1202, 442] on span "Delete this Container" at bounding box center [1196, 451] width 93 height 19
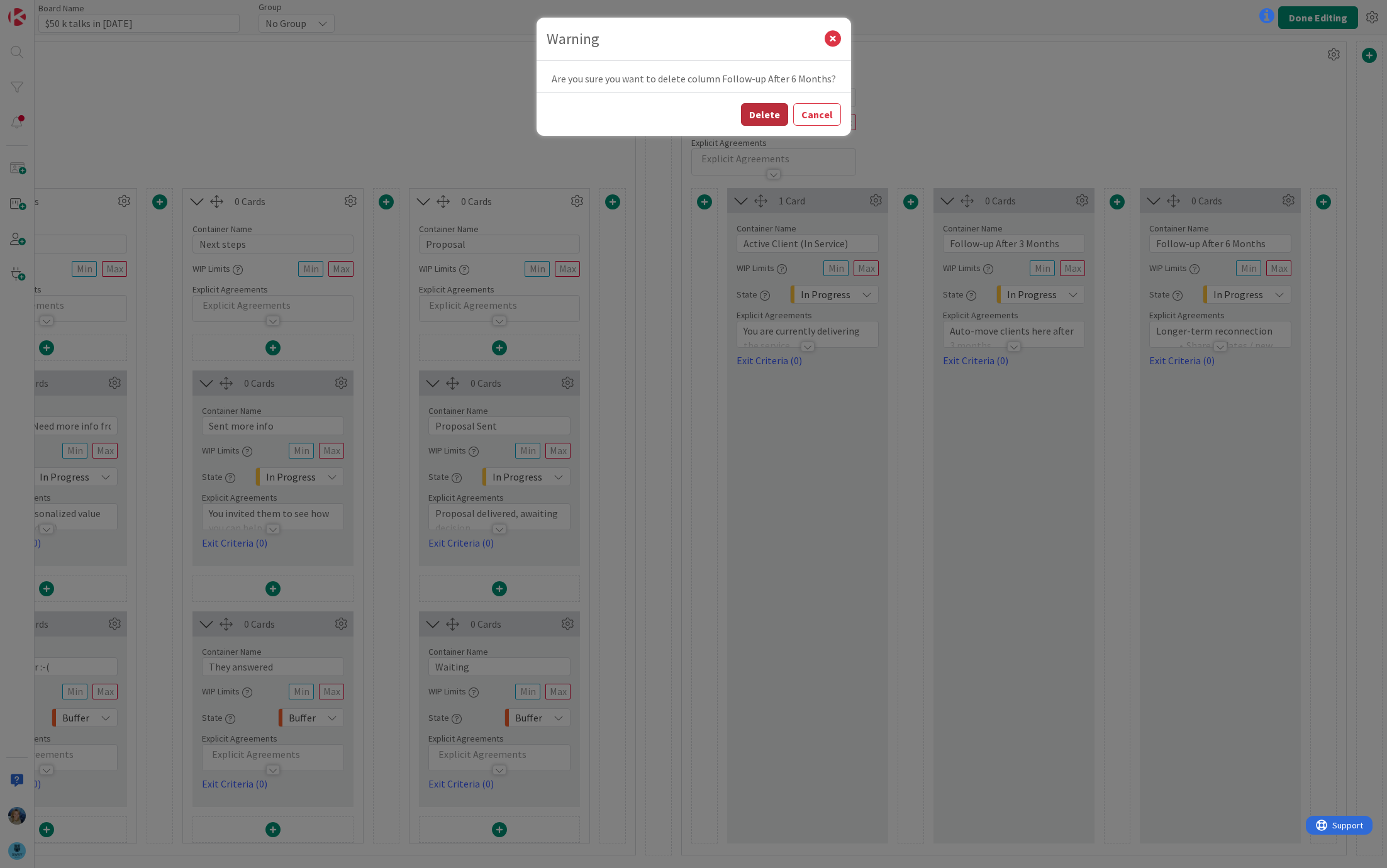
click at [764, 109] on button "Delete" at bounding box center [764, 115] width 47 height 23
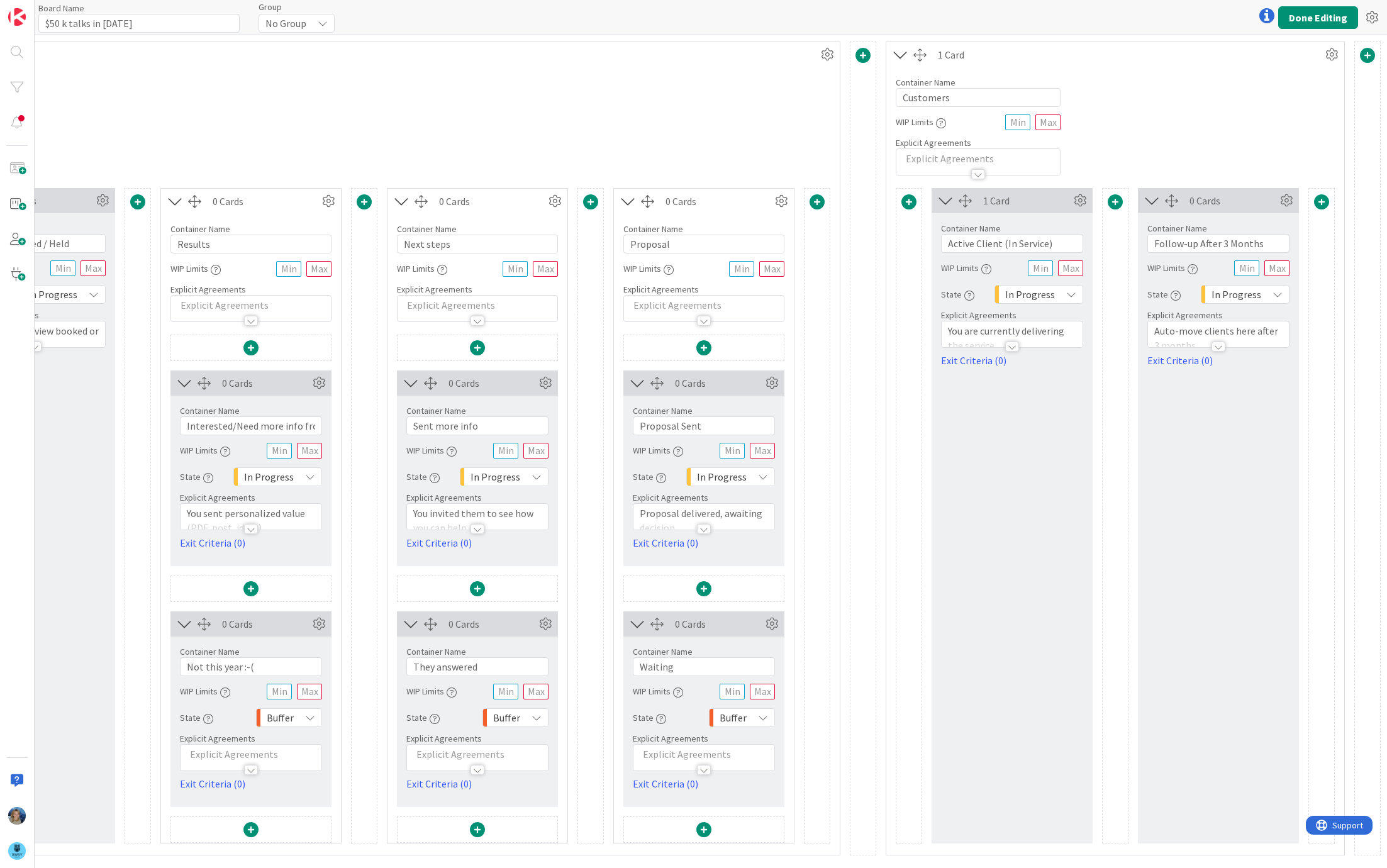
scroll to position [0, 580]
click at [1284, 198] on icon at bounding box center [1288, 201] width 19 height 19
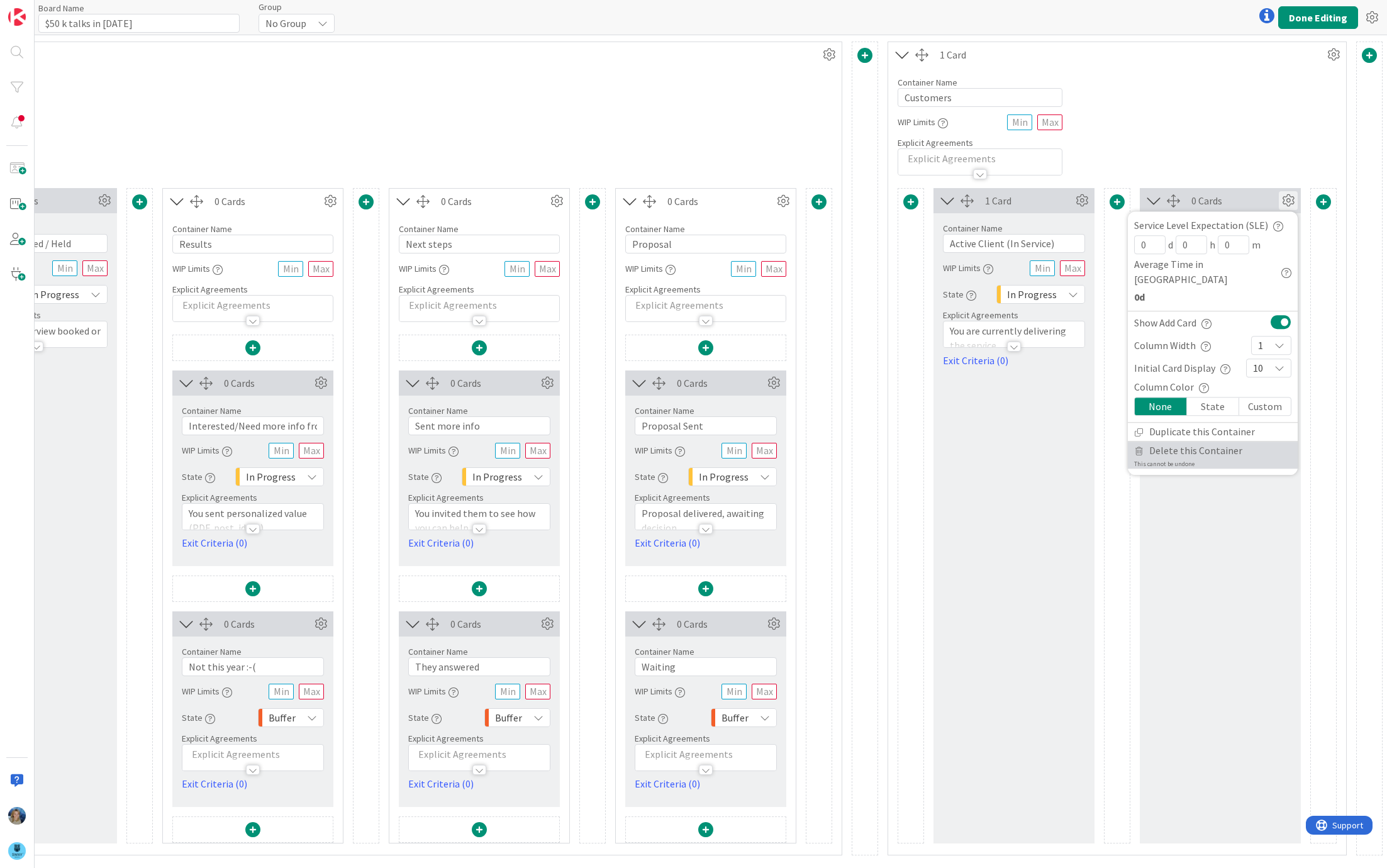
click at [1182, 442] on span "Delete this Container" at bounding box center [1196, 451] width 93 height 19
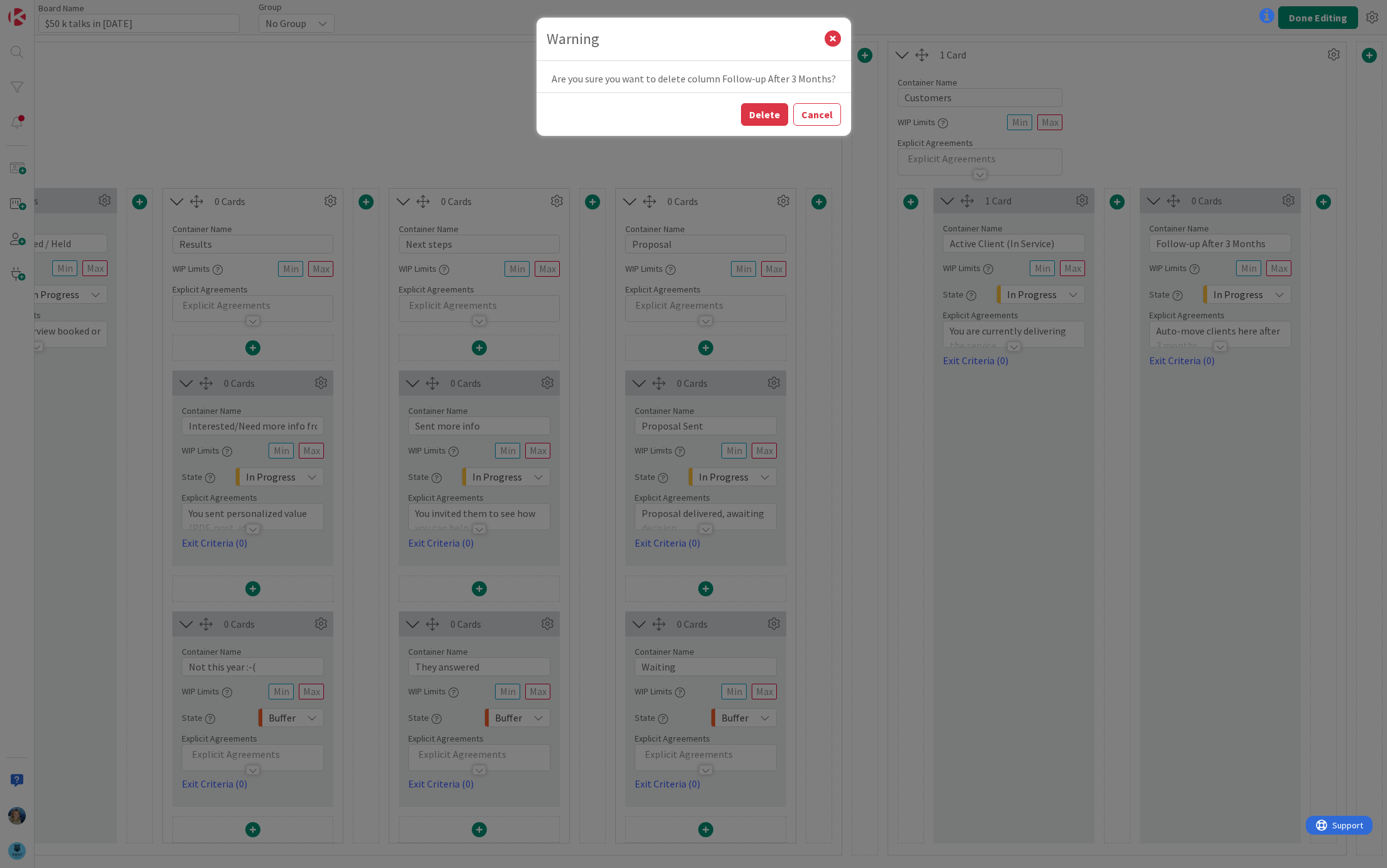
click at [758, 127] on div "Delete Cancel" at bounding box center [694, 115] width 315 height 44
click at [757, 111] on button "Delete" at bounding box center [764, 115] width 47 height 23
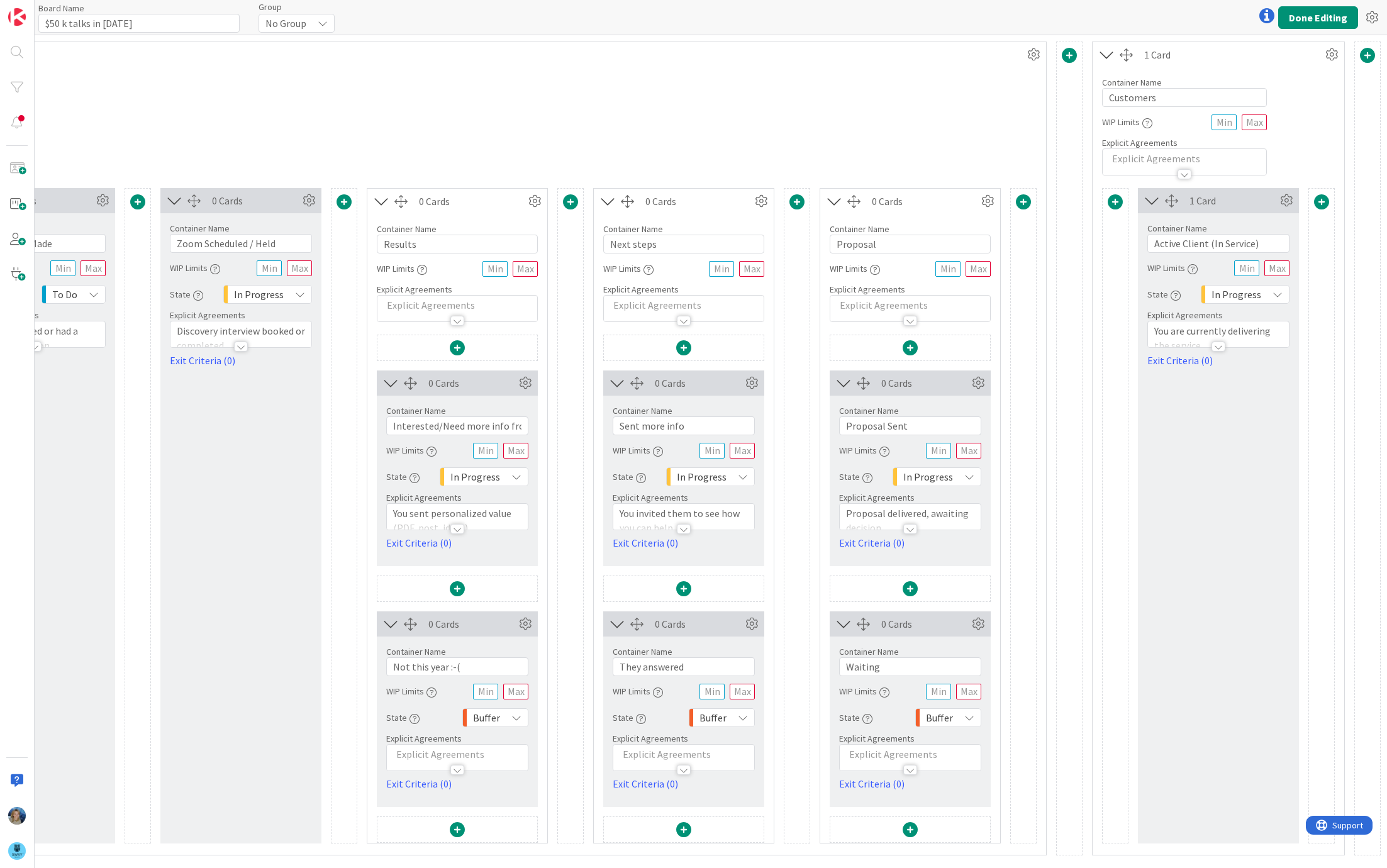
scroll to position [0, 373]
click at [1287, 196] on icon at bounding box center [1288, 201] width 19 height 19
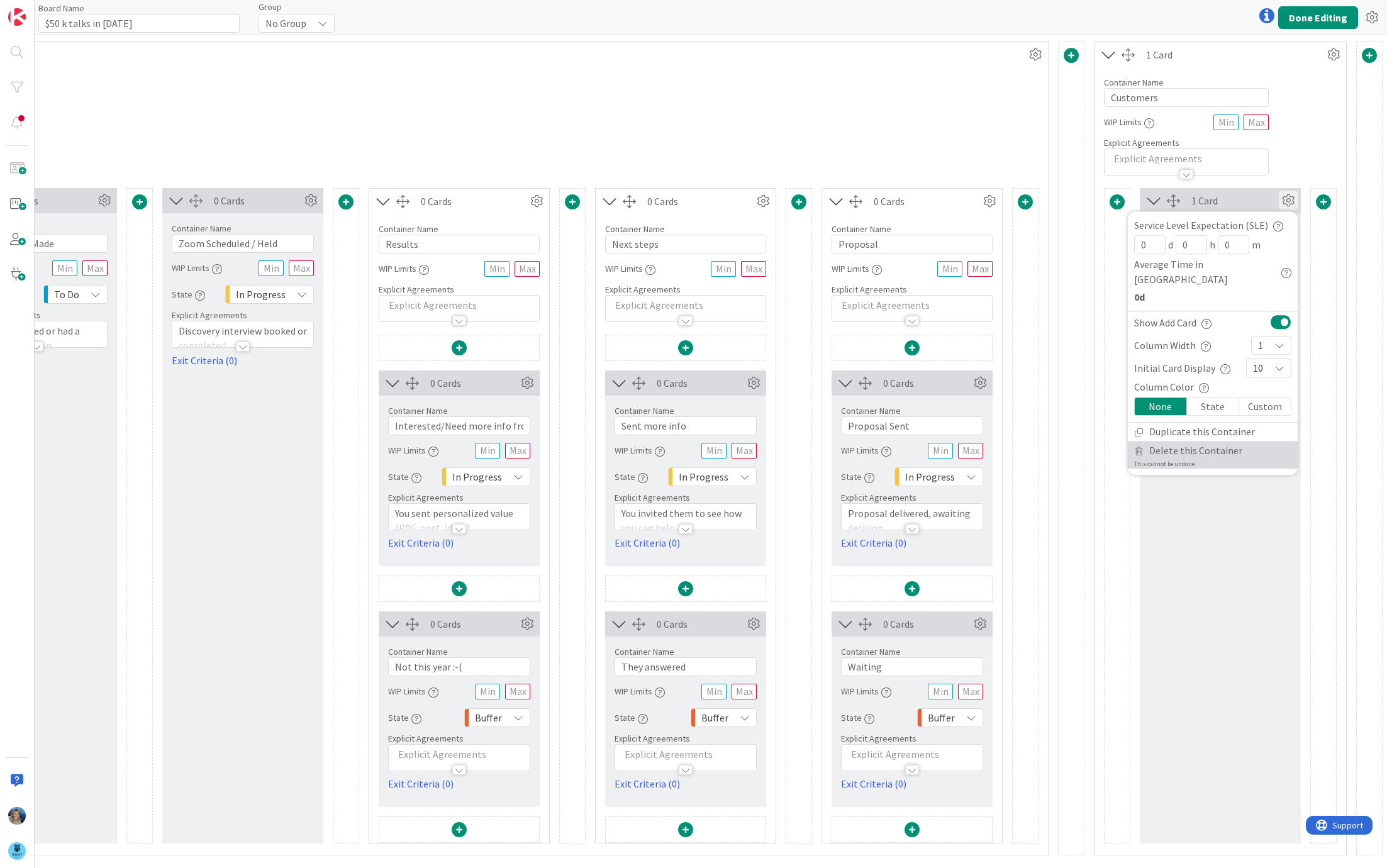
click at [1177, 442] on span "Delete this Container" at bounding box center [1196, 451] width 93 height 19
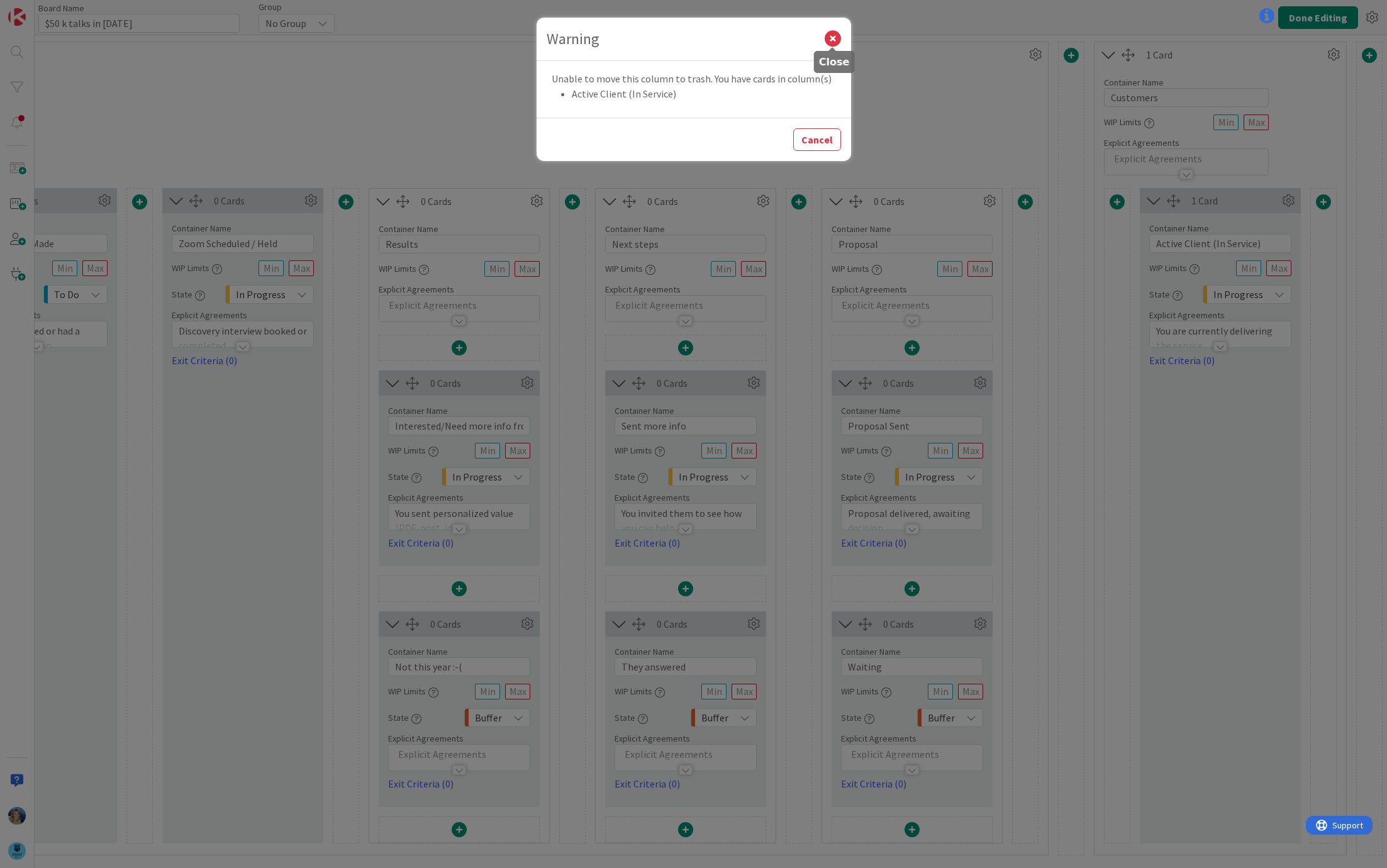
click at [833, 36] on icon at bounding box center [833, 39] width 17 height 17
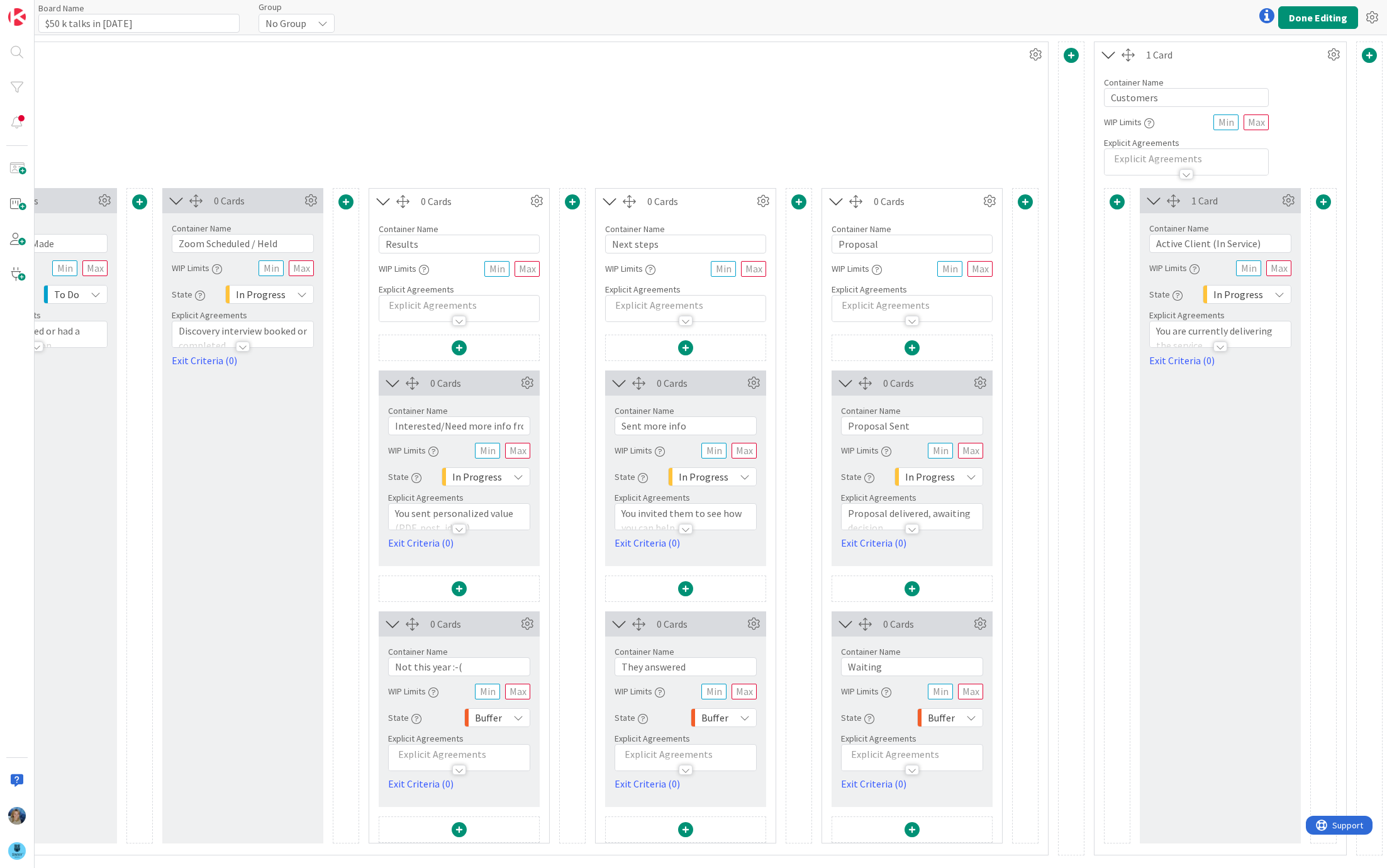
click at [1221, 340] on div at bounding box center [1220, 340] width 141 height 13
click at [1289, 199] on icon at bounding box center [1288, 201] width 19 height 19
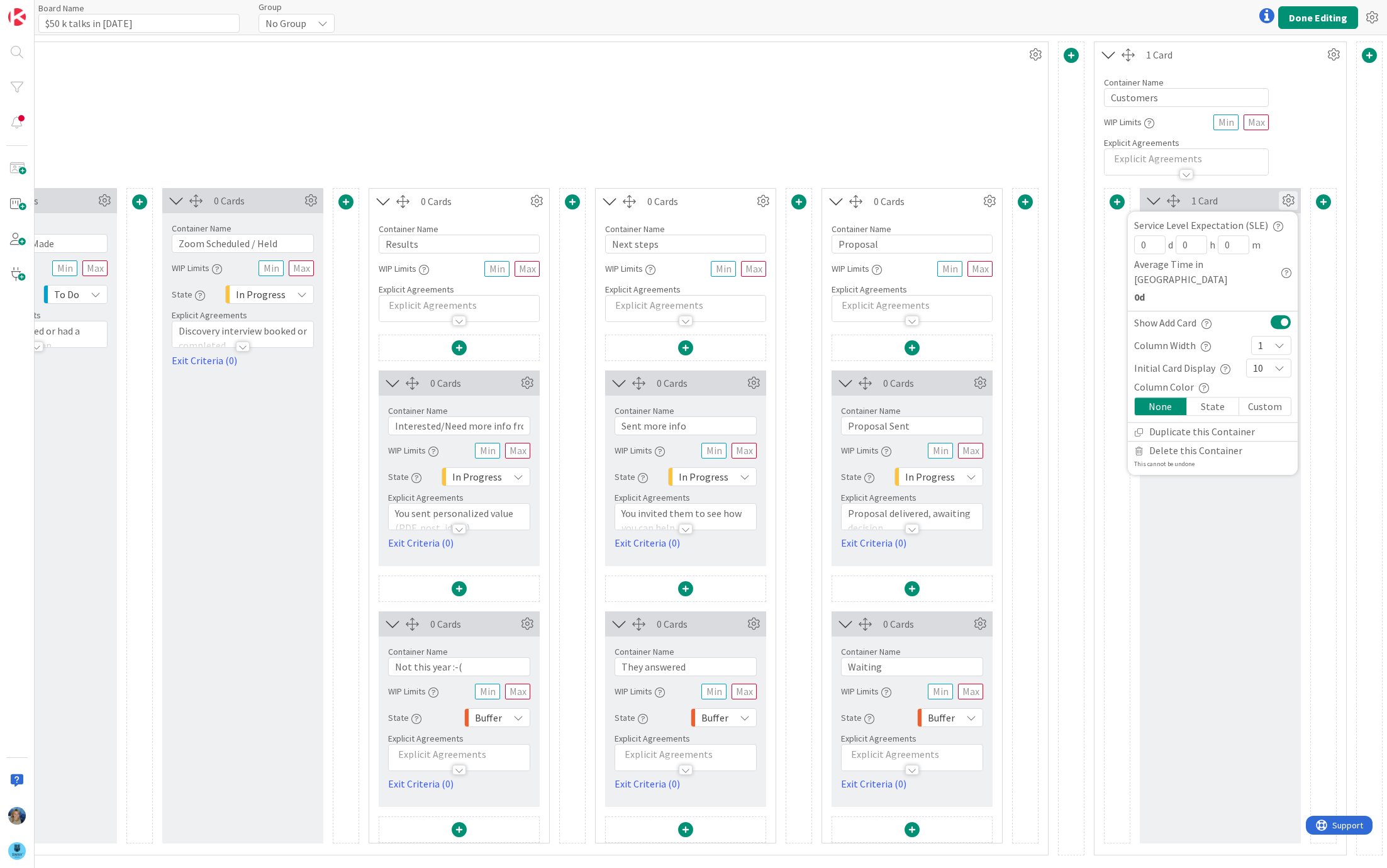
click at [1282, 141] on div "Container Name 9 / 64 Customers WIP Limits Explicit Agreements" at bounding box center [1220, 121] width 252 height 108
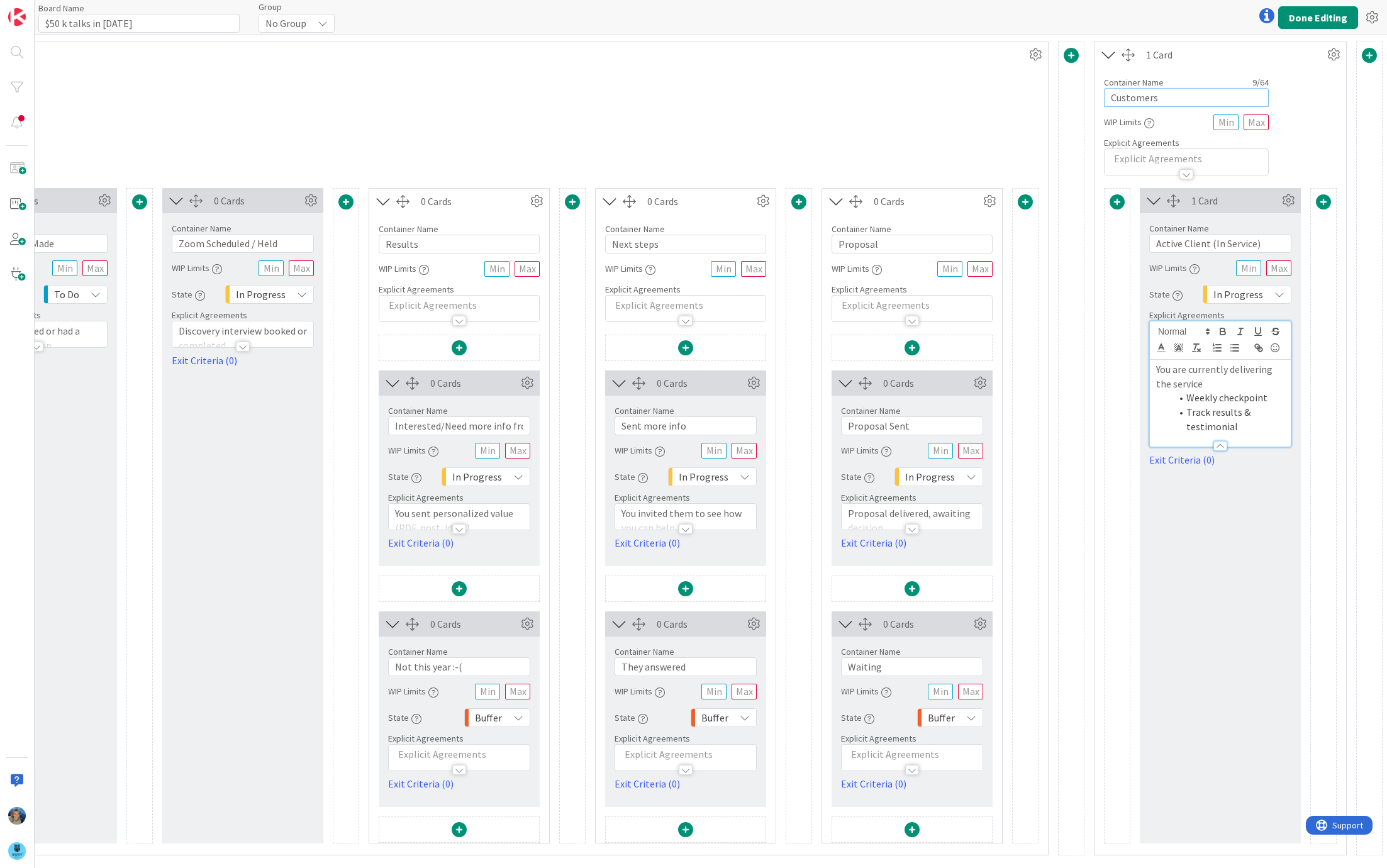
drag, startPoint x: 1164, startPoint y: 93, endPoint x: 1098, endPoint y: 93, distance: 66.0
click at [1098, 93] on div "Container Name 9 / 64 Customers WIP Limits Explicit Agreements" at bounding box center [1220, 121] width 252 height 108
click at [1166, 91] on input "Results" at bounding box center [1186, 97] width 165 height 19
type input "Results"
drag, startPoint x: 1245, startPoint y: 427, endPoint x: 1145, endPoint y: 374, distance: 113.2
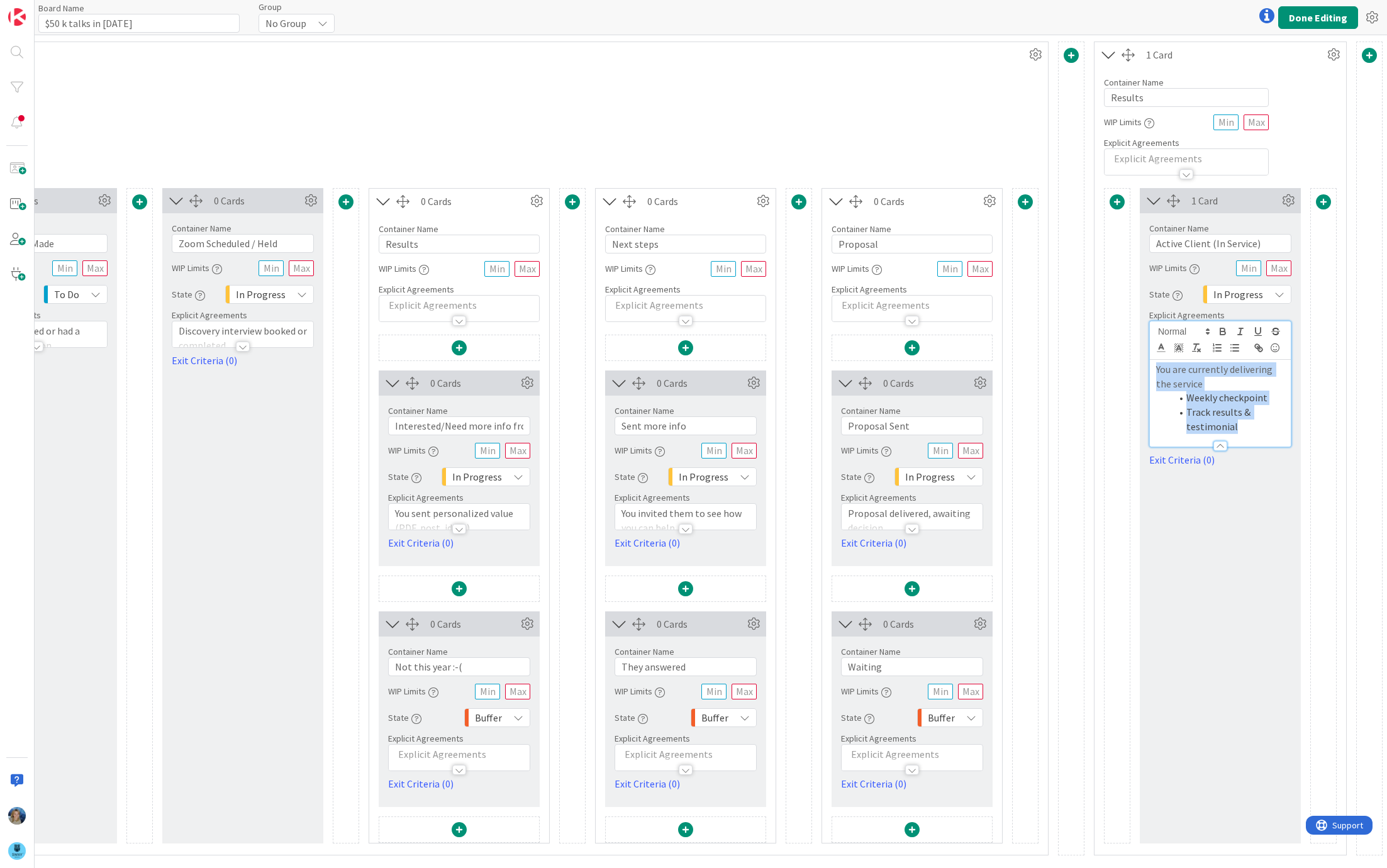
click at [1145, 374] on div "Container Name 26 / 64 Active Client (In Service) WIP Limits State In Progress …" at bounding box center [1220, 340] width 161 height 254
drag, startPoint x: 1274, startPoint y: 237, endPoint x: 1141, endPoint y: 233, distance: 133.1
click at [1141, 234] on div "Container Name 26 / 64 Active Client (In Service) WIP Limits State In Progress …" at bounding box center [1220, 311] width 161 height 197
type input "Win"
click at [1321, 198] on span at bounding box center [1323, 201] width 15 height 15
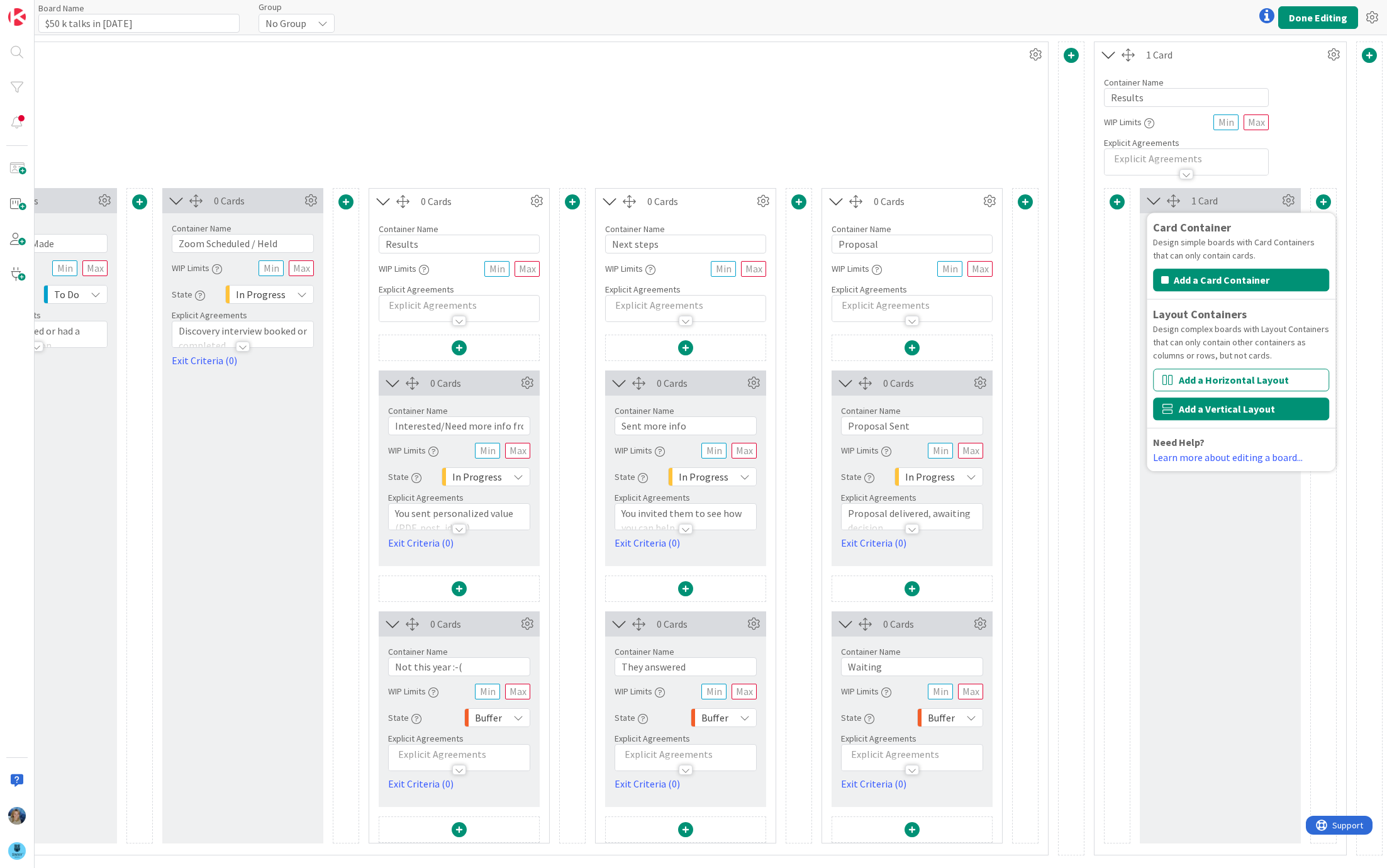
click at [1246, 406] on button "Add a Vertical Layout" at bounding box center [1241, 409] width 176 height 23
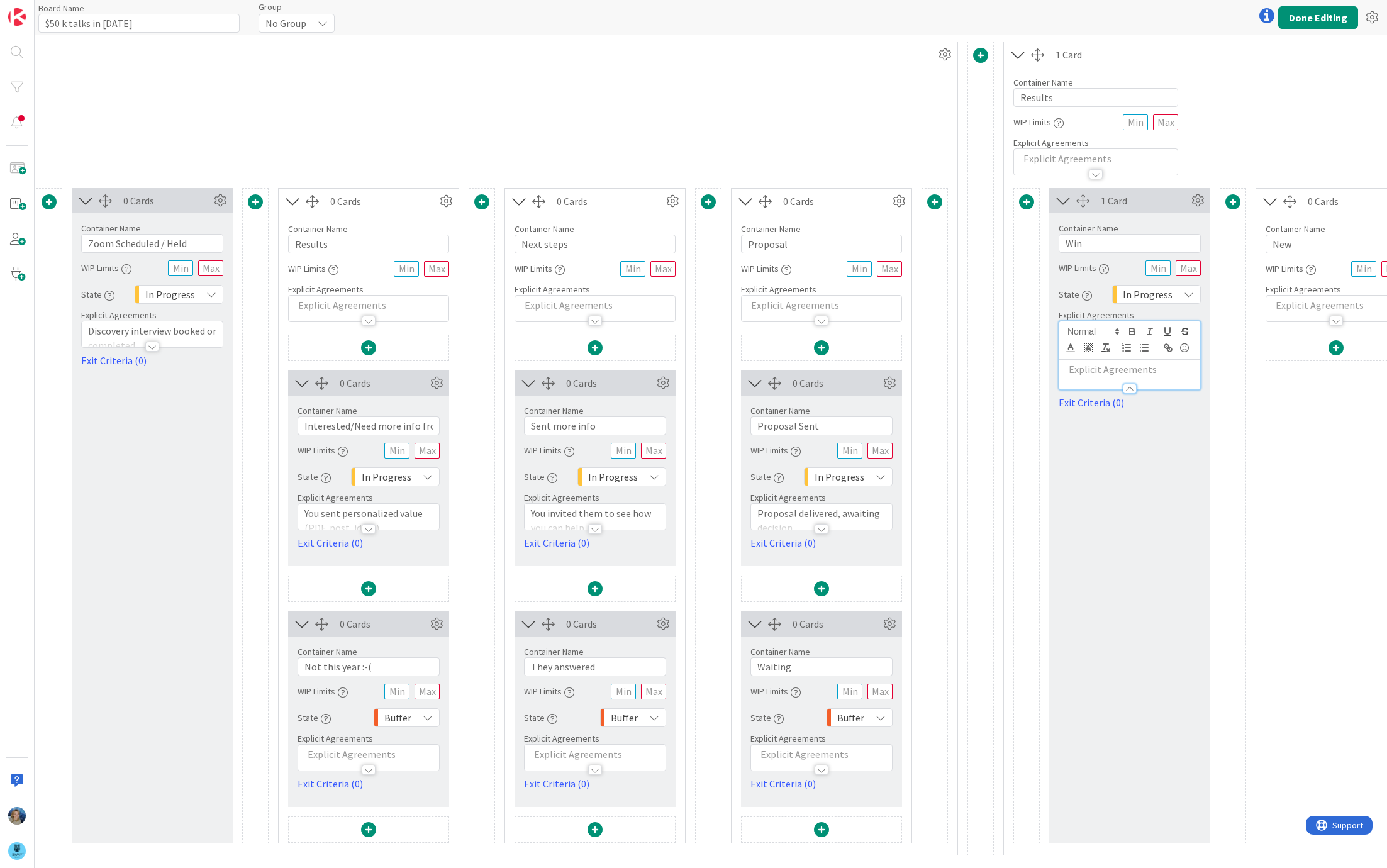
scroll to position [0, 580]
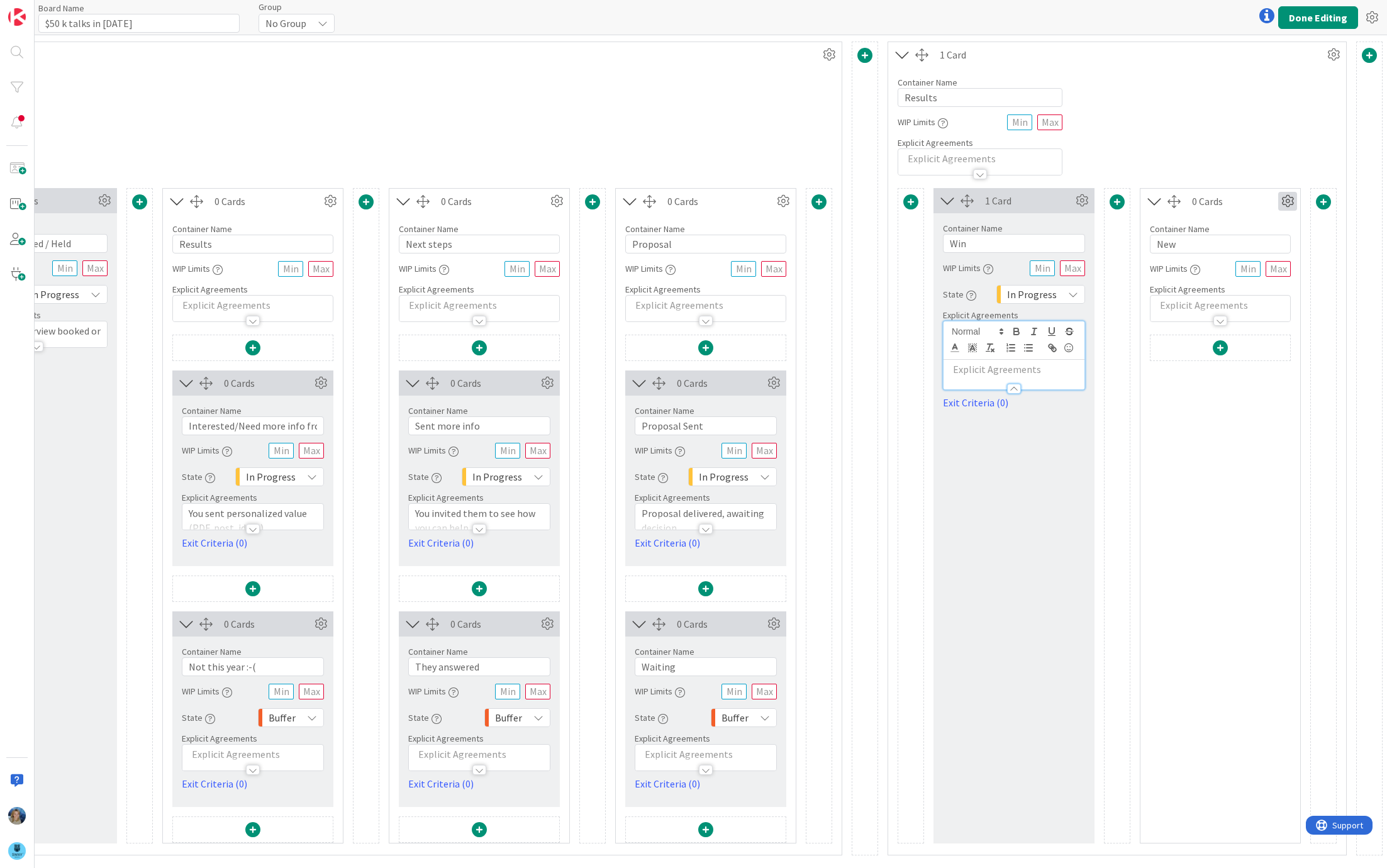
click at [1286, 198] on icon at bounding box center [1288, 201] width 19 height 19
click at [1213, 307] on span "Delete this Container" at bounding box center [1195, 309] width 93 height 19
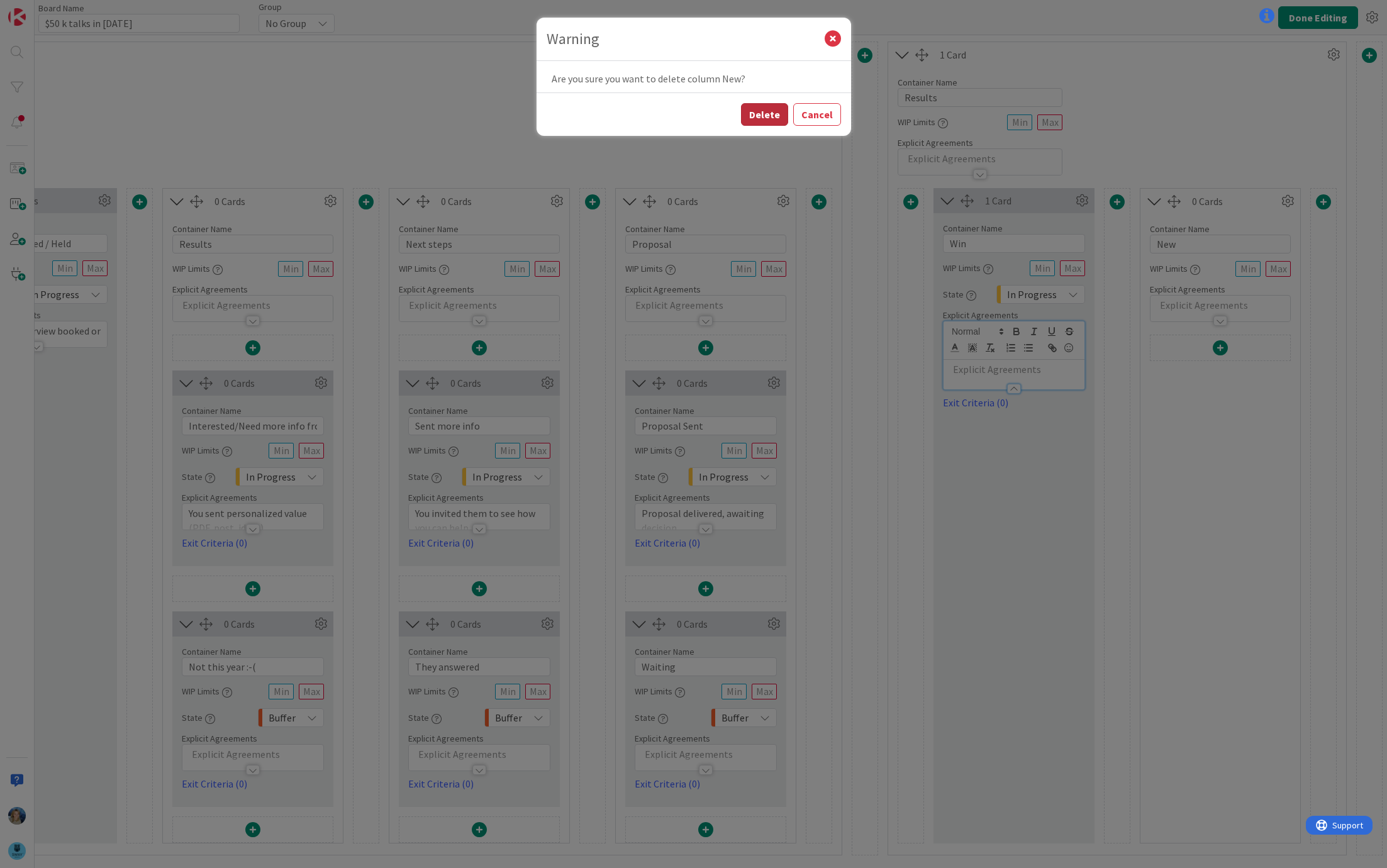
click at [762, 113] on button "Delete" at bounding box center [764, 115] width 47 height 23
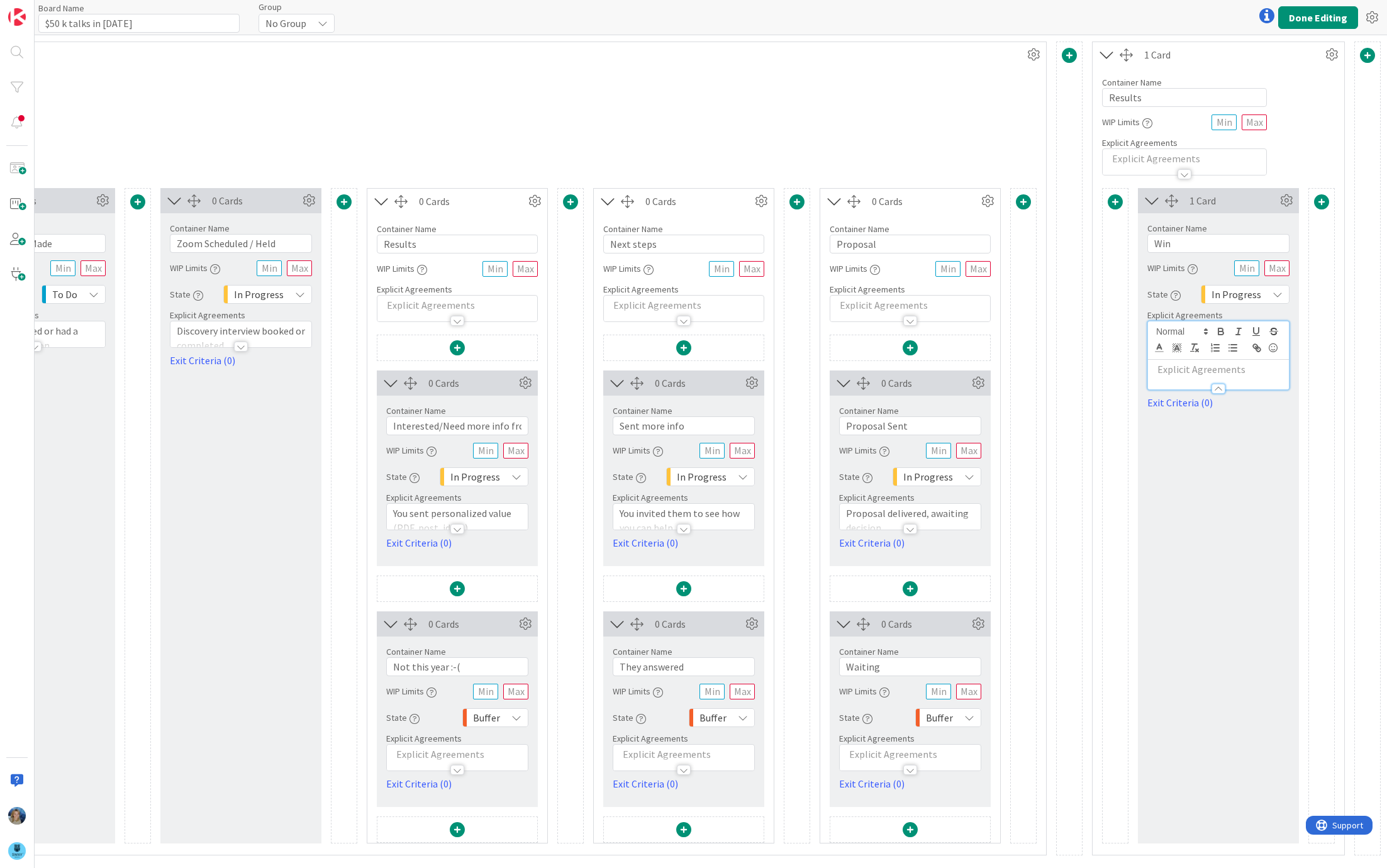
scroll to position [0, 373]
click at [1282, 201] on icon at bounding box center [1288, 201] width 19 height 19
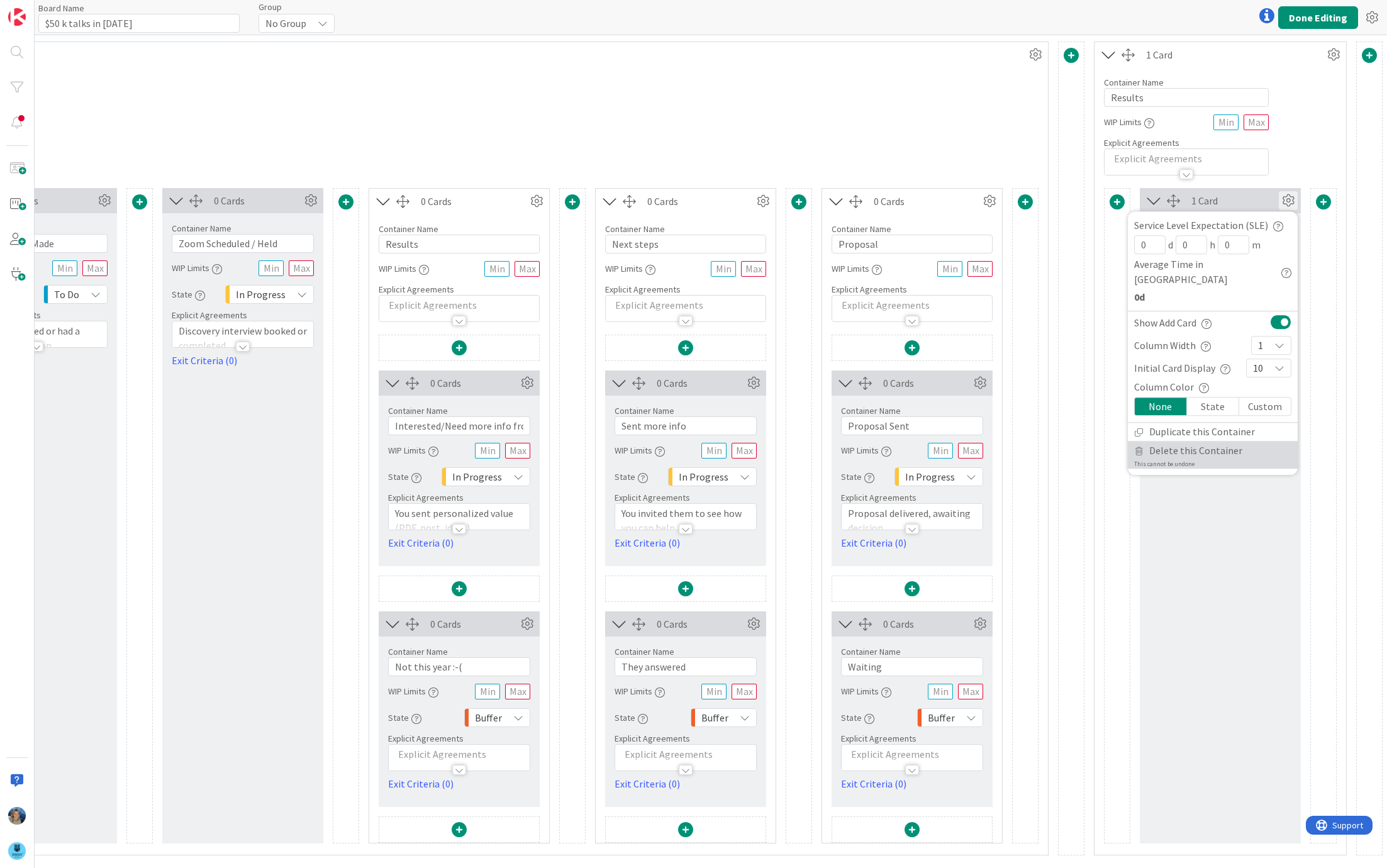
click at [1187, 442] on span "Delete this Container" at bounding box center [1196, 451] width 93 height 19
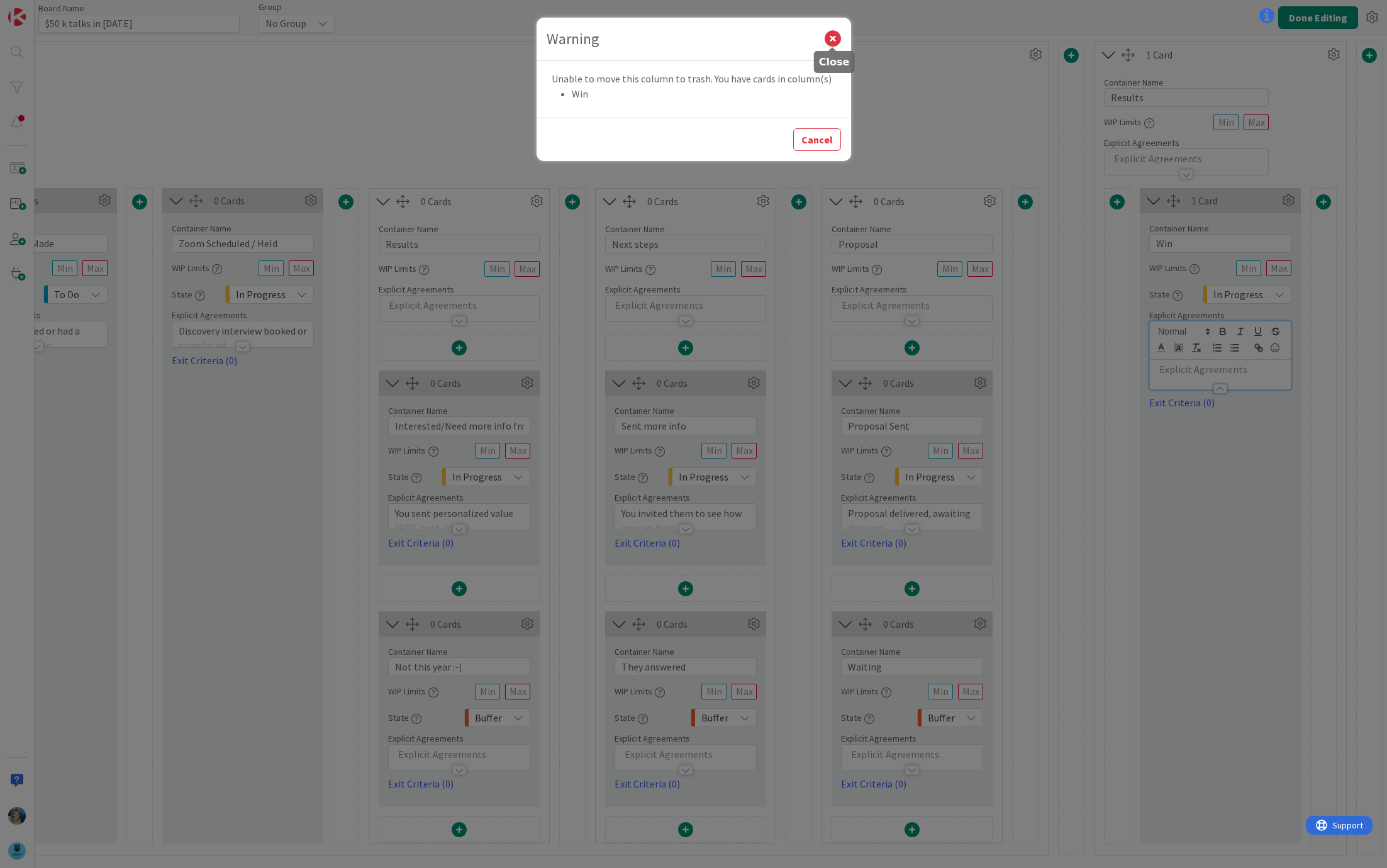
click at [834, 36] on icon at bounding box center [833, 39] width 17 height 17
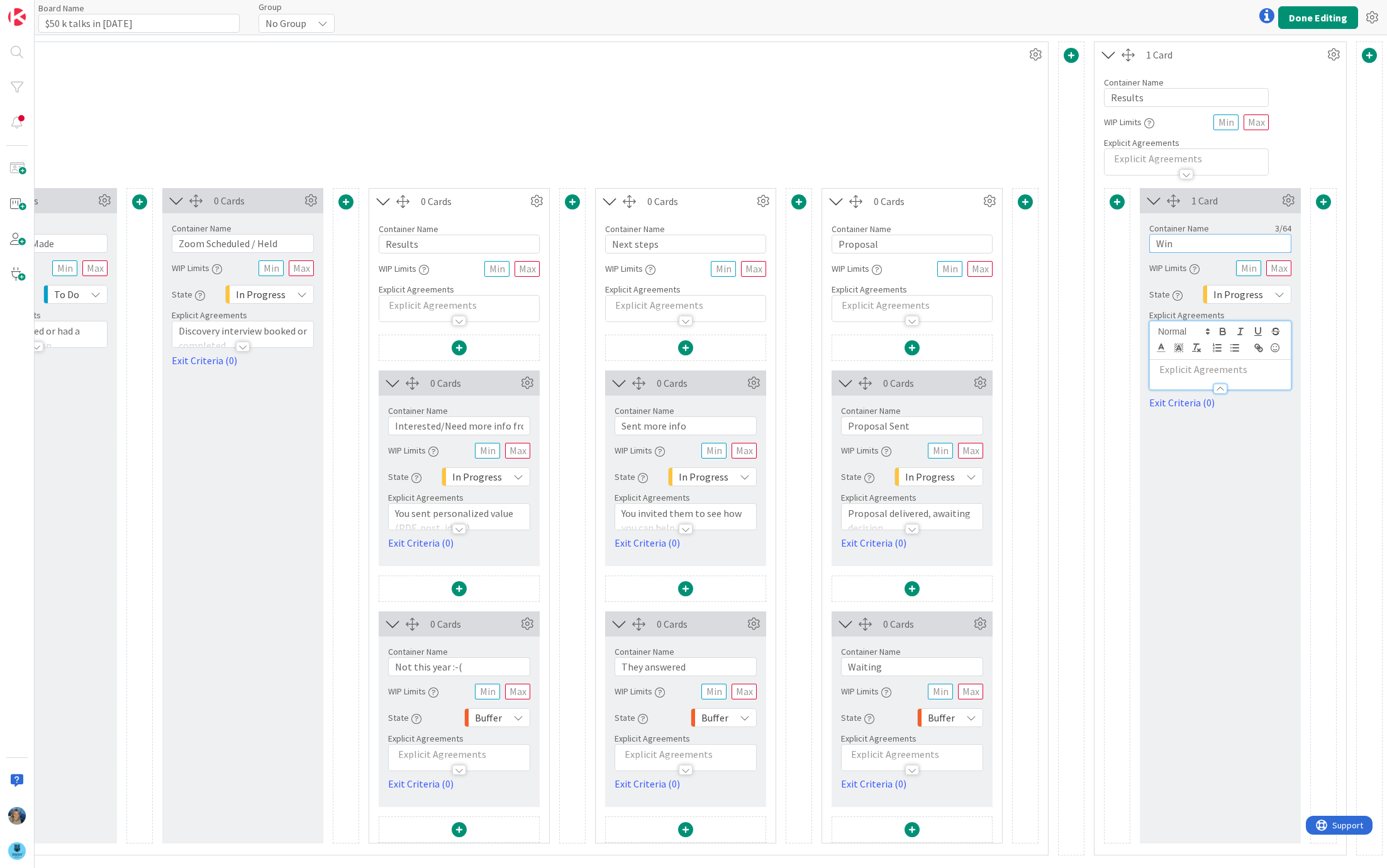
click at [1192, 242] on input "Win" at bounding box center [1220, 243] width 142 height 19
click at [1335, 49] on icon at bounding box center [1333, 54] width 19 height 19
click at [1282, 50] on div "1 Card" at bounding box center [1235, 54] width 178 height 15
click at [1332, 48] on icon at bounding box center [1333, 54] width 19 height 19
click at [1268, 165] on span "Delete this Container" at bounding box center [1241, 162] width 93 height 19
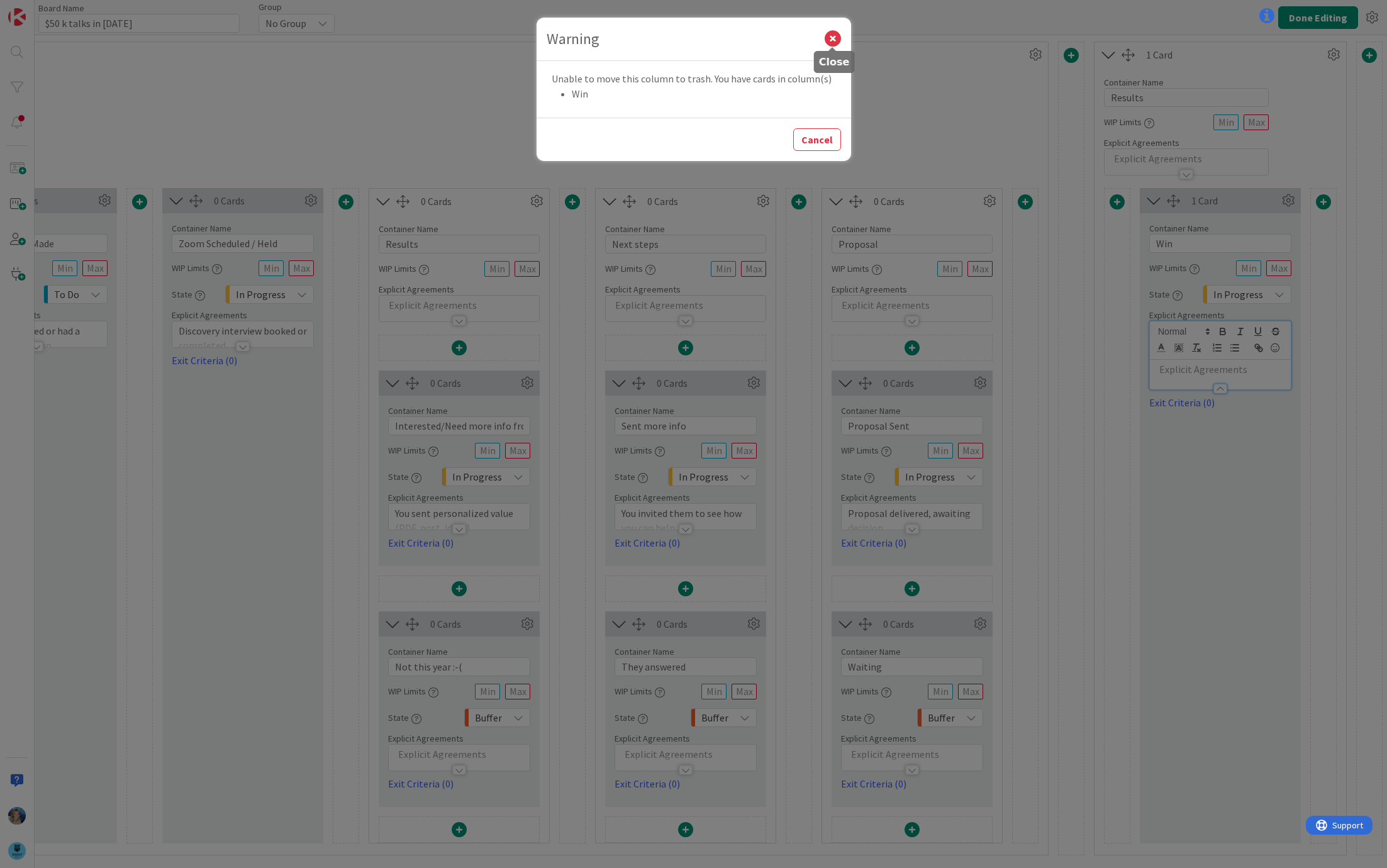
click at [833, 33] on icon at bounding box center [833, 39] width 17 height 17
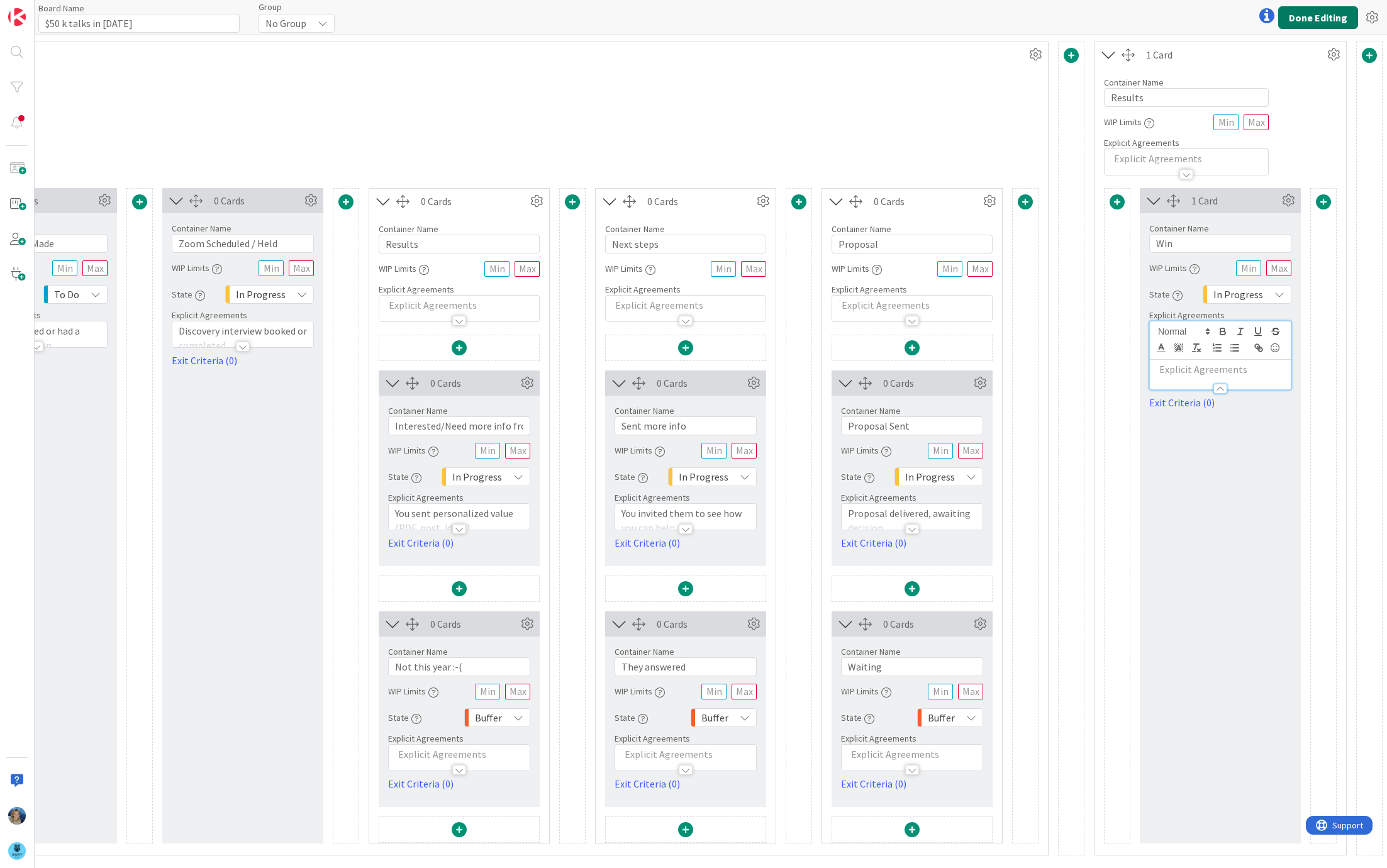
click at [1325, 15] on button "Done Editing" at bounding box center [1318, 17] width 80 height 23
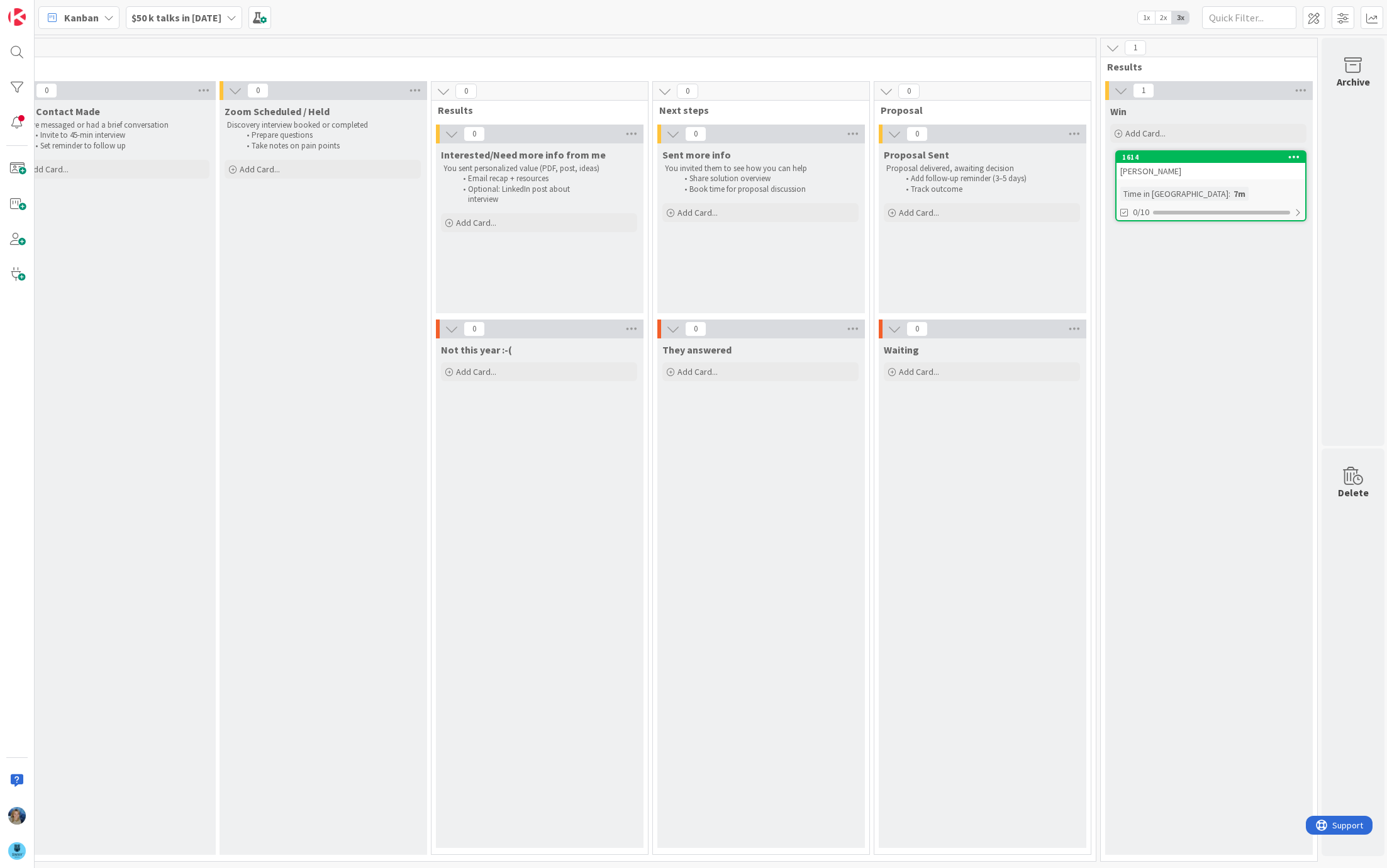
click at [1294, 154] on icon at bounding box center [1294, 156] width 12 height 9
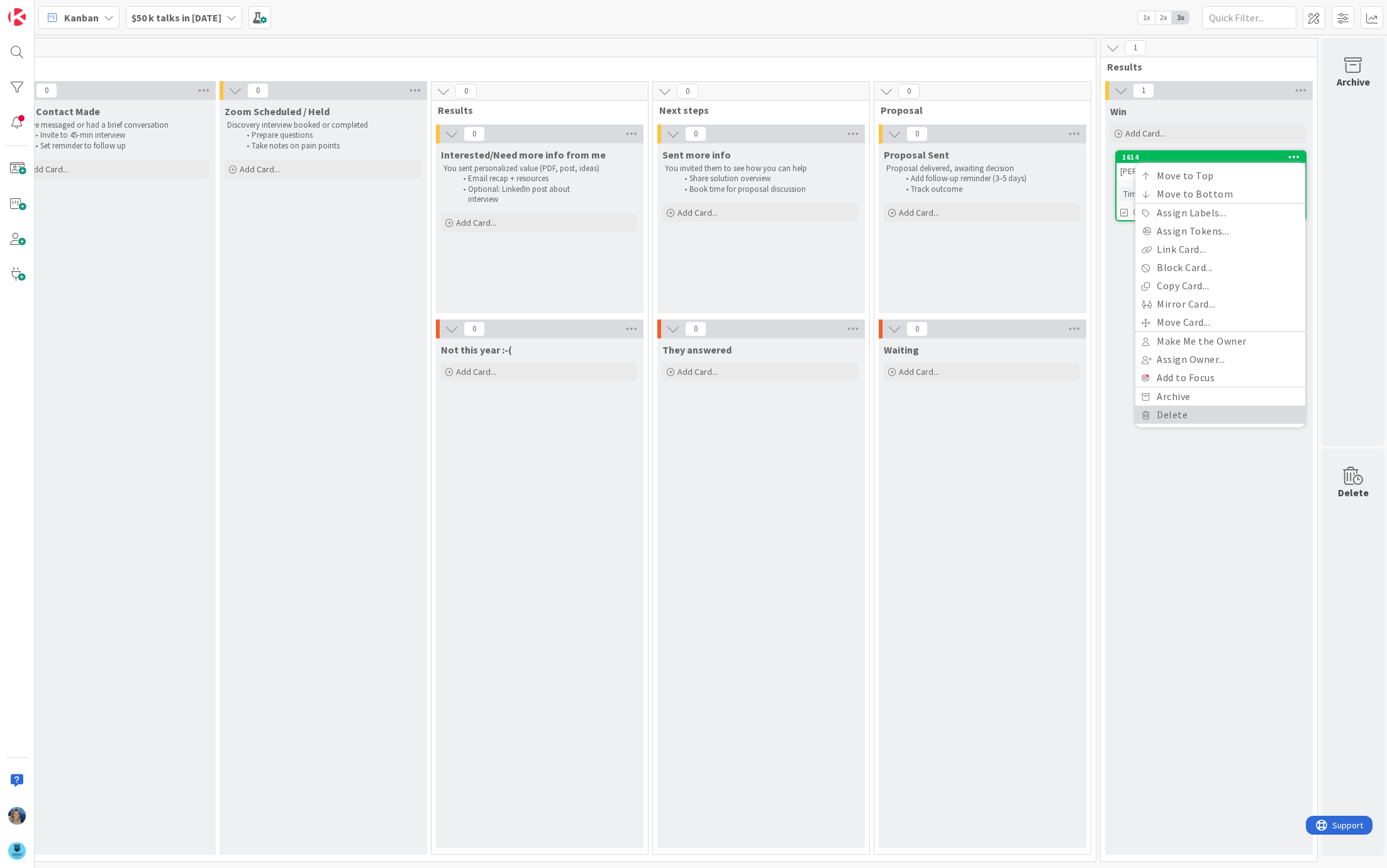
click at [1190, 414] on link "Delete" at bounding box center [1220, 415] width 170 height 19
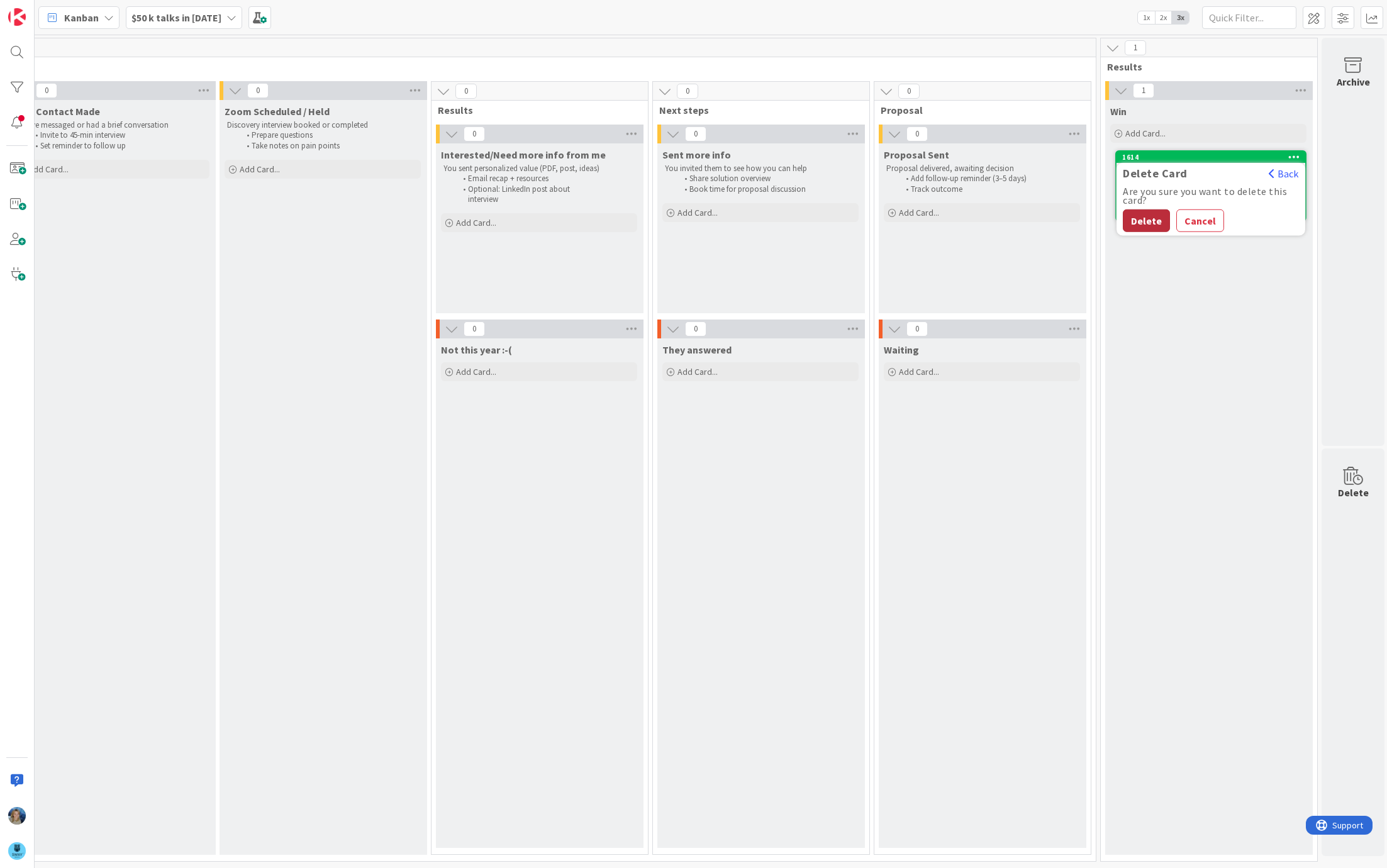
click at [1129, 215] on button "Delete" at bounding box center [1146, 220] width 47 height 23
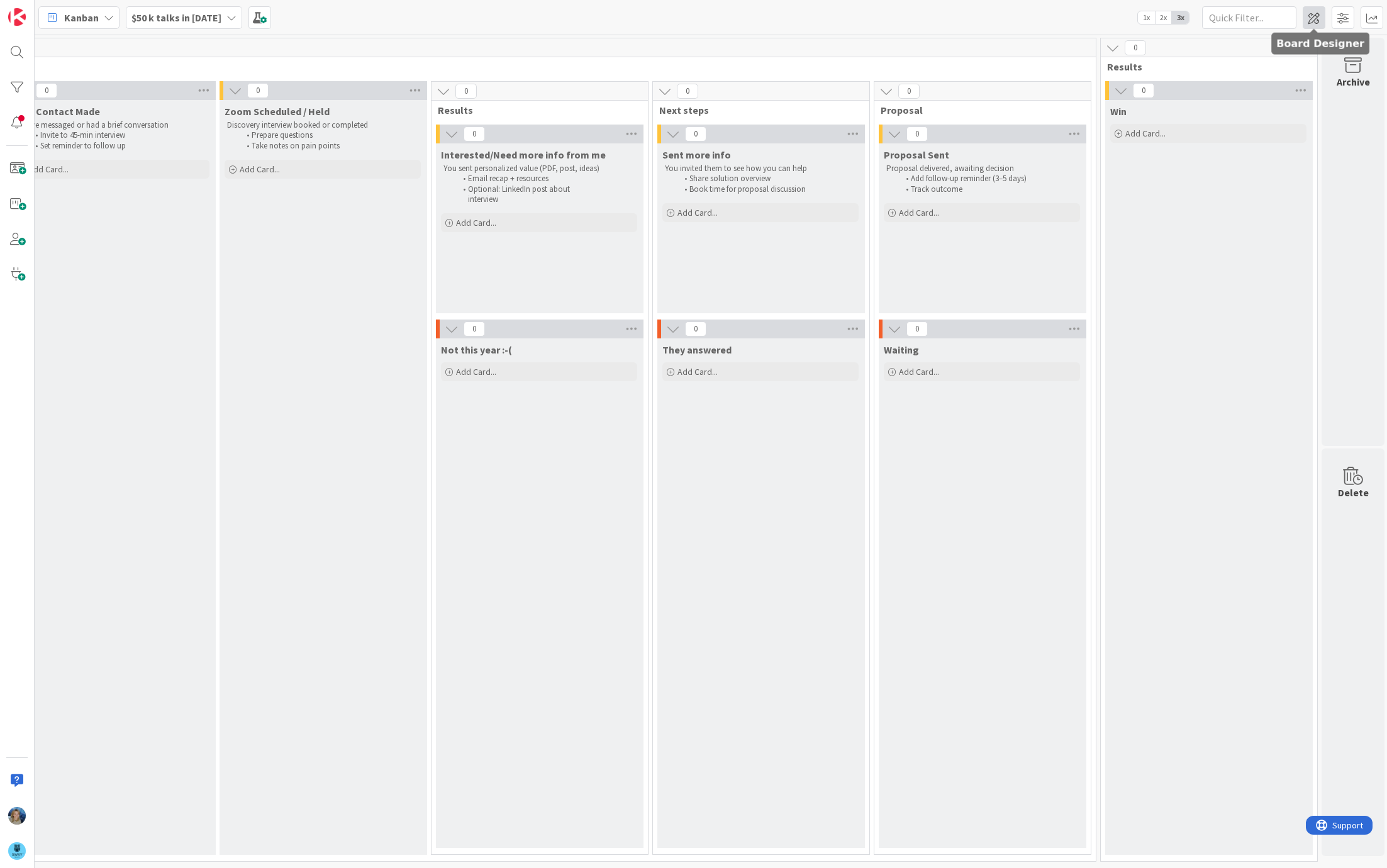
click at [1308, 15] on span at bounding box center [1314, 17] width 23 height 23
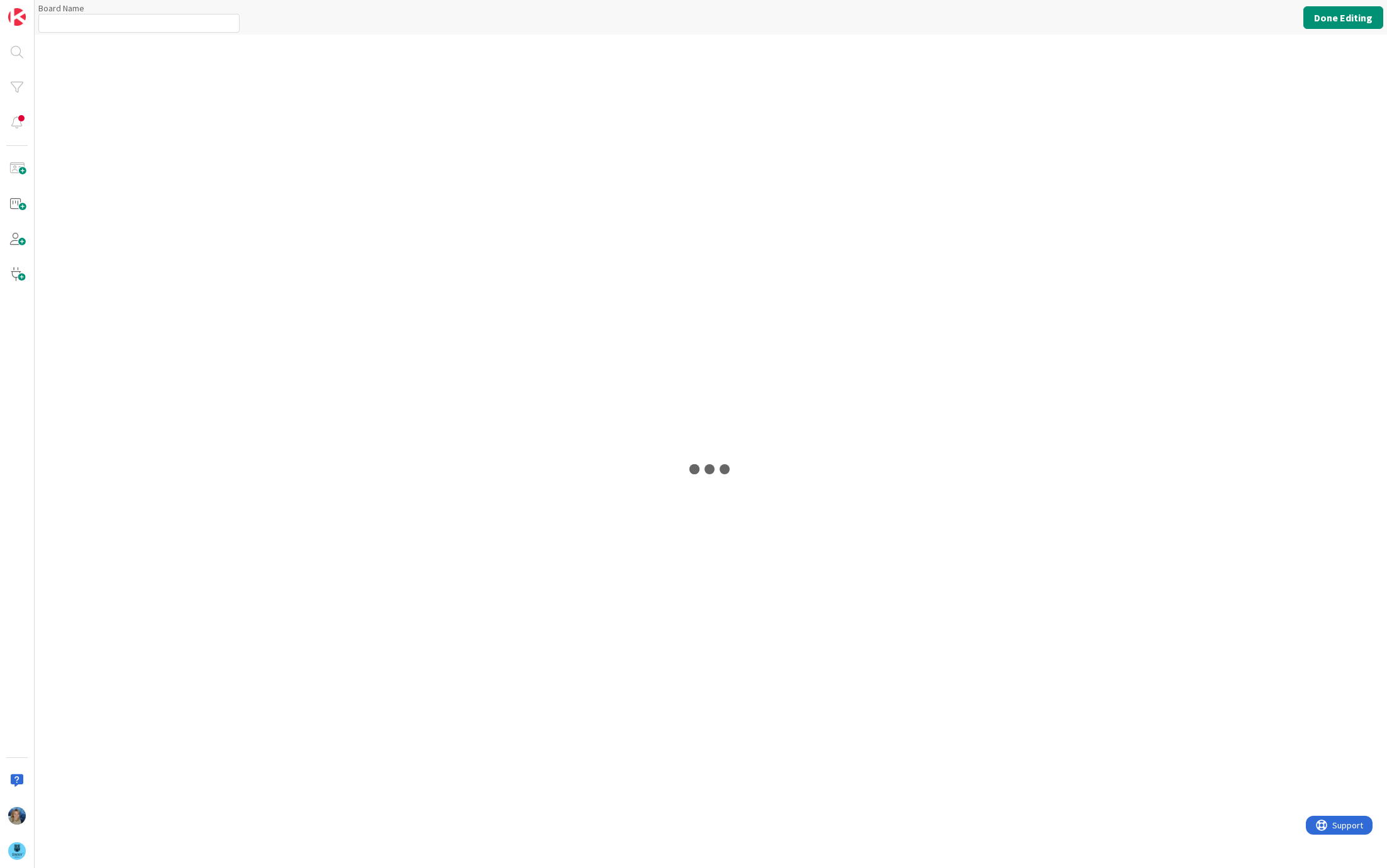
type input "$50 k talks in 2025"
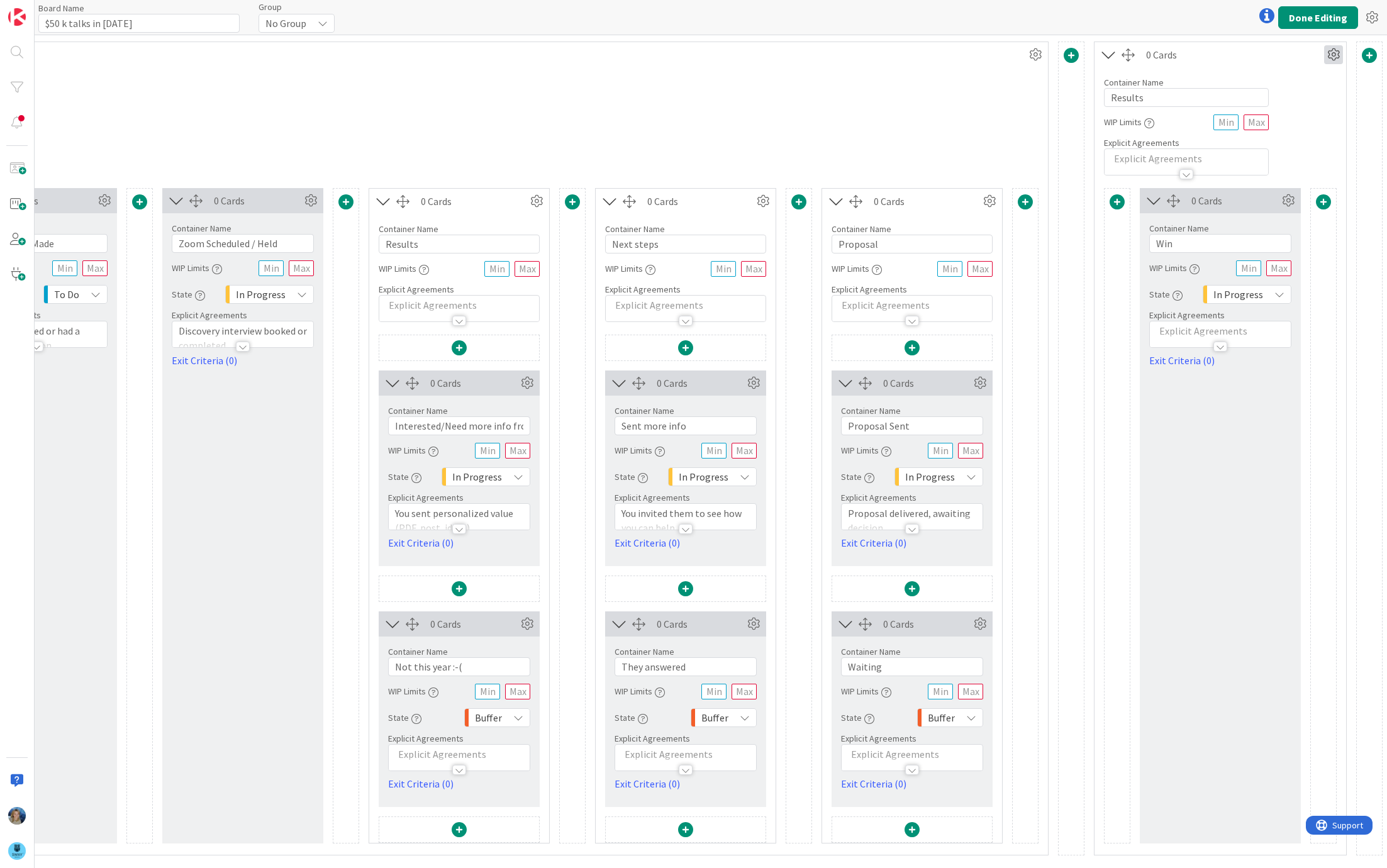
click at [1330, 52] on icon at bounding box center [1333, 54] width 19 height 19
click at [1271, 165] on span "Delete this Container" at bounding box center [1241, 162] width 93 height 19
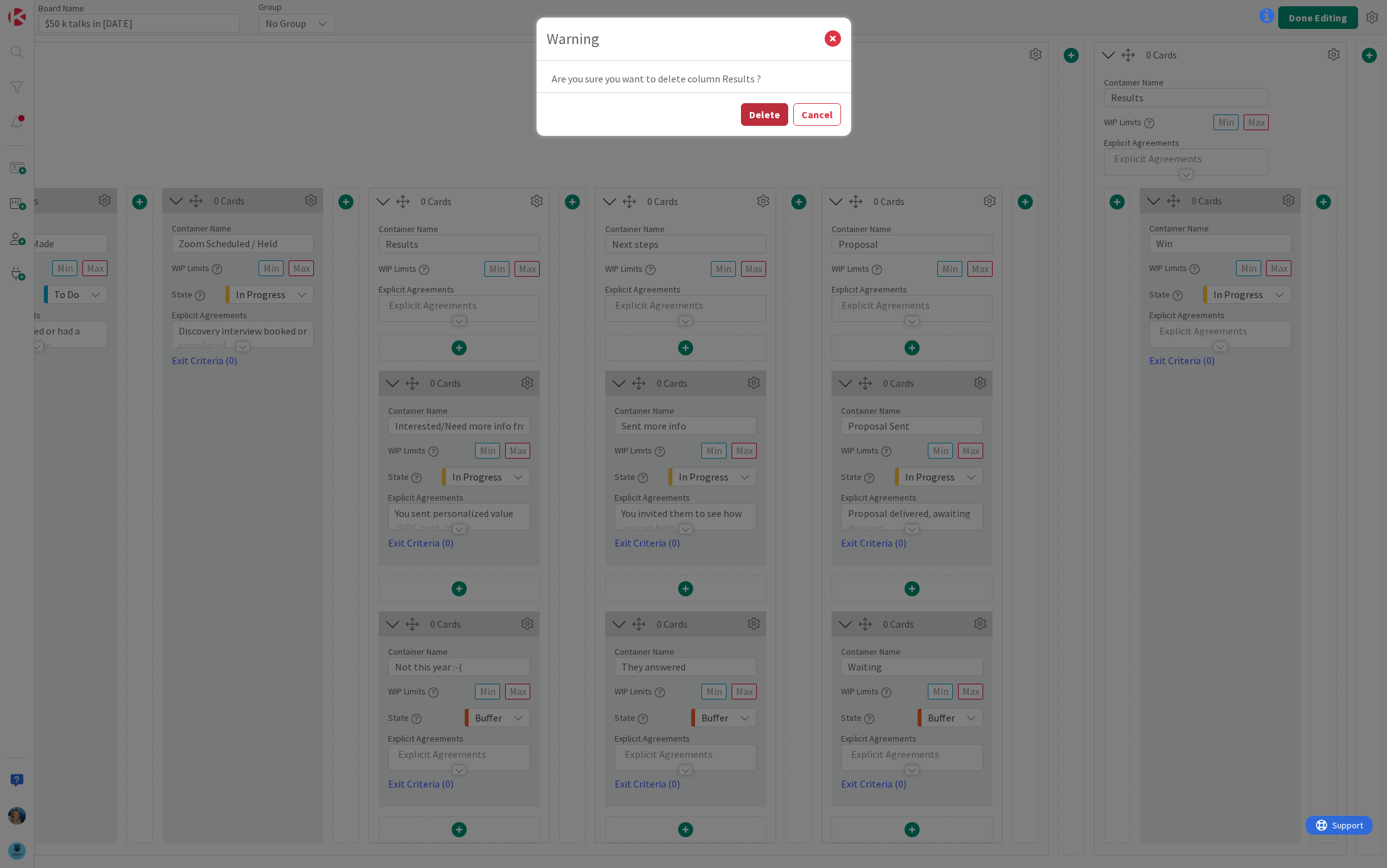
click at [773, 109] on button "Delete" at bounding box center [764, 115] width 47 height 23
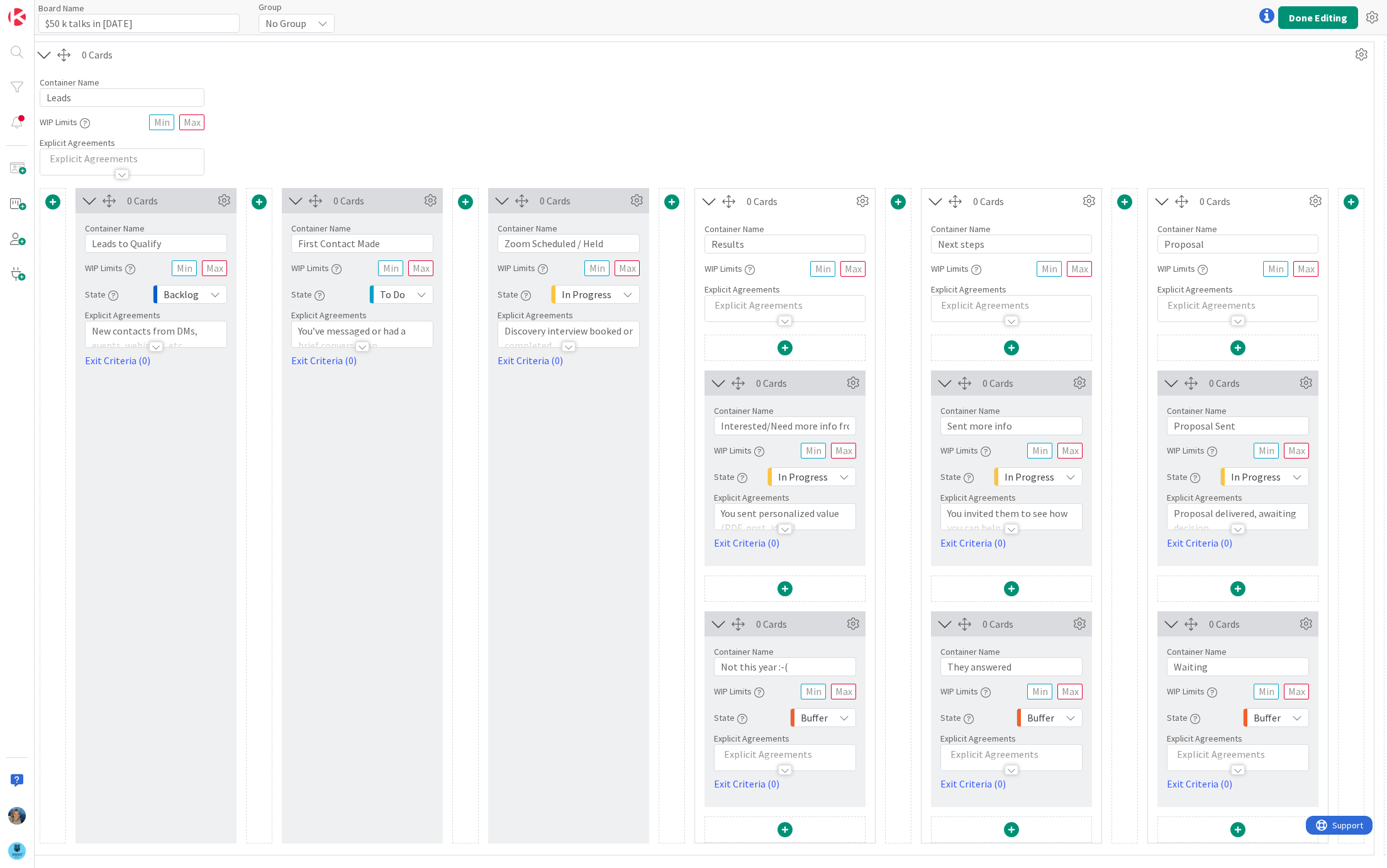
scroll to position [0, 76]
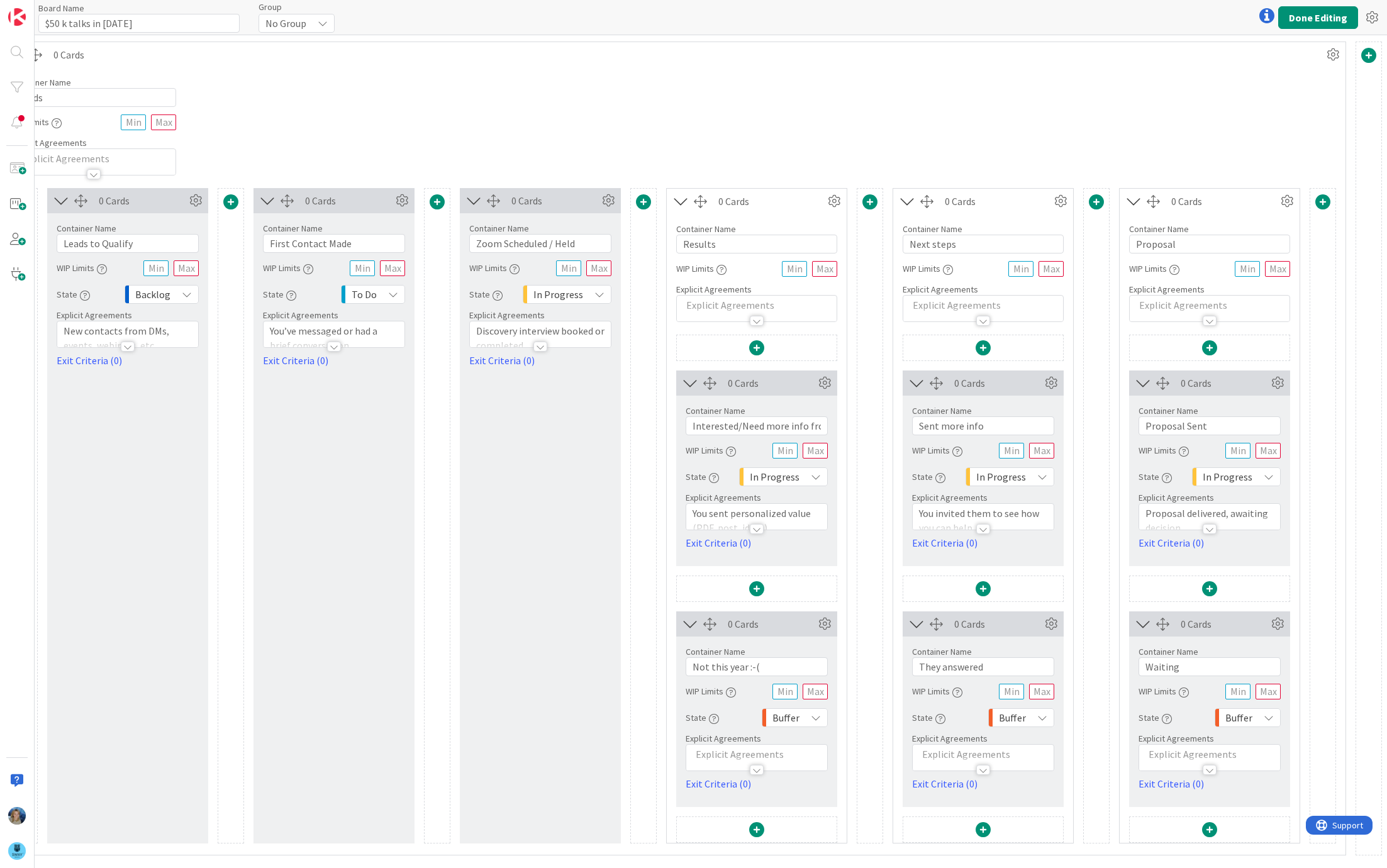
click at [1323, 196] on span at bounding box center [1323, 201] width 15 height 15
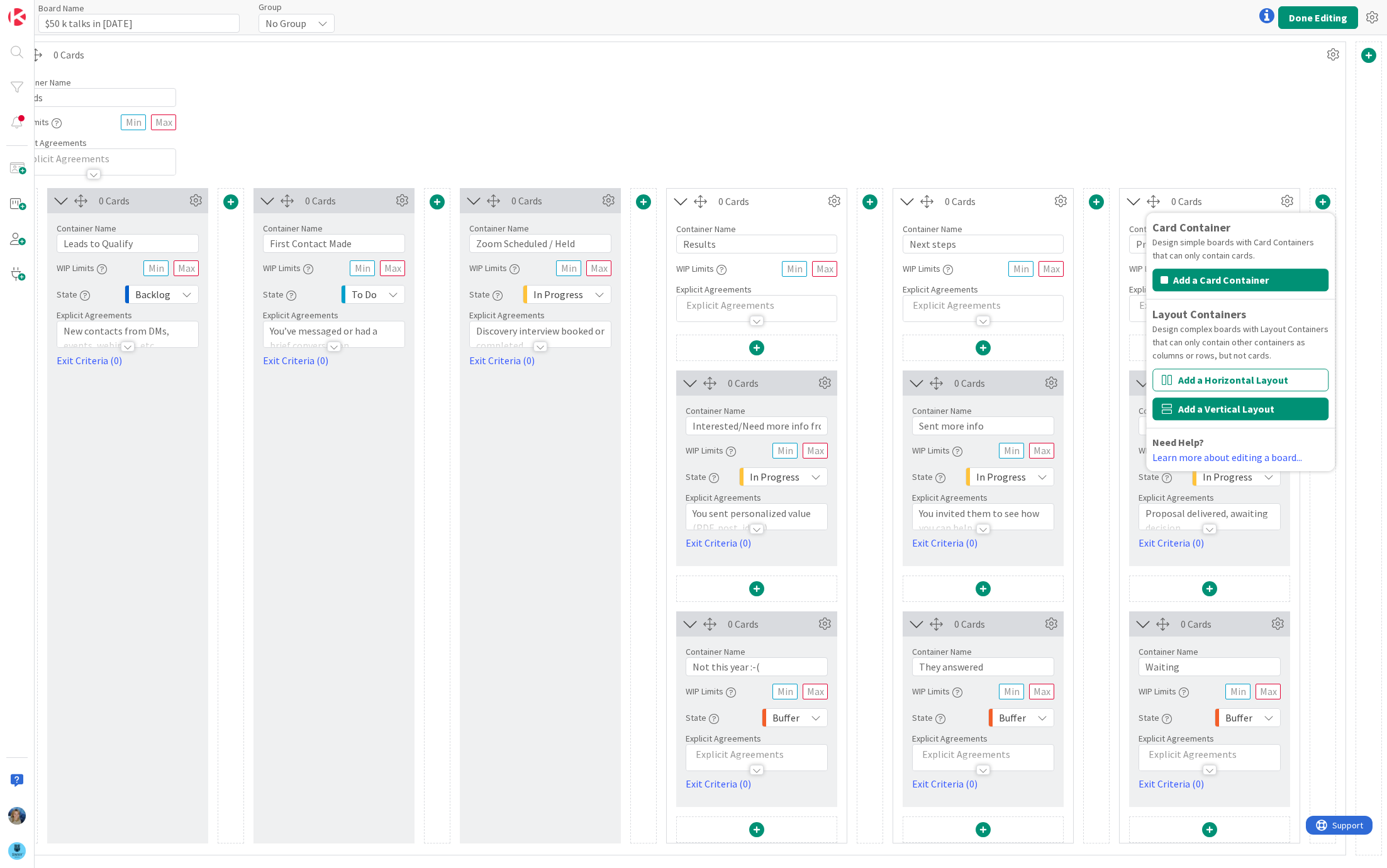
click at [1228, 409] on button "Add a Vertical Layout" at bounding box center [1241, 409] width 176 height 23
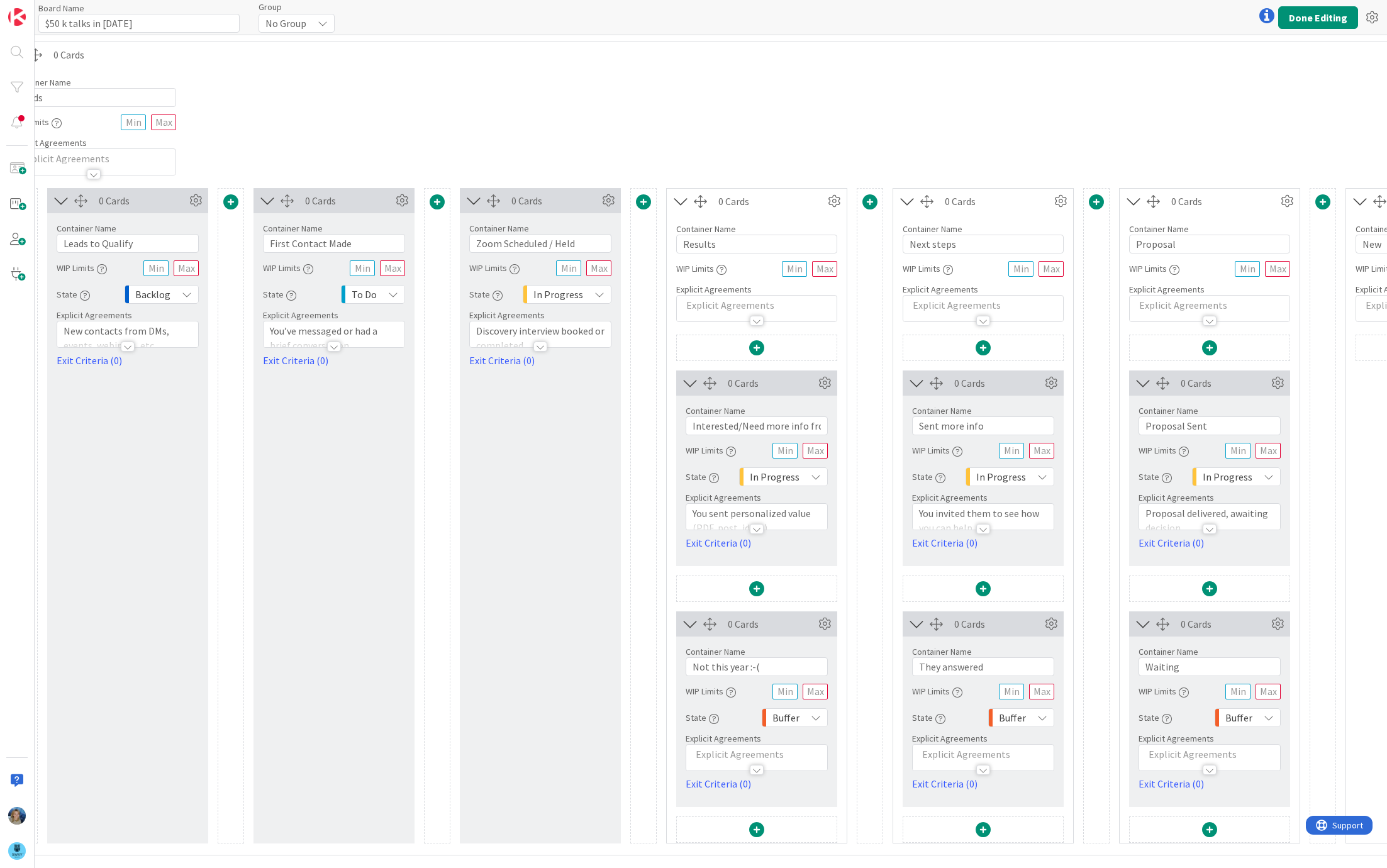
scroll to position [0, 282]
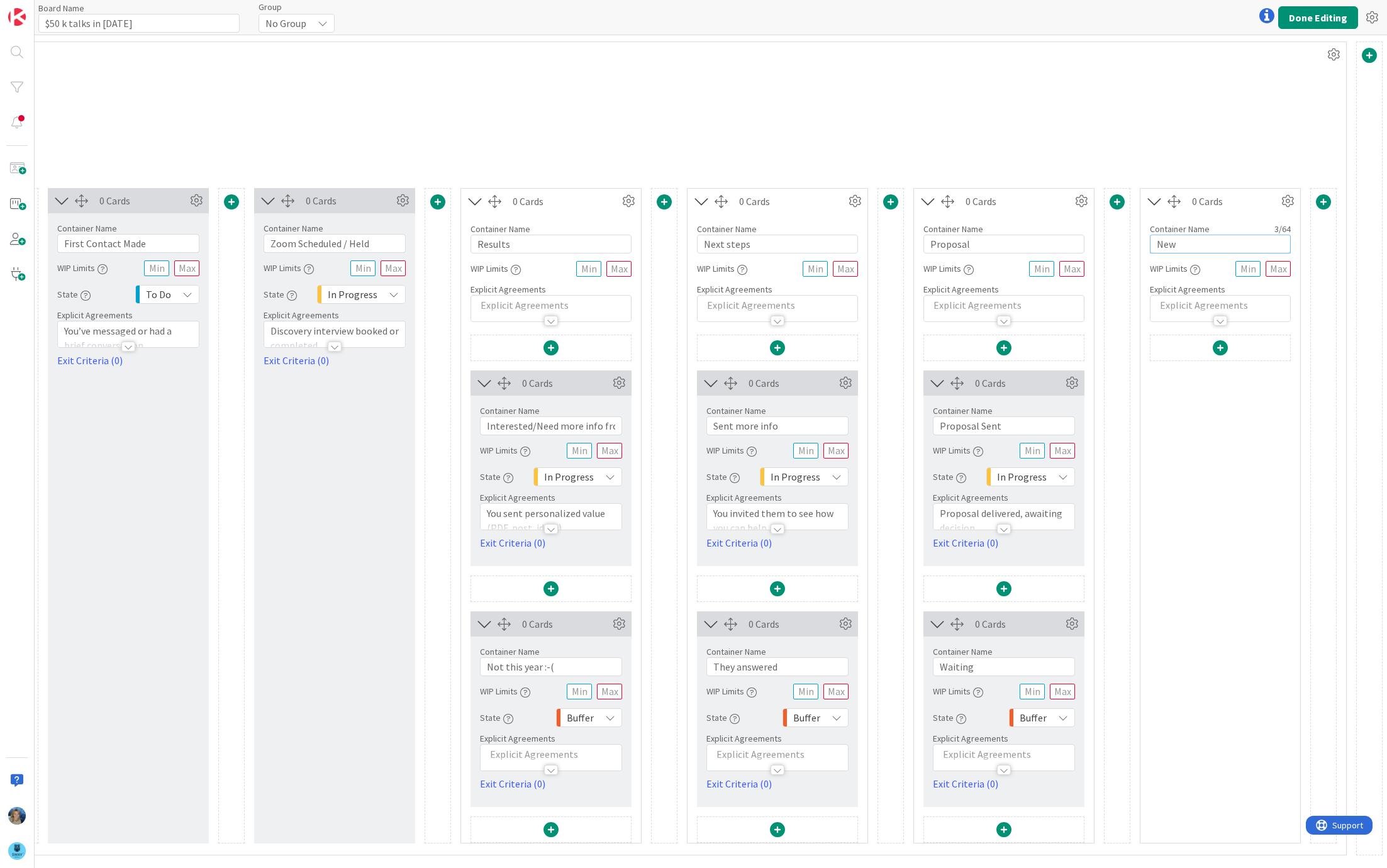
drag, startPoint x: 1196, startPoint y: 242, endPoint x: 1144, endPoint y: 240, distance: 52.0
click at [1144, 240] on div "Container Name 3 / 64 New WIP Limits Explicit Agreements" at bounding box center [1220, 267] width 160 height 108
click at [1214, 347] on span at bounding box center [1220, 348] width 15 height 15
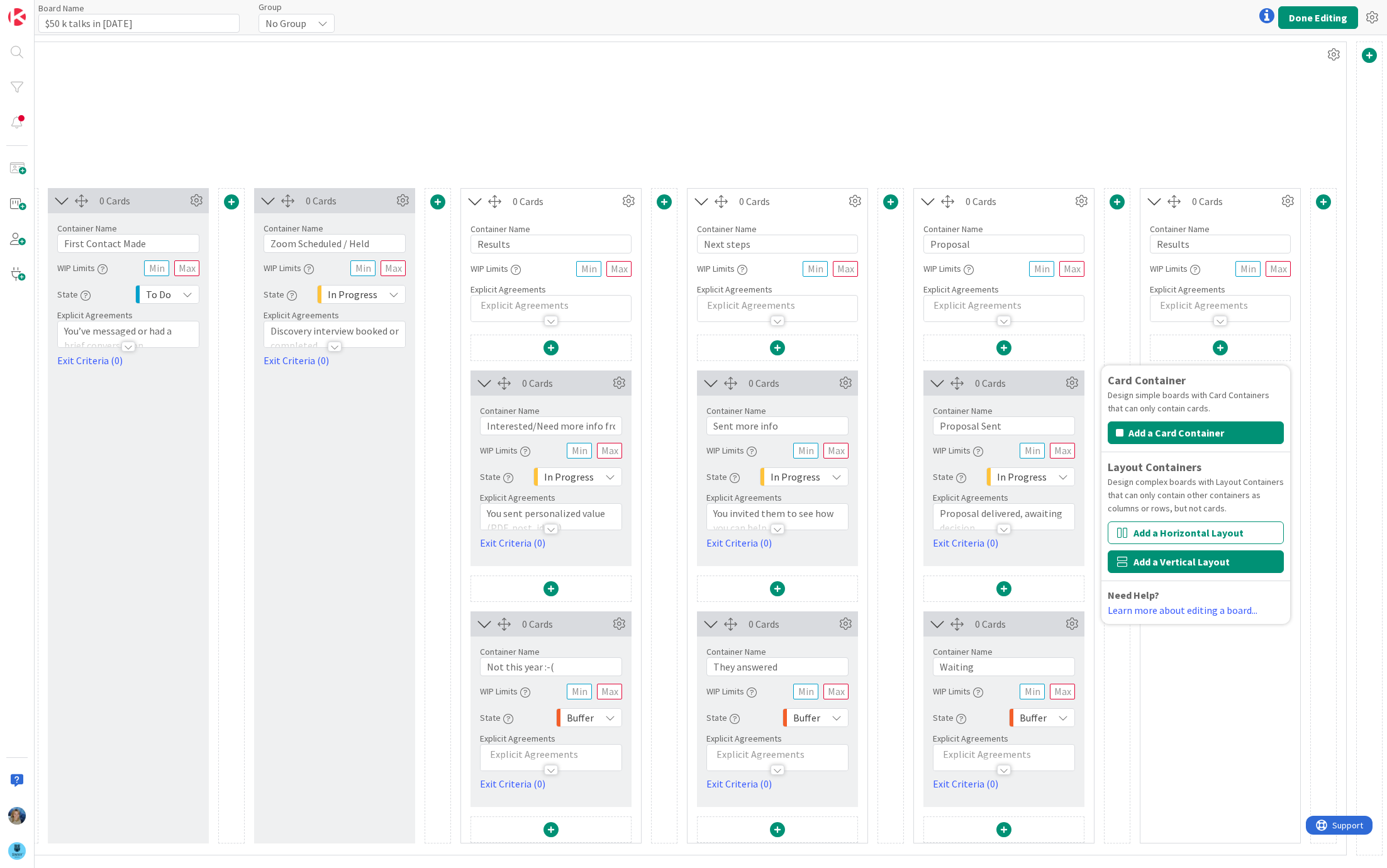
click at [1160, 555] on button "Add a Vertical Layout" at bounding box center [1196, 561] width 176 height 23
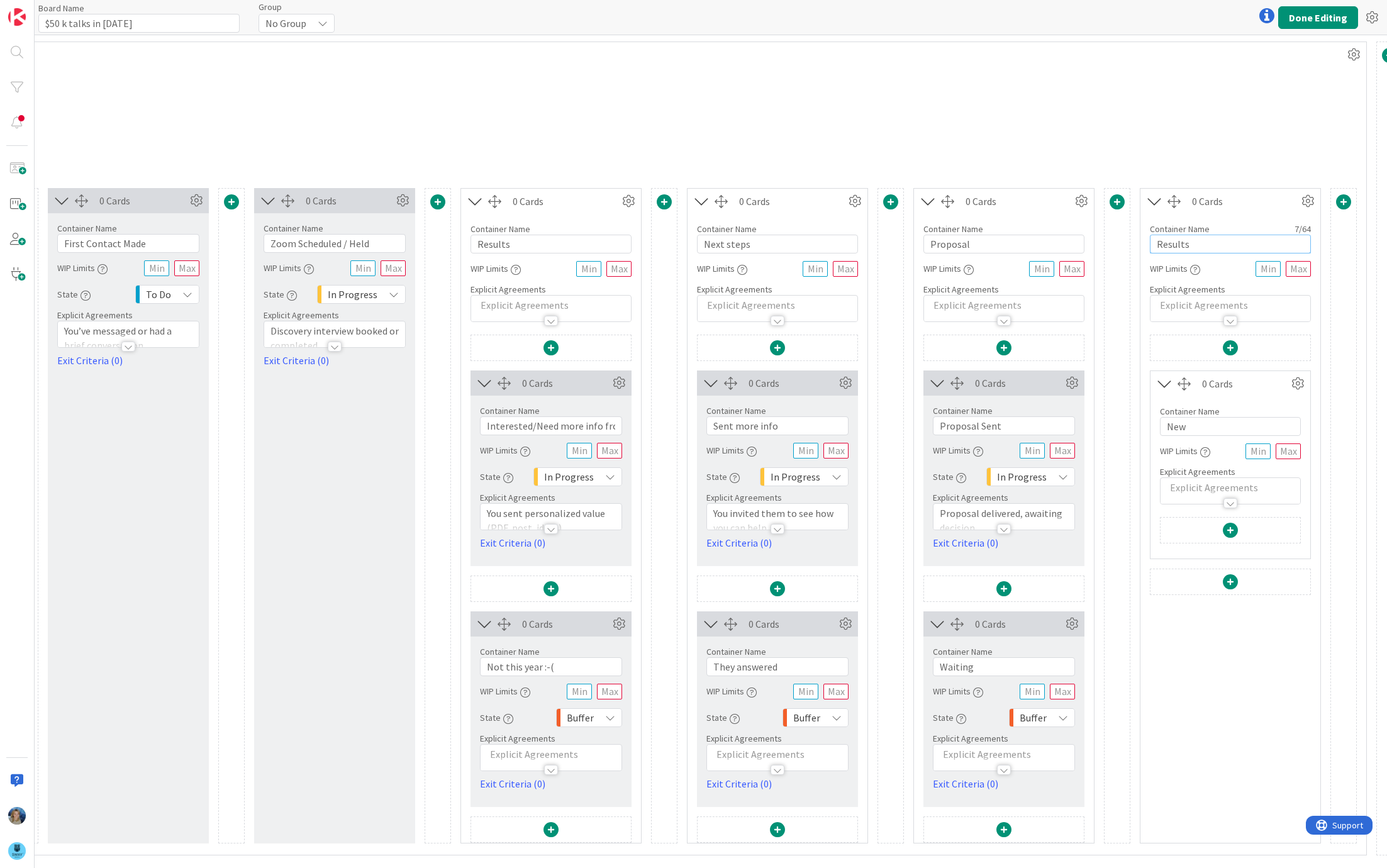
drag, startPoint x: 1194, startPoint y: 241, endPoint x: 1148, endPoint y: 238, distance: 46.1
click at [1150, 238] on input "Results" at bounding box center [1230, 244] width 161 height 19
type input "Win"
drag, startPoint x: 1188, startPoint y: 422, endPoint x: 1149, endPoint y: 421, distance: 39.0
click at [1151, 422] on div "Container Name 3 / 64 New WIP Limits Explicit Agreements" at bounding box center [1230, 450] width 160 height 108
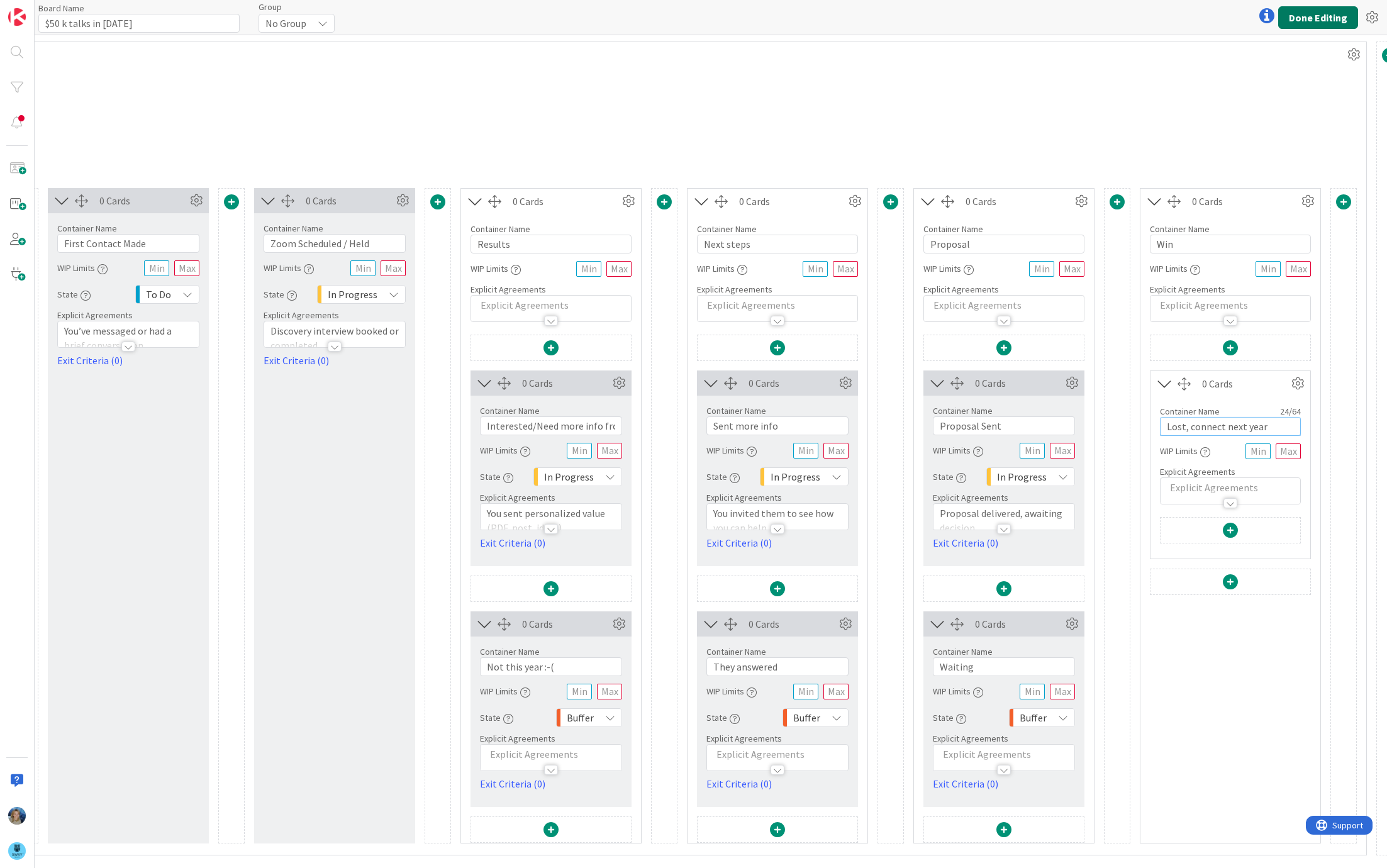
type input "Lost, connect next year"
click at [1318, 19] on button "Done Editing" at bounding box center [1318, 17] width 80 height 23
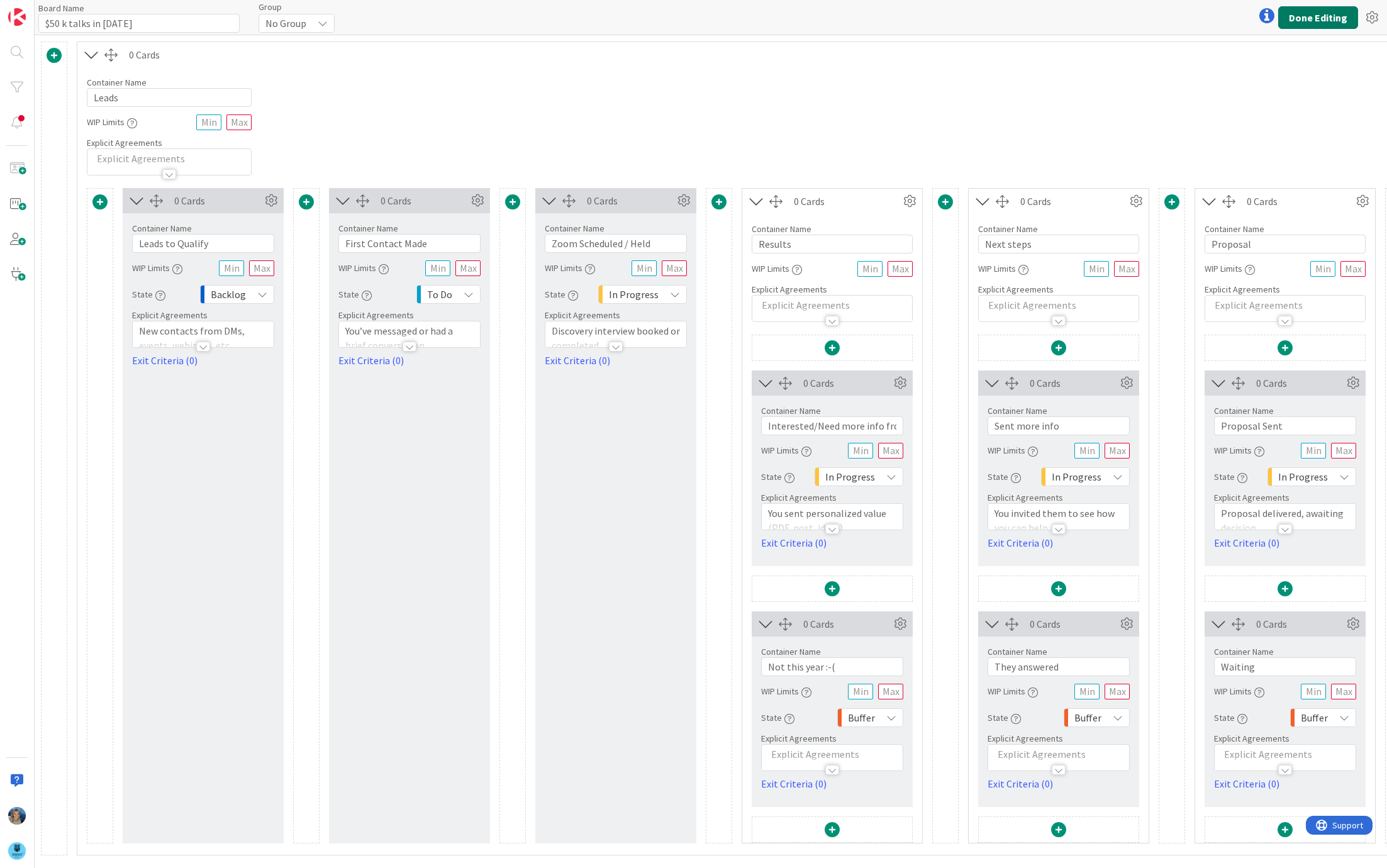
click at [1308, 14] on button "Done Editing" at bounding box center [1318, 17] width 80 height 23
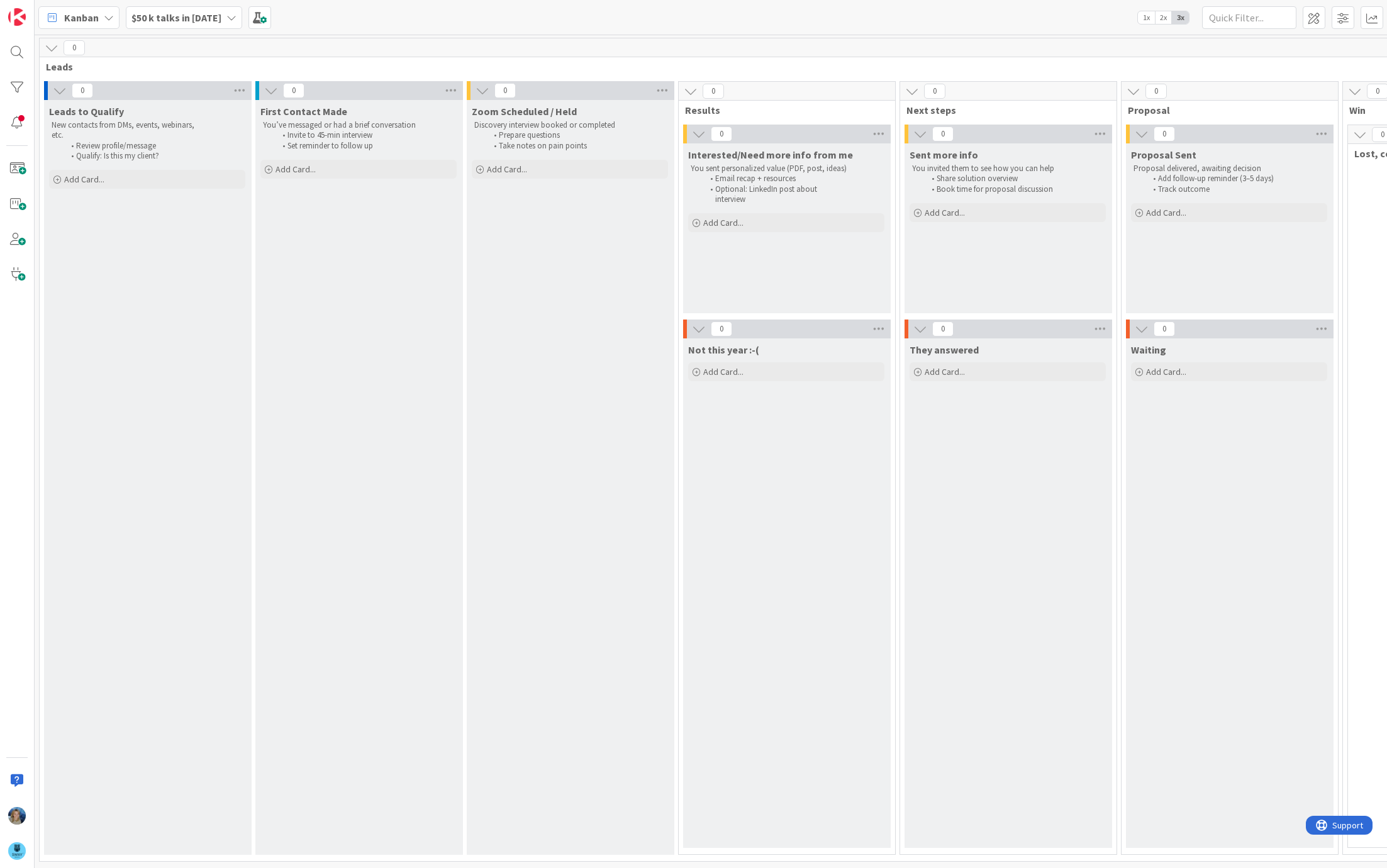
click at [215, 16] on div "$50 k talks in 2025" at bounding box center [184, 17] width 117 height 23
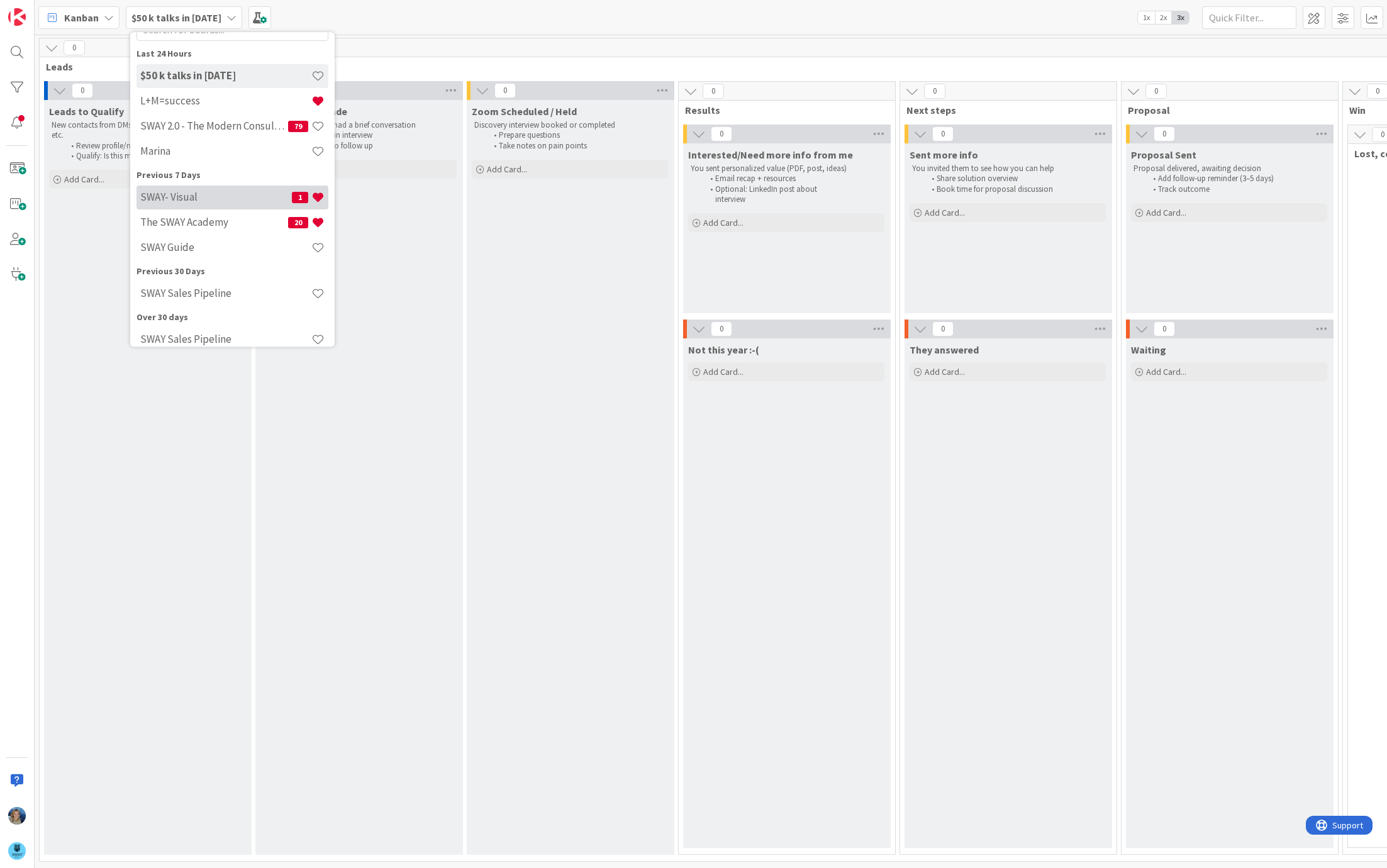
scroll to position [70, 0]
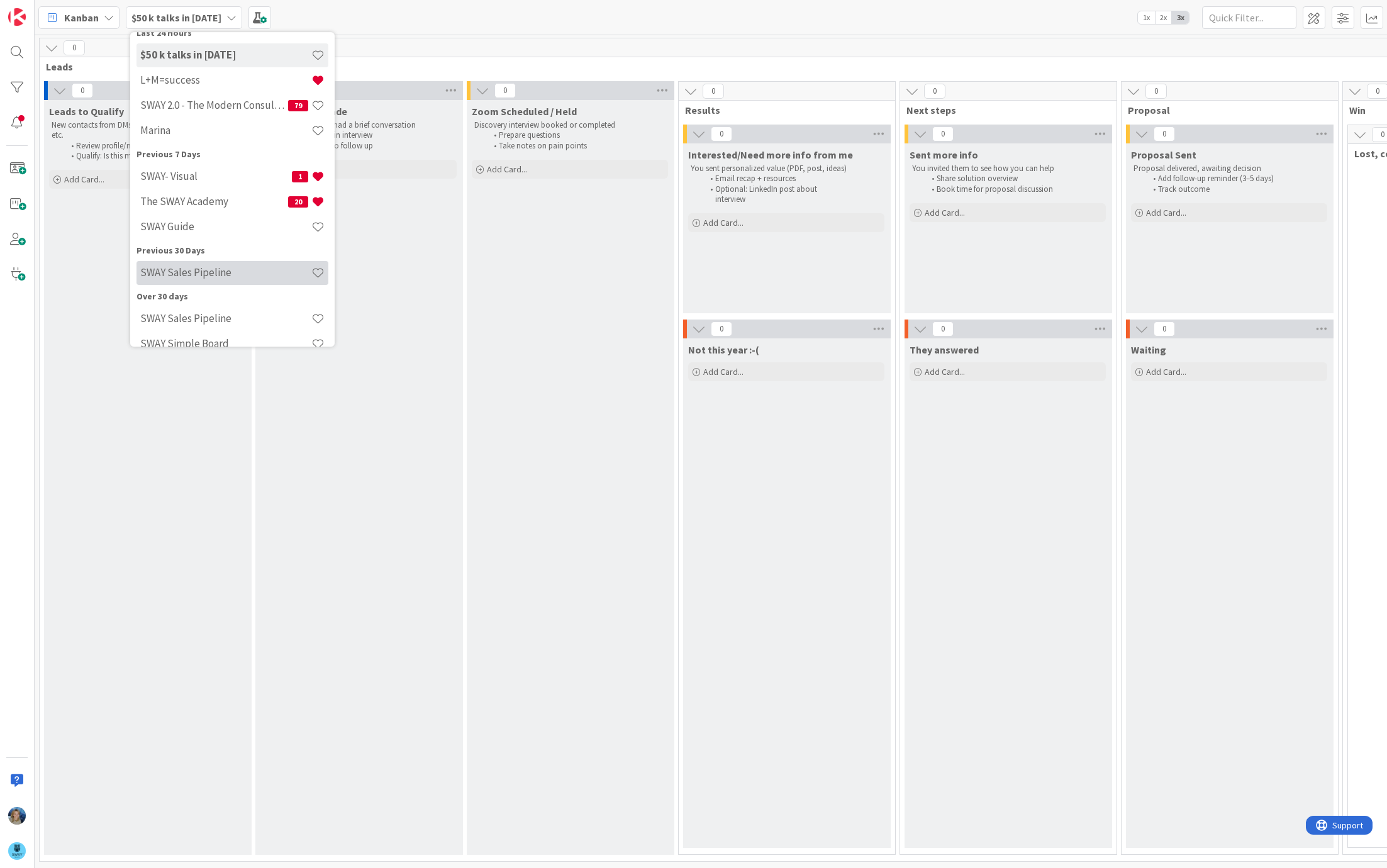
click at [213, 265] on div "SWAY Sales Pipeline" at bounding box center [232, 273] width 192 height 24
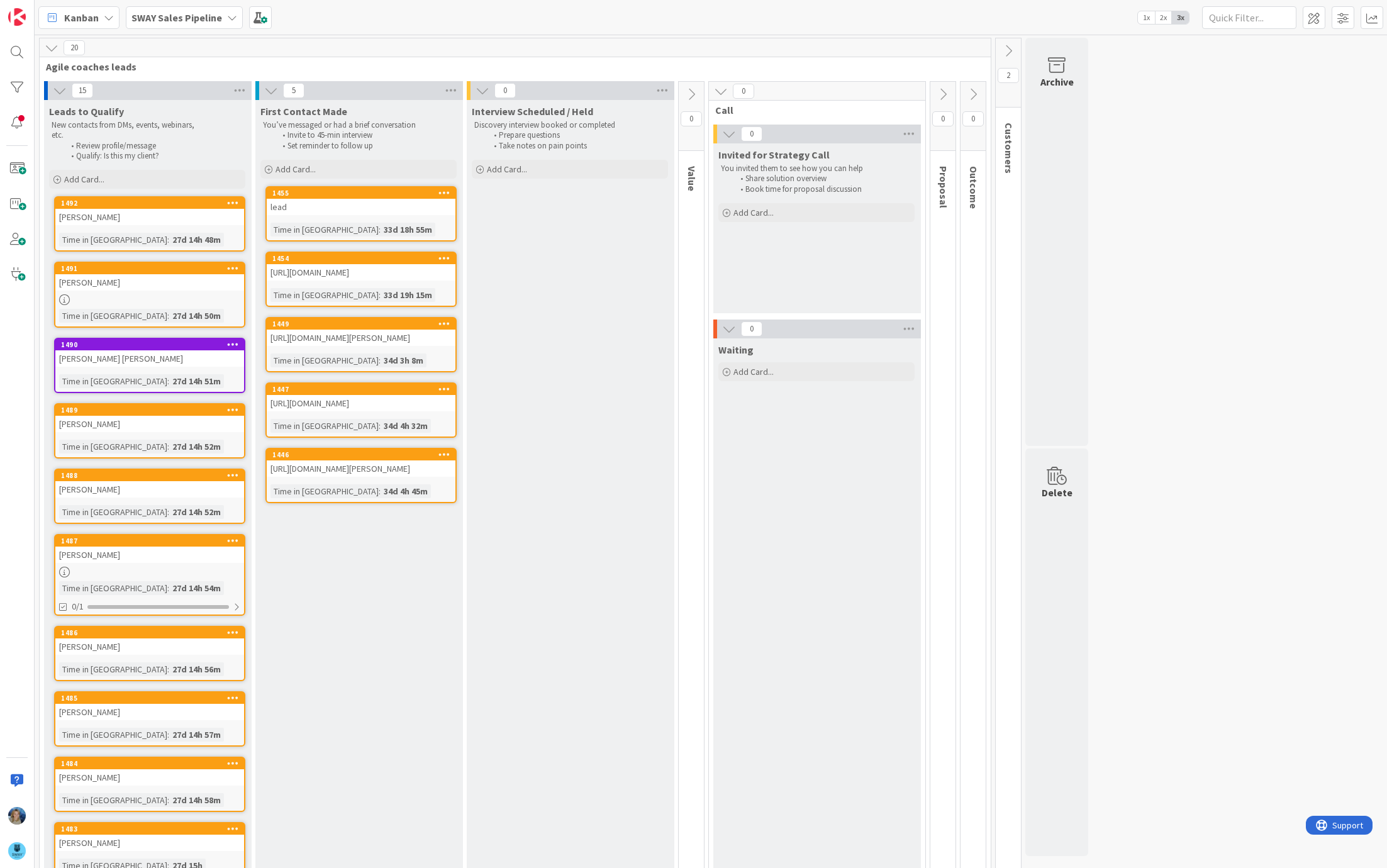
click at [326, 201] on div "lead" at bounding box center [361, 207] width 189 height 17
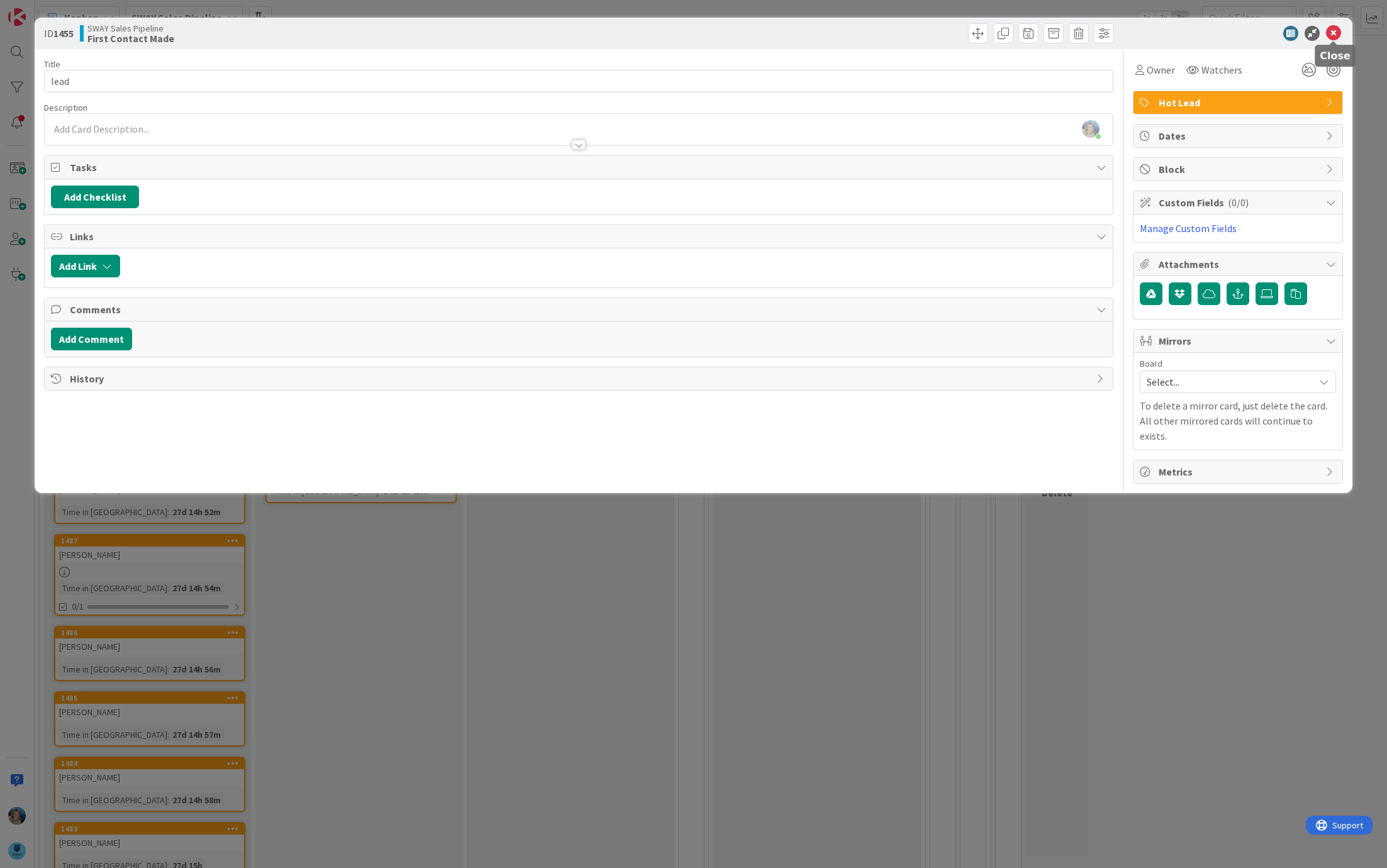
click at [1331, 32] on icon at bounding box center [1333, 33] width 15 height 15
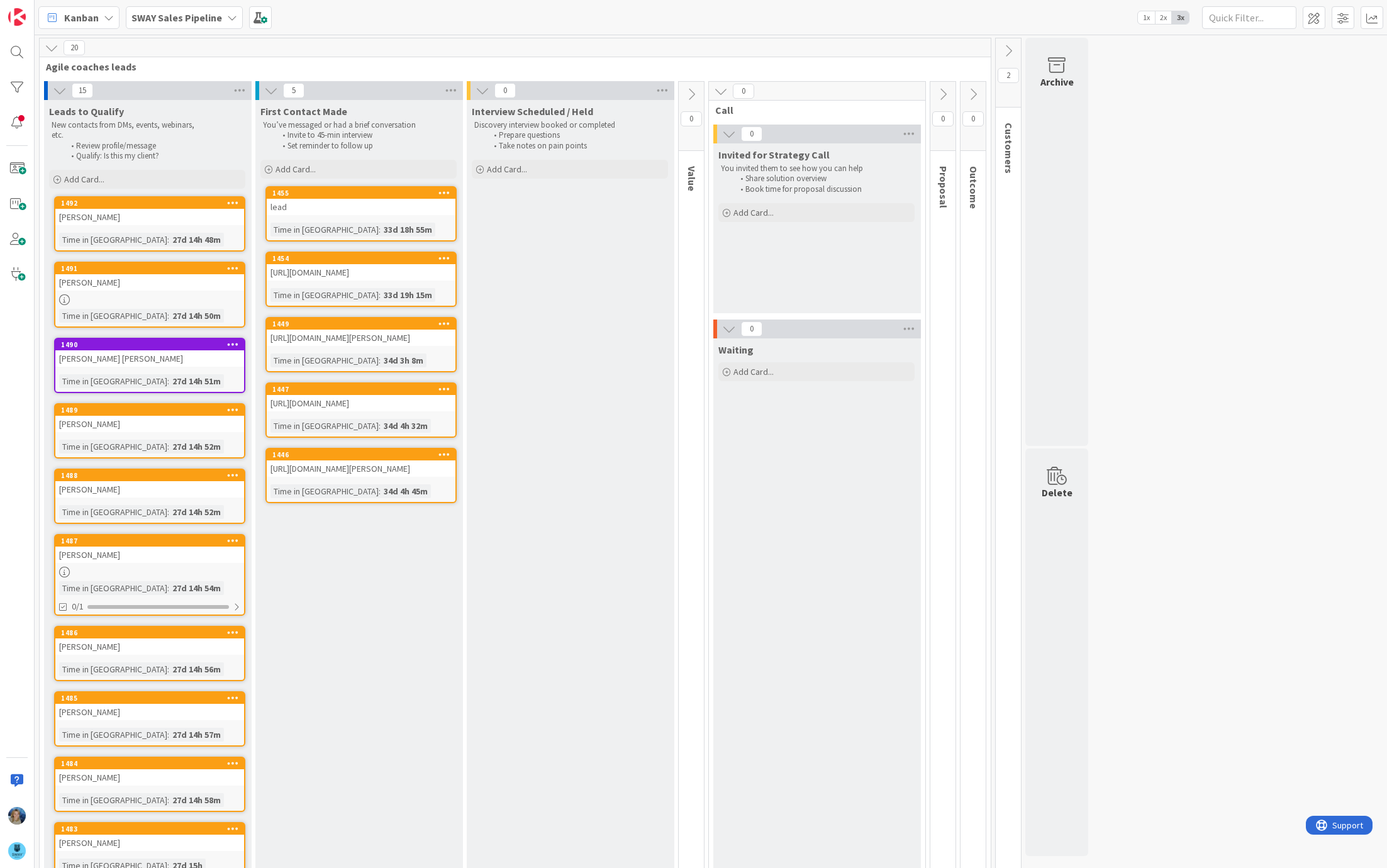
click at [153, 14] on b "SWAY Sales Pipeline" at bounding box center [176, 17] width 91 height 13
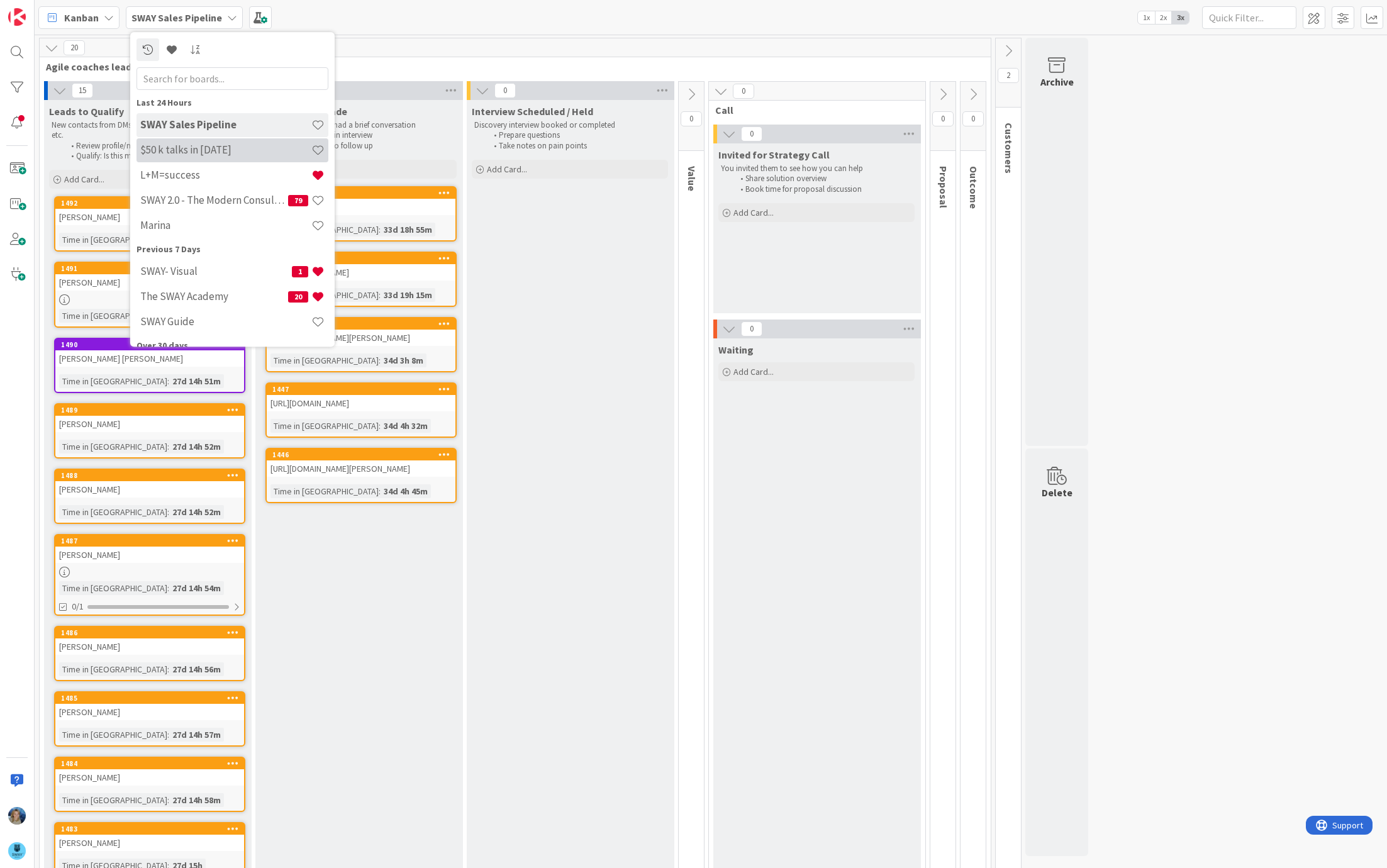
click at [187, 151] on h4 "$50 k talks in 2025" at bounding box center [226, 150] width 171 height 13
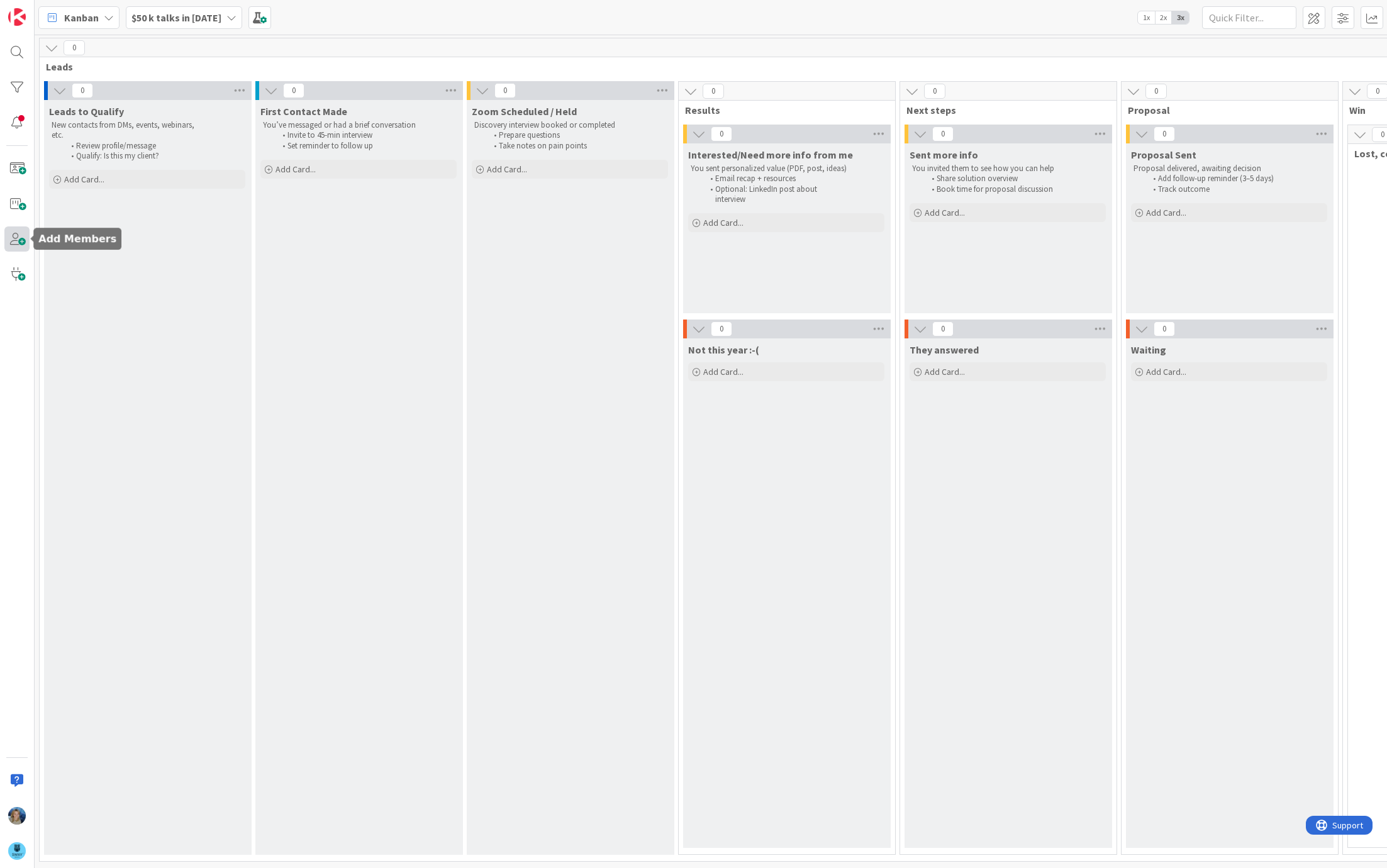
click at [19, 238] on span at bounding box center [17, 239] width 25 height 25
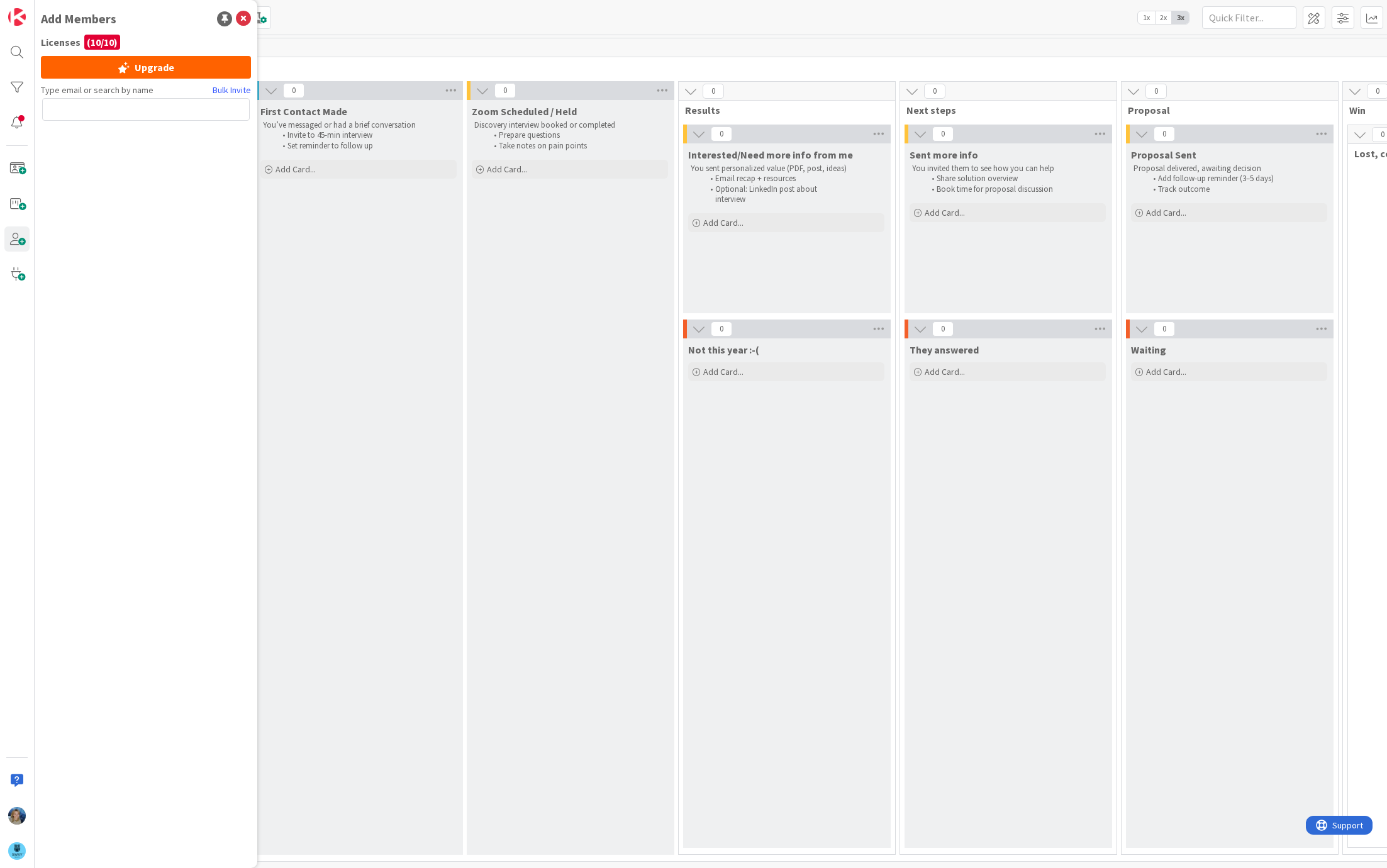
click at [94, 107] on input "text" at bounding box center [146, 109] width 207 height 23
type input "lei"
click at [84, 161] on span "Leif Becker" at bounding box center [108, 163] width 87 height 15
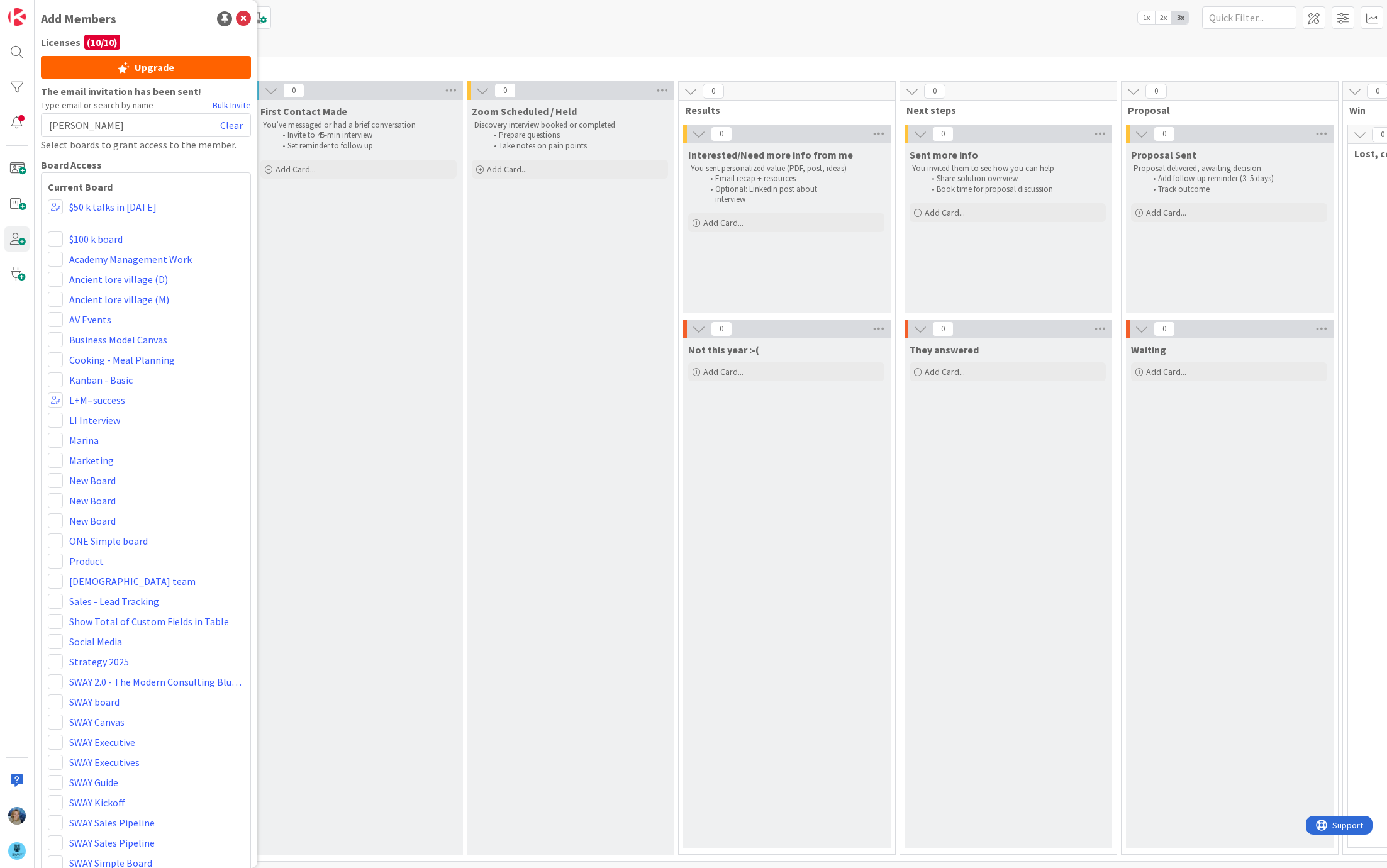
click at [310, 217] on div "First Contact Made You’ve messaged or had a brief conversation Invite to 45-min…" at bounding box center [358, 477] width 206 height 755
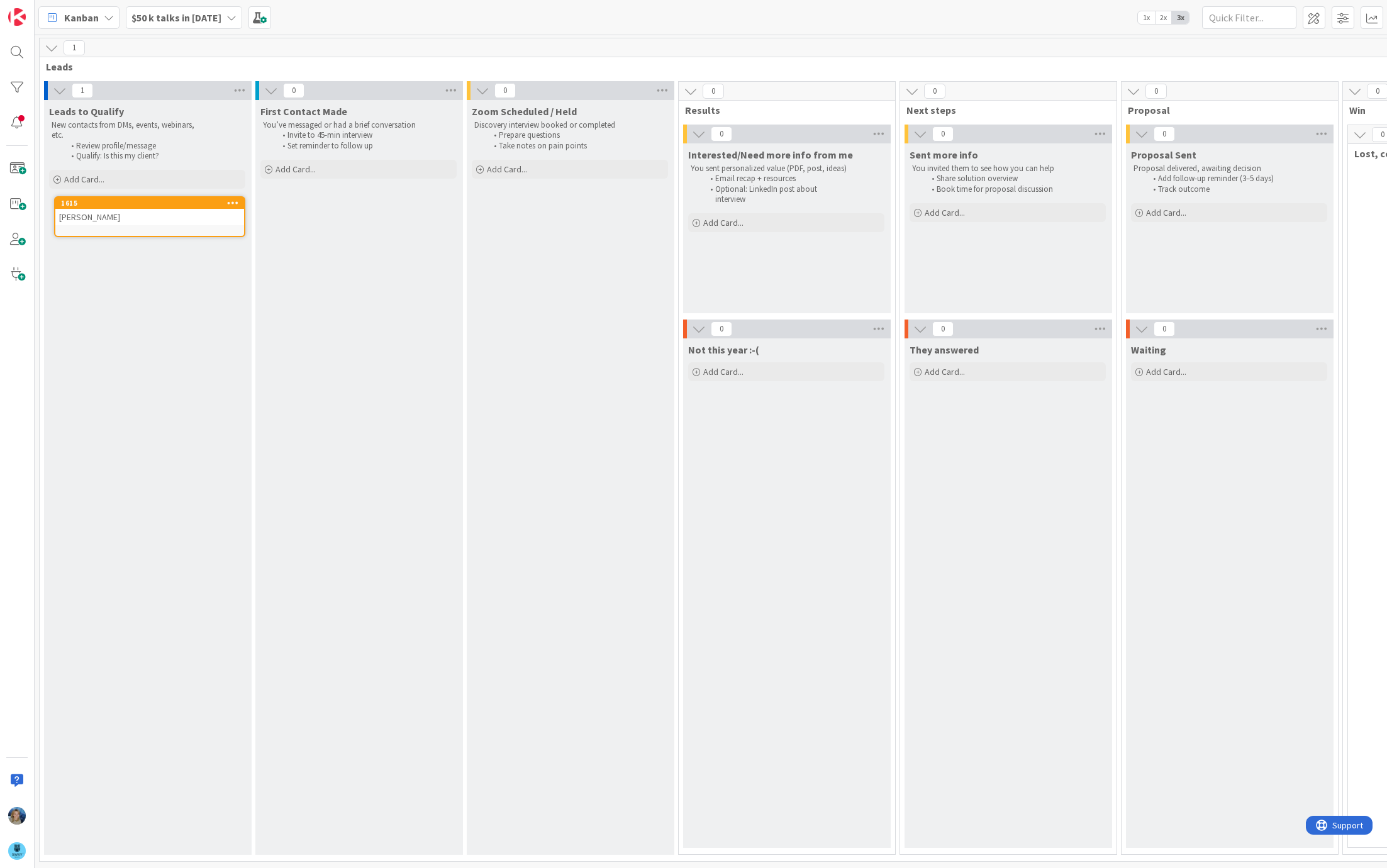
click at [213, 11] on div "$50 k talks in 2025" at bounding box center [184, 17] width 117 height 23
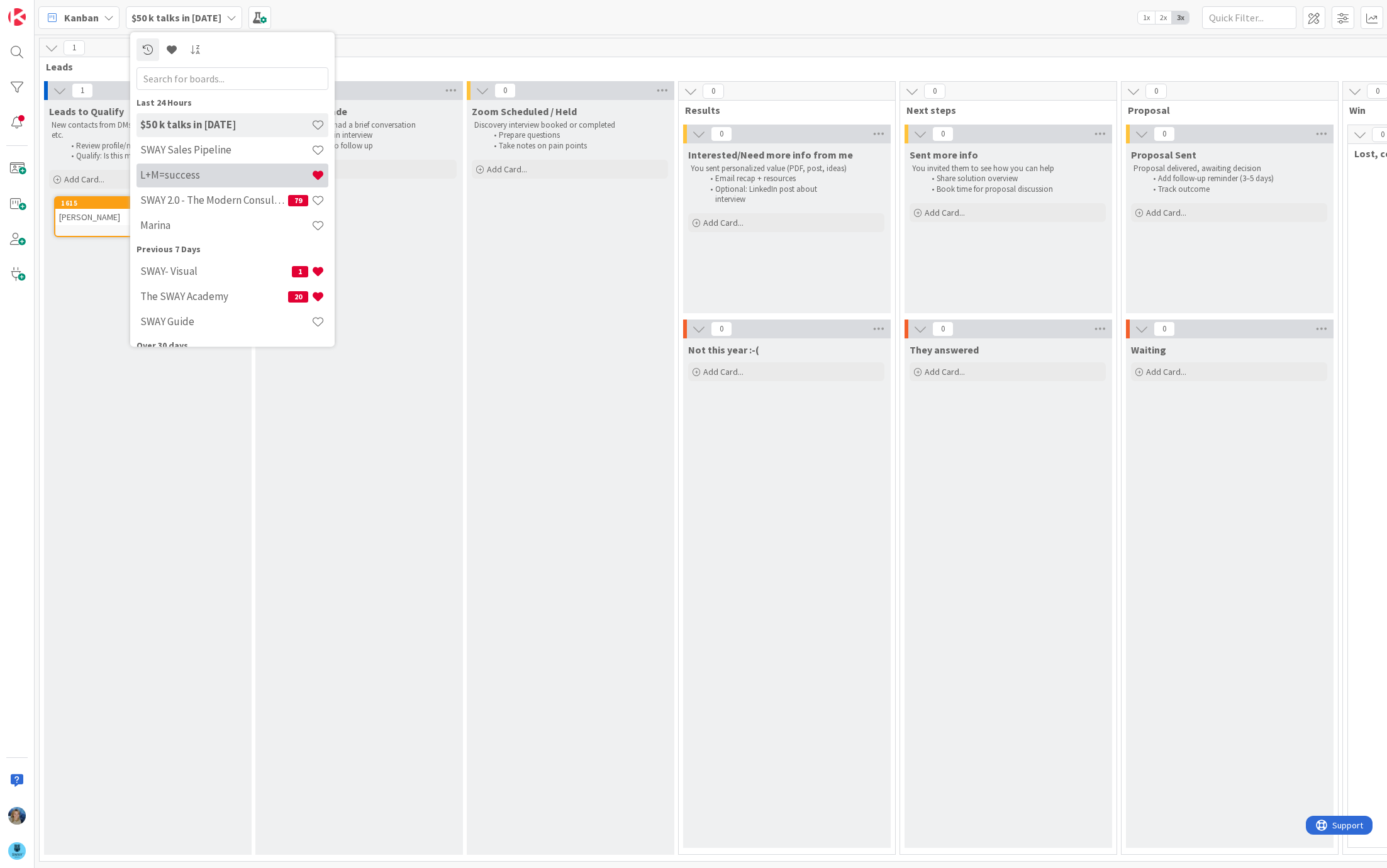
click at [221, 174] on h4 "L+M=success" at bounding box center [226, 175] width 171 height 13
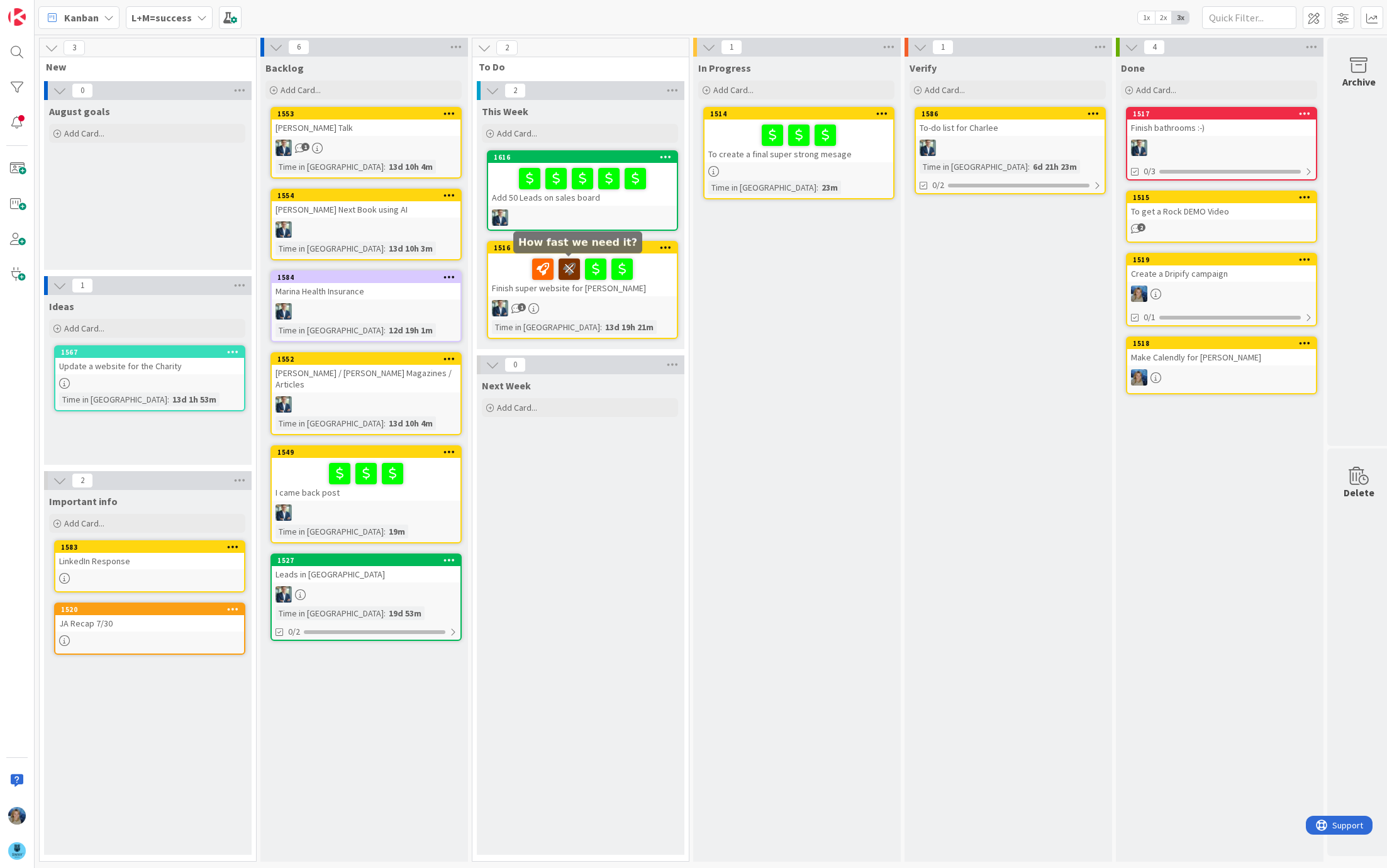
click at [571, 269] on icon at bounding box center [569, 268] width 21 height 20
